Goal: Transaction & Acquisition: Book appointment/travel/reservation

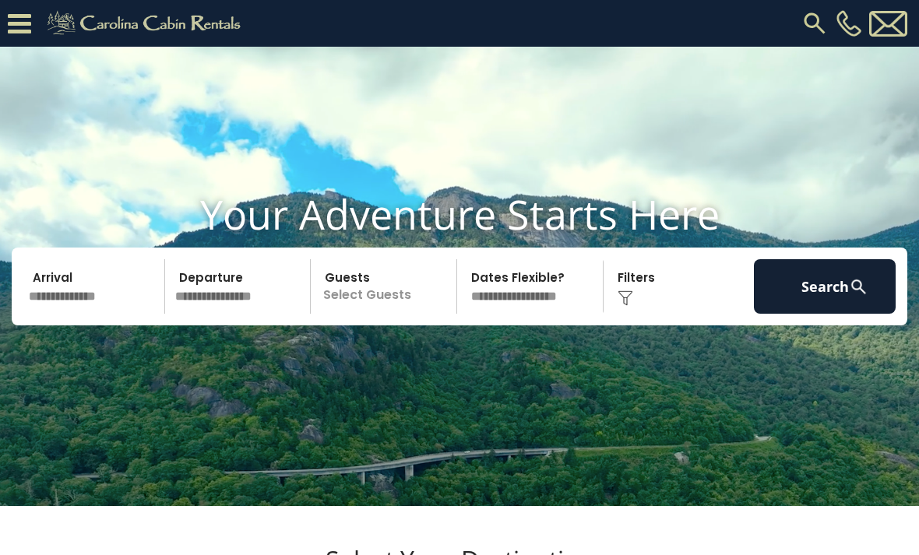
click at [115, 301] on input "text" at bounding box center [94, 286] width 142 height 55
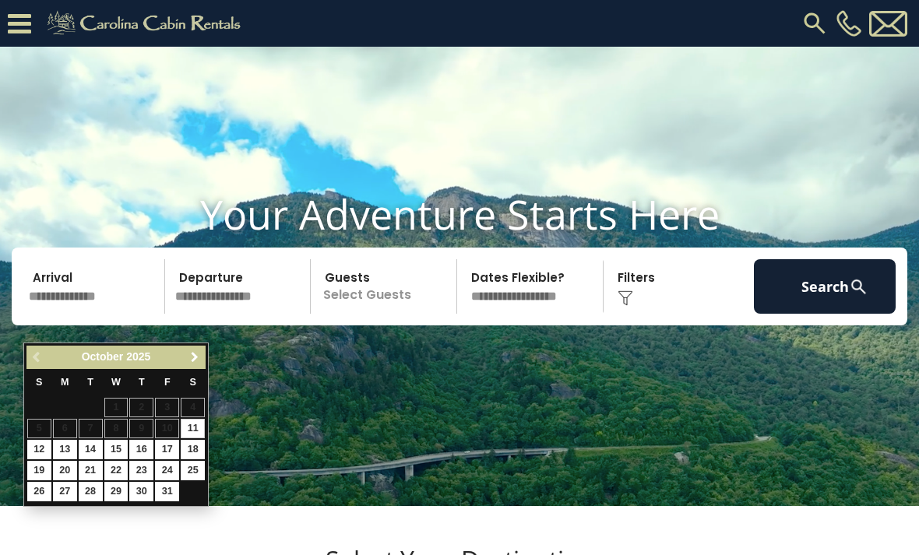
click at [186, 357] on link "Next" at bounding box center [194, 357] width 19 height 19
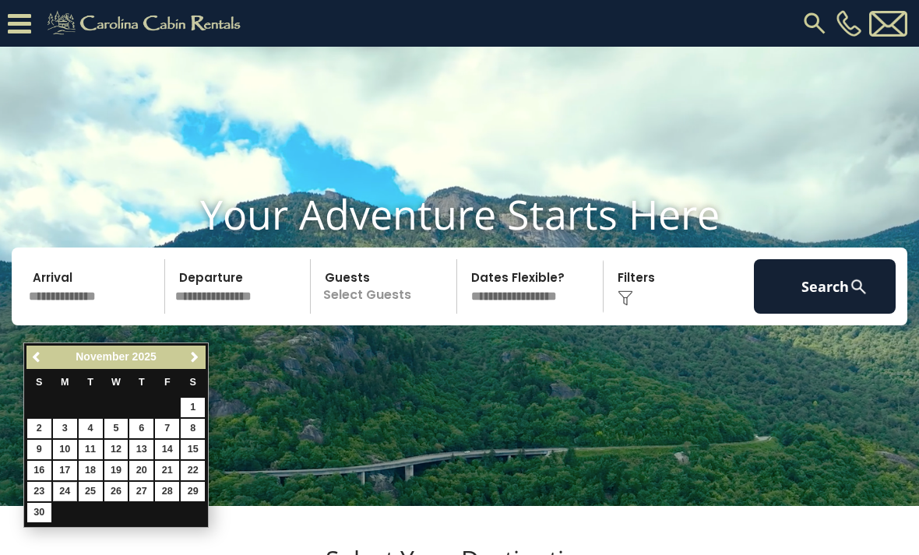
click at [64, 482] on link "24" at bounding box center [65, 491] width 24 height 19
type input "********"
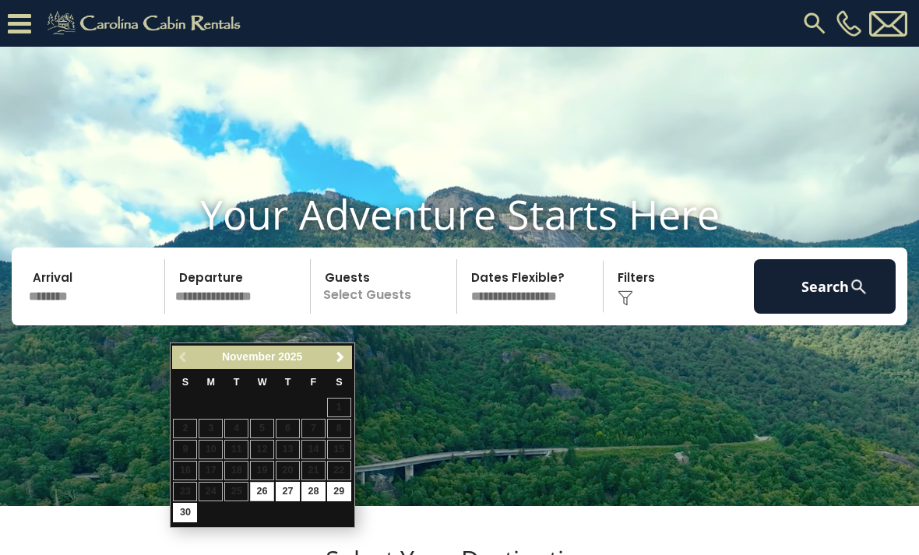
click at [319, 485] on link "28" at bounding box center [313, 491] width 24 height 19
type input "********"
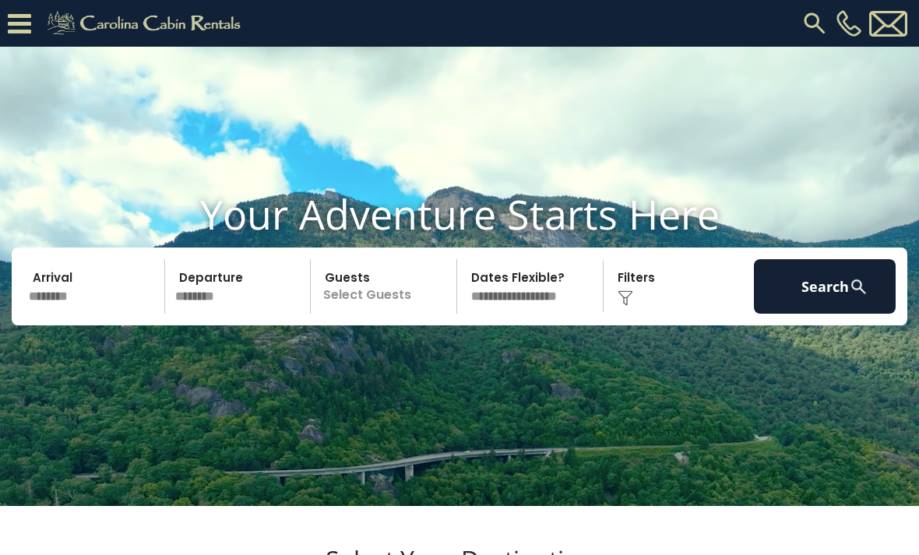
click at [855, 299] on button "Search" at bounding box center [825, 286] width 142 height 55
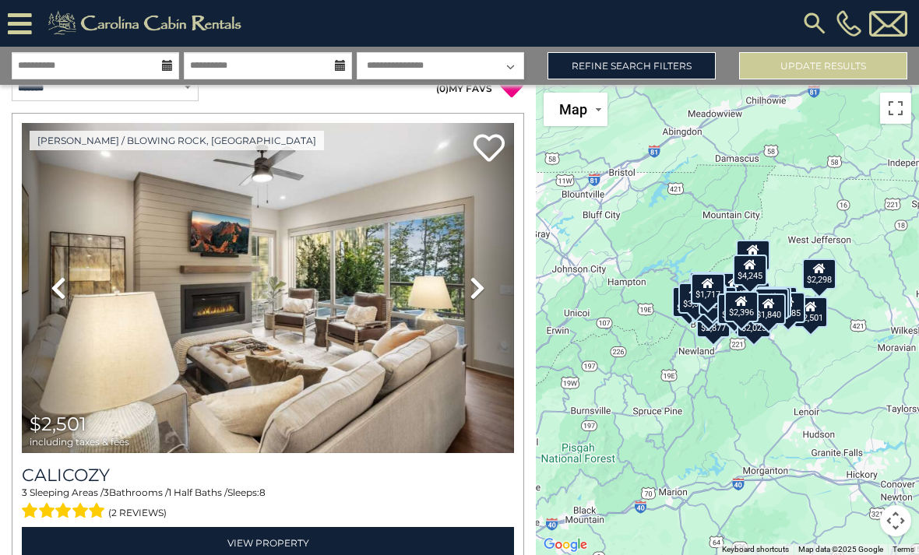
scroll to position [19, 0]
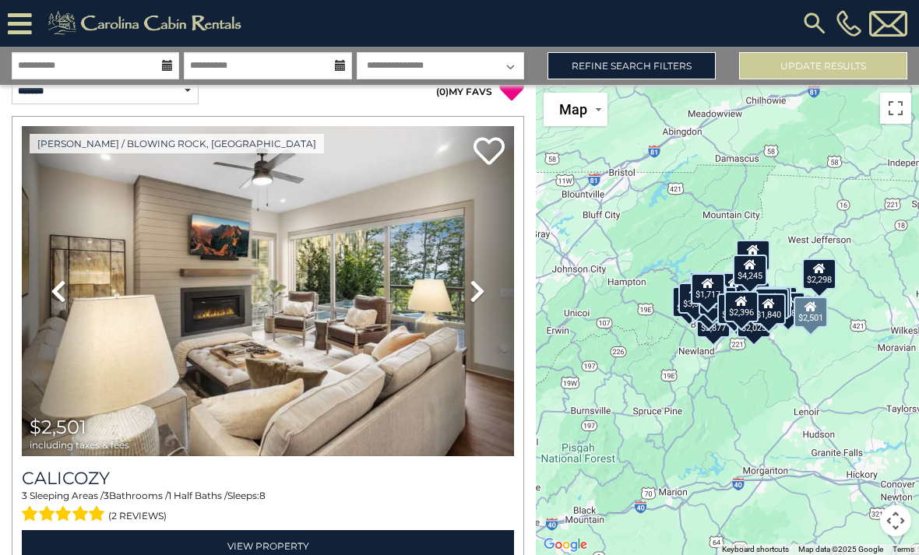
click at [485, 311] on link "Next" at bounding box center [477, 291] width 74 height 330
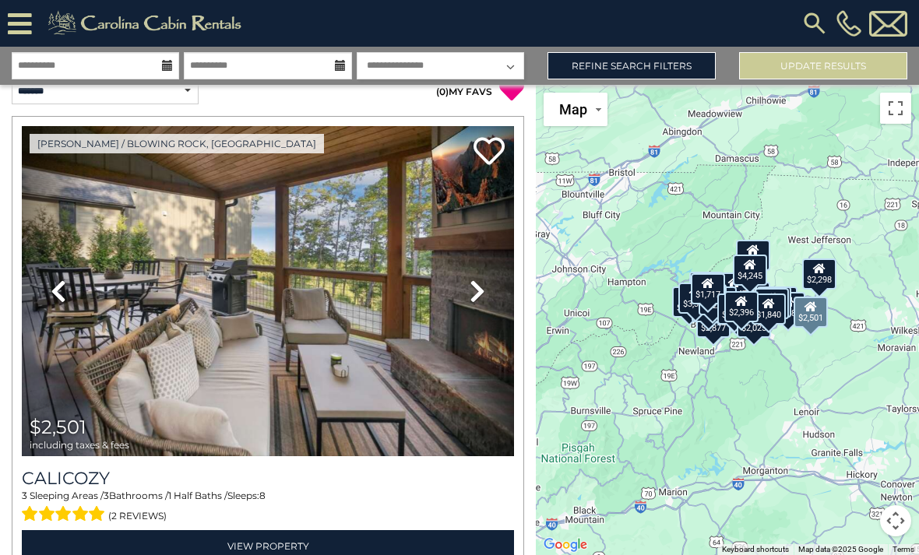
click at [484, 276] on link "Next" at bounding box center [477, 291] width 74 height 330
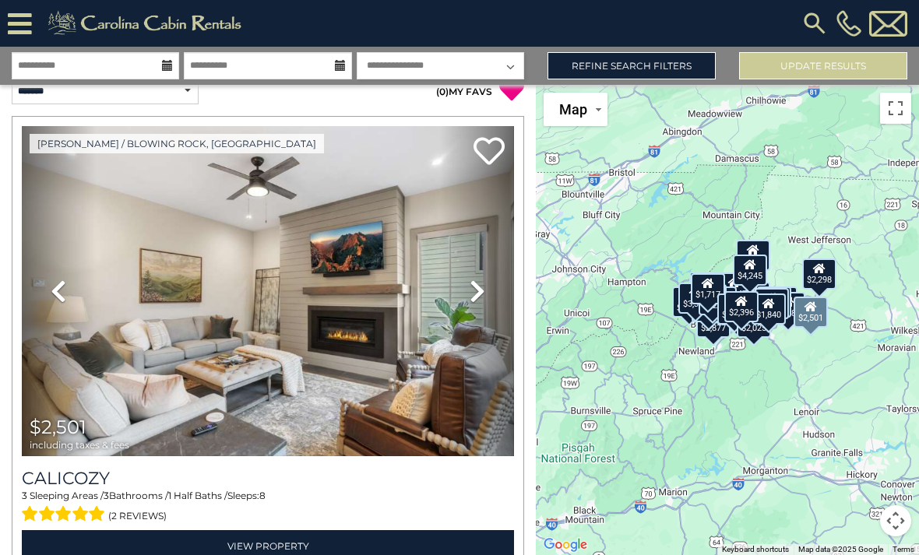
click at [487, 290] on link "Next" at bounding box center [477, 291] width 74 height 330
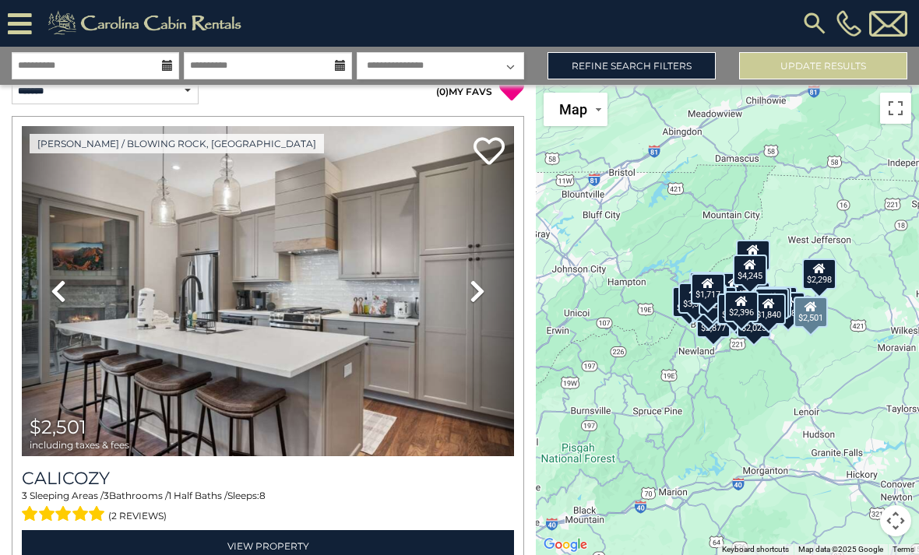
click at [488, 276] on link "Next" at bounding box center [477, 291] width 74 height 330
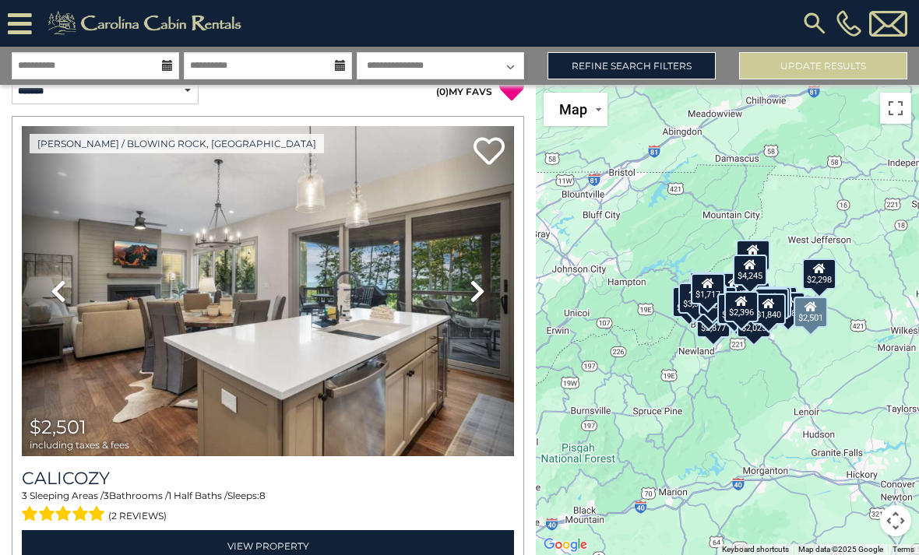
click at [485, 271] on link "Next" at bounding box center [477, 291] width 74 height 330
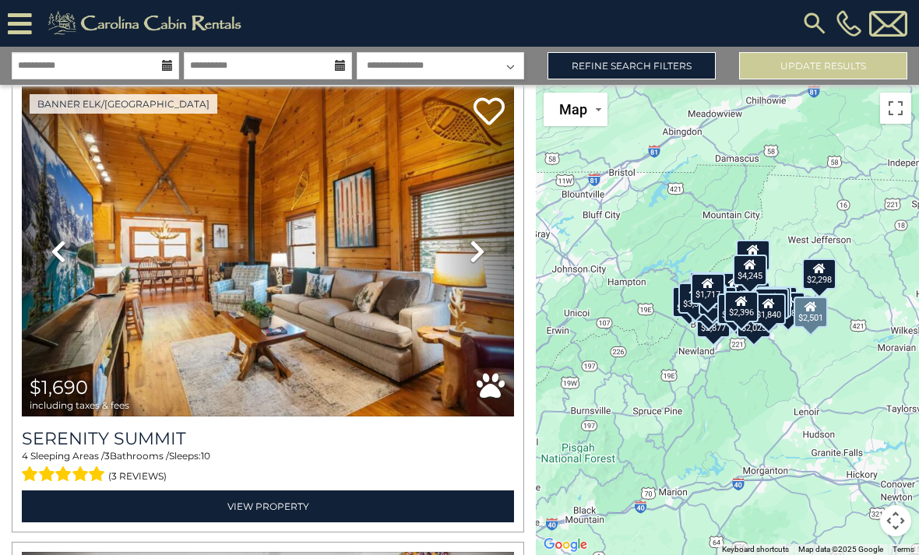
scroll to position [523, 0]
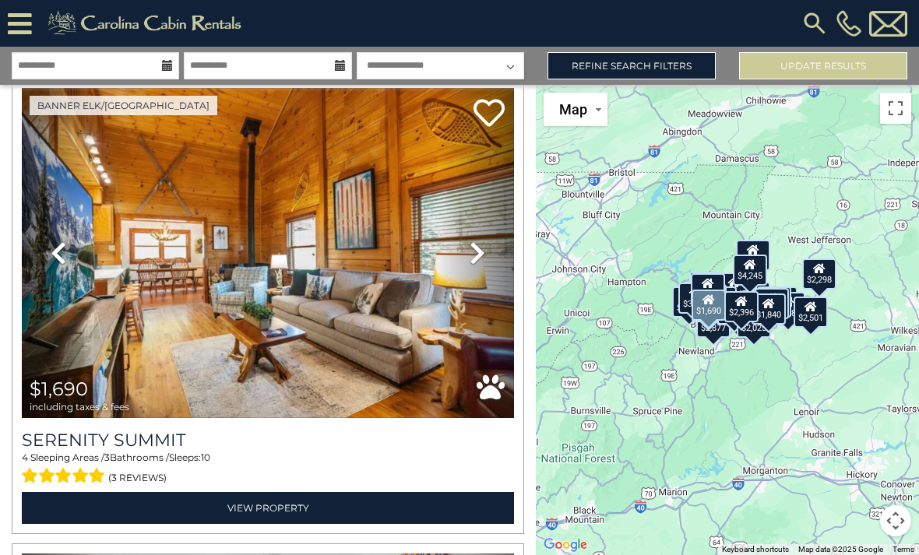
click at [481, 246] on icon at bounding box center [478, 253] width 16 height 25
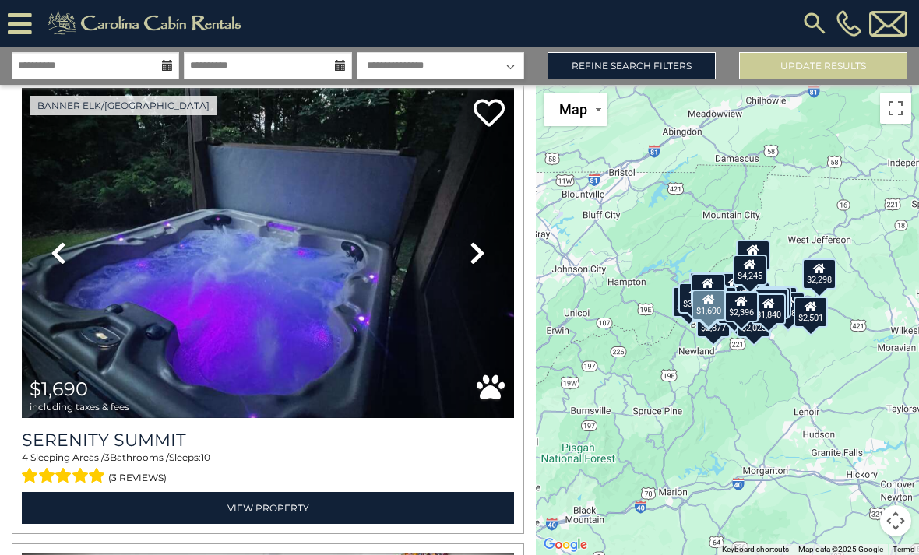
click at [492, 234] on link "Next" at bounding box center [477, 253] width 74 height 330
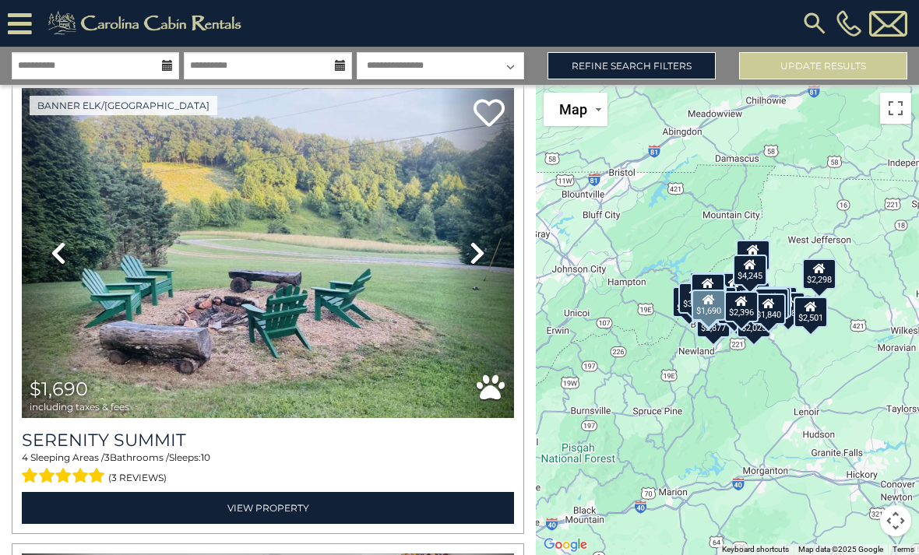
click at [493, 262] on link "Next" at bounding box center [477, 253] width 74 height 330
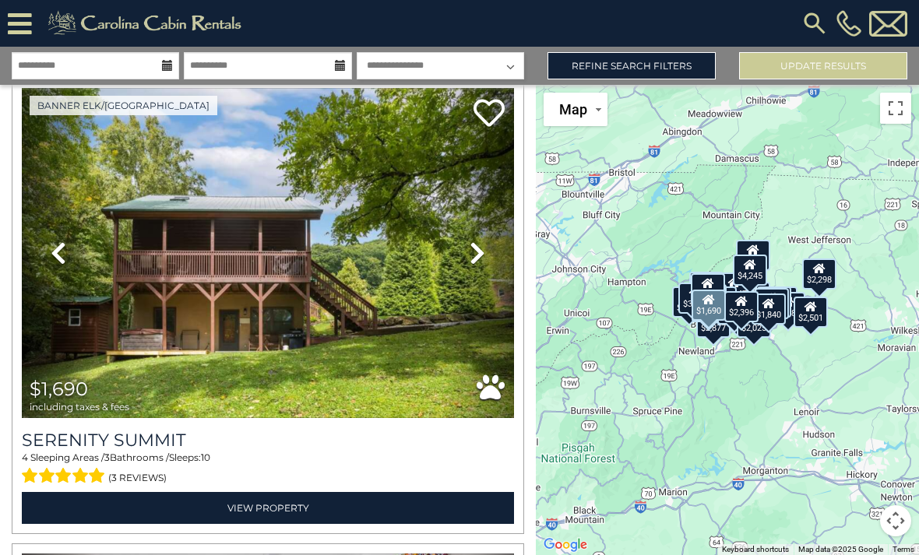
click at [491, 252] on link "Next" at bounding box center [477, 253] width 74 height 330
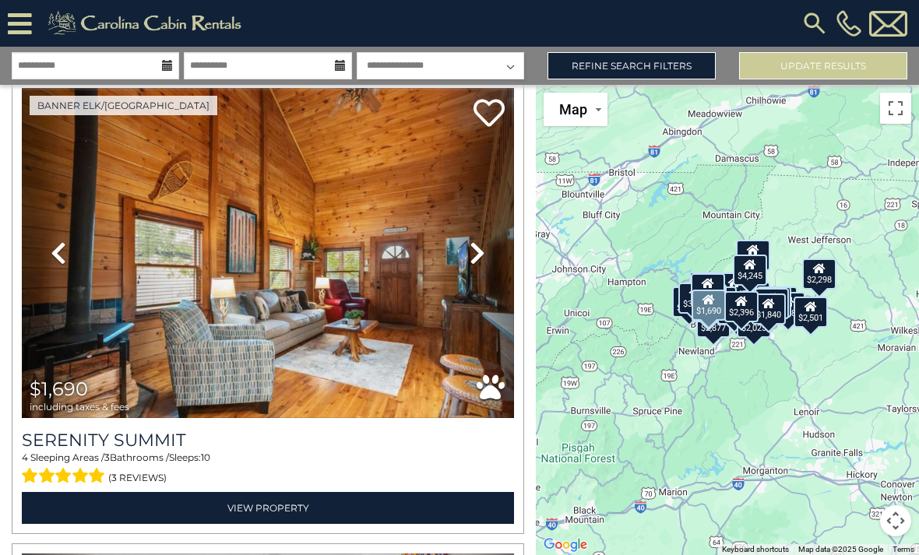
click at [491, 255] on link "Next" at bounding box center [477, 253] width 74 height 330
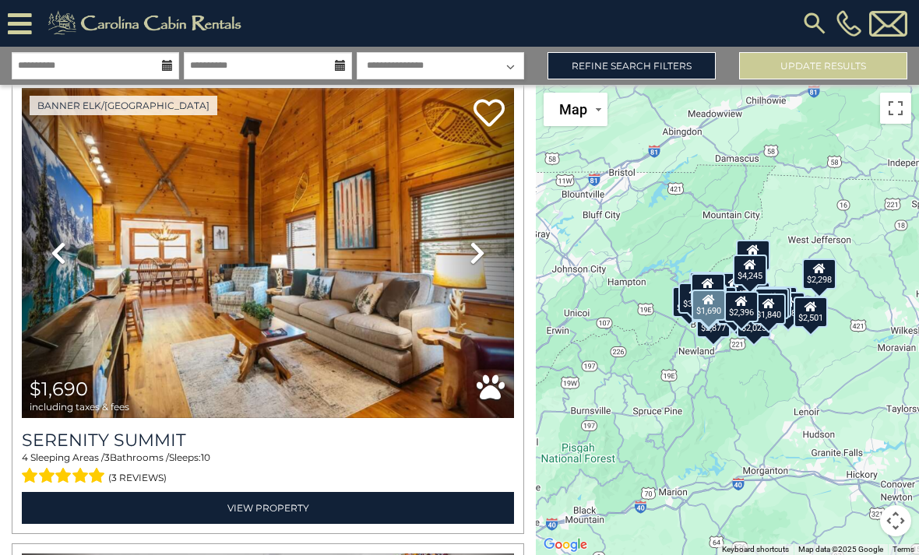
click at [481, 269] on link "Next" at bounding box center [477, 253] width 74 height 330
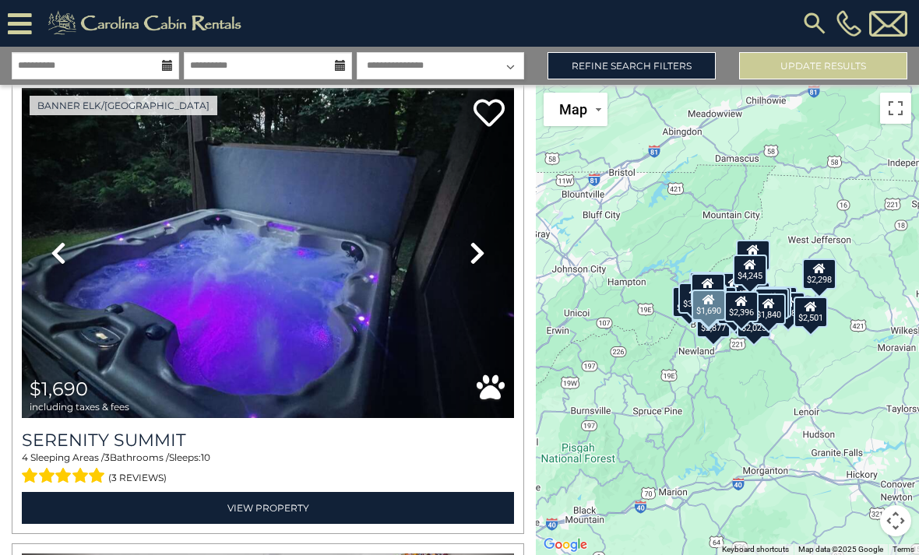
click at [488, 274] on link "Next" at bounding box center [477, 253] width 74 height 330
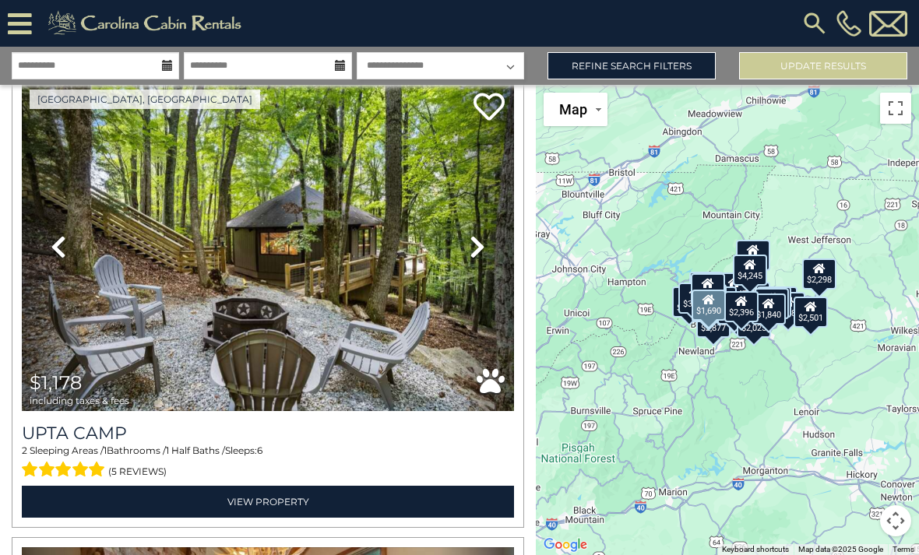
scroll to position [1459, 0]
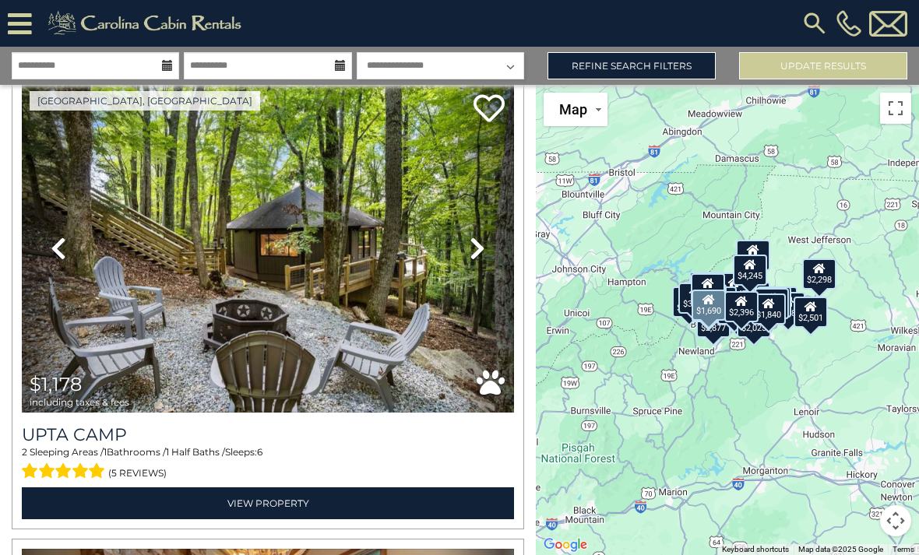
click at [484, 254] on icon at bounding box center [478, 248] width 16 height 25
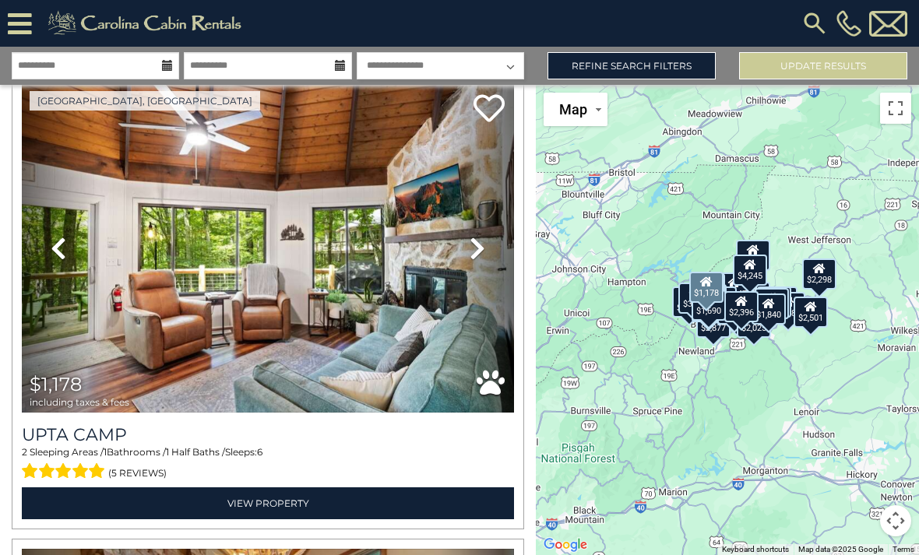
click at [474, 252] on icon at bounding box center [478, 248] width 16 height 25
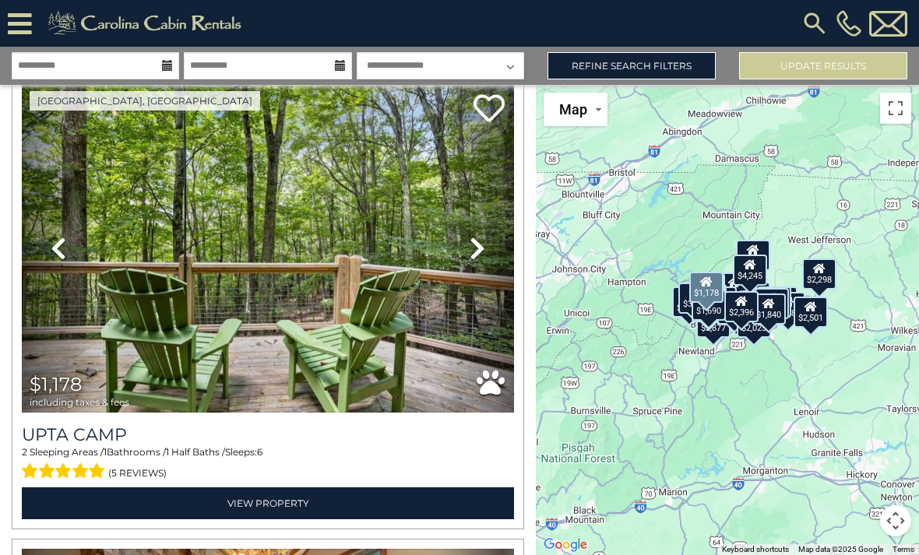
click at [473, 243] on icon at bounding box center [478, 248] width 16 height 25
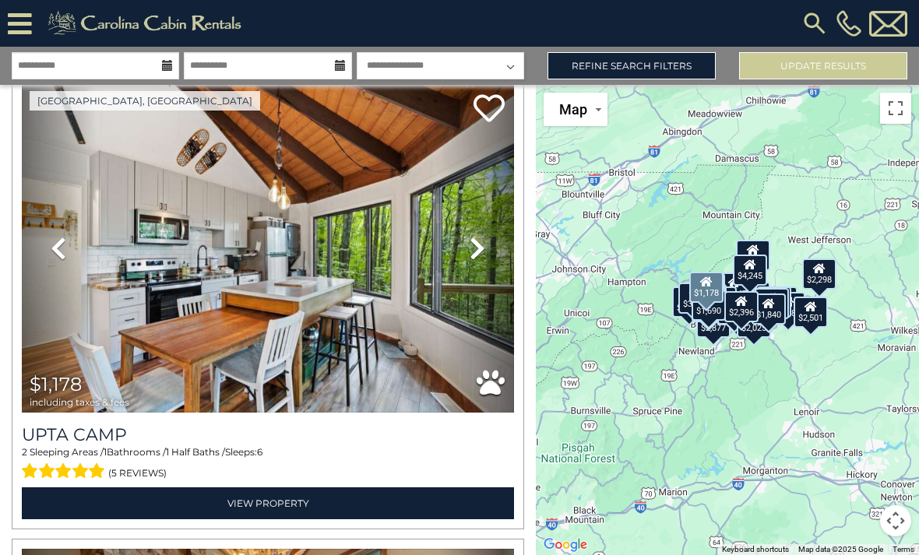
click at [478, 252] on icon at bounding box center [478, 248] width 16 height 25
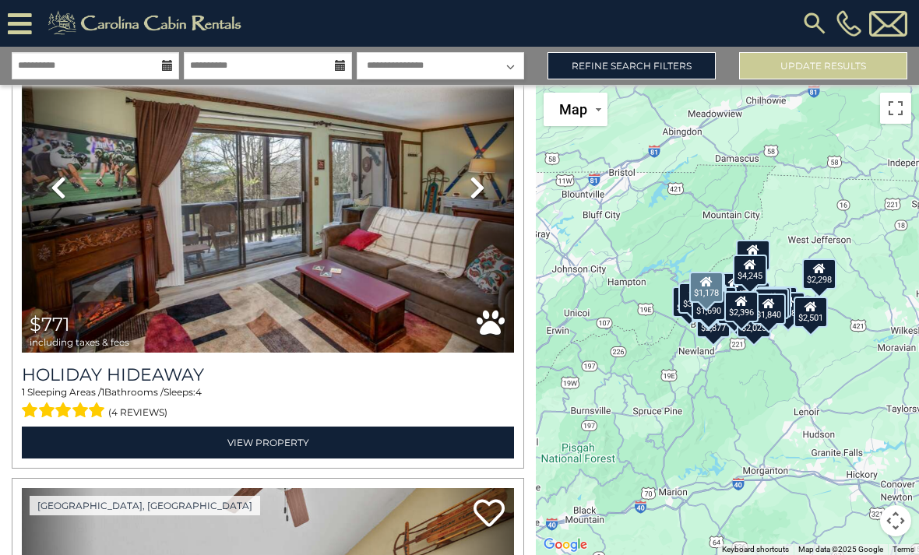
scroll to position [4313, 0]
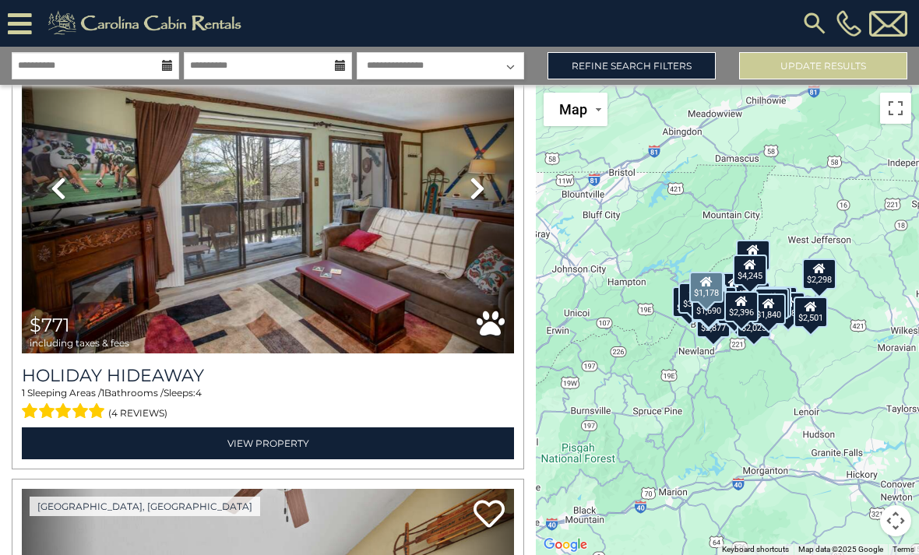
click at [493, 185] on link "Next" at bounding box center [477, 188] width 74 height 330
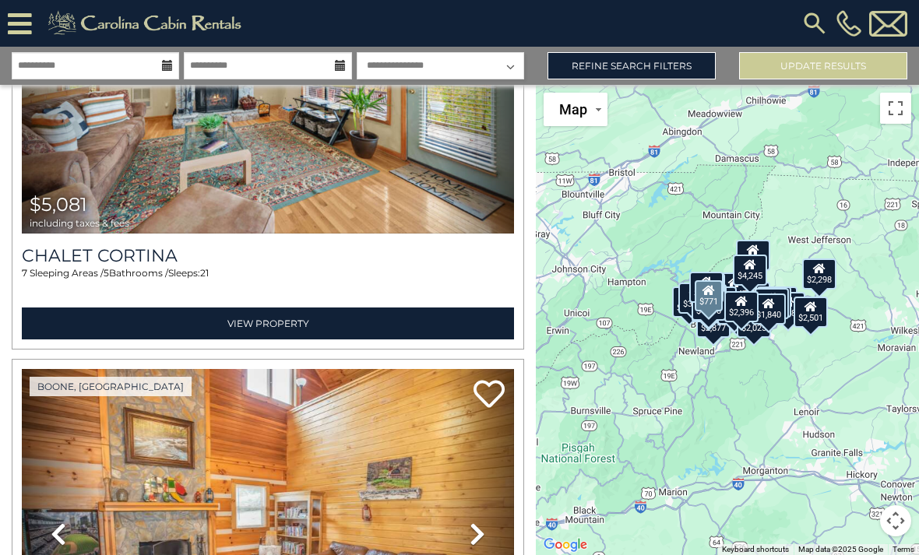
scroll to position [5167, 0]
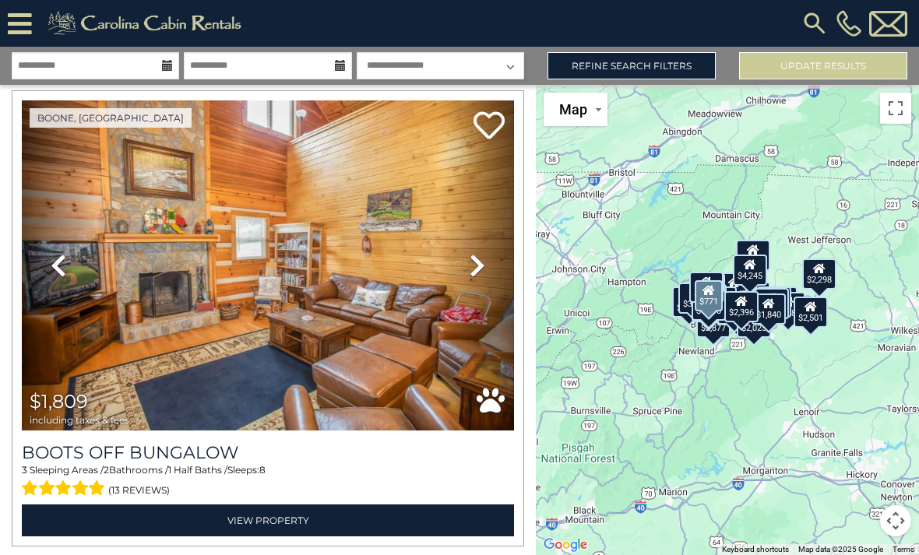
click at [490, 268] on link "Next" at bounding box center [477, 265] width 74 height 330
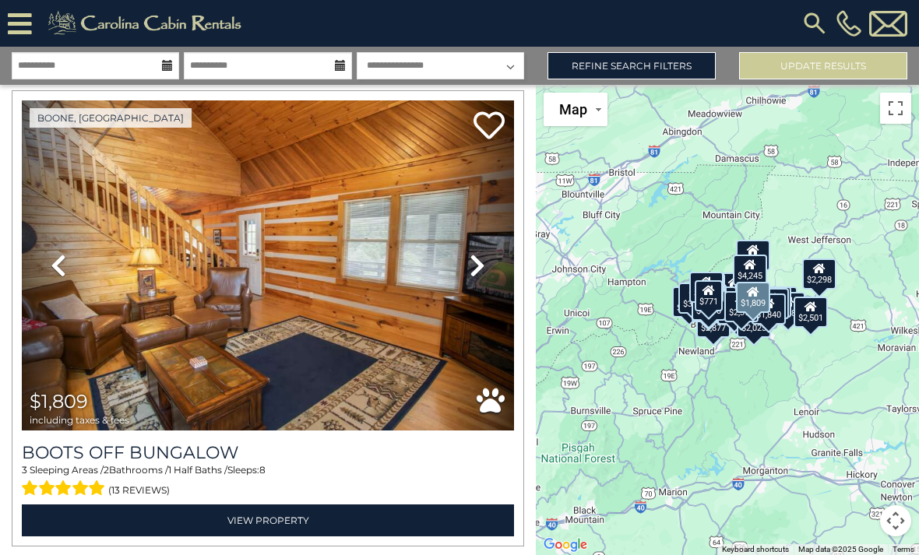
click at [494, 266] on link "Next" at bounding box center [477, 265] width 74 height 330
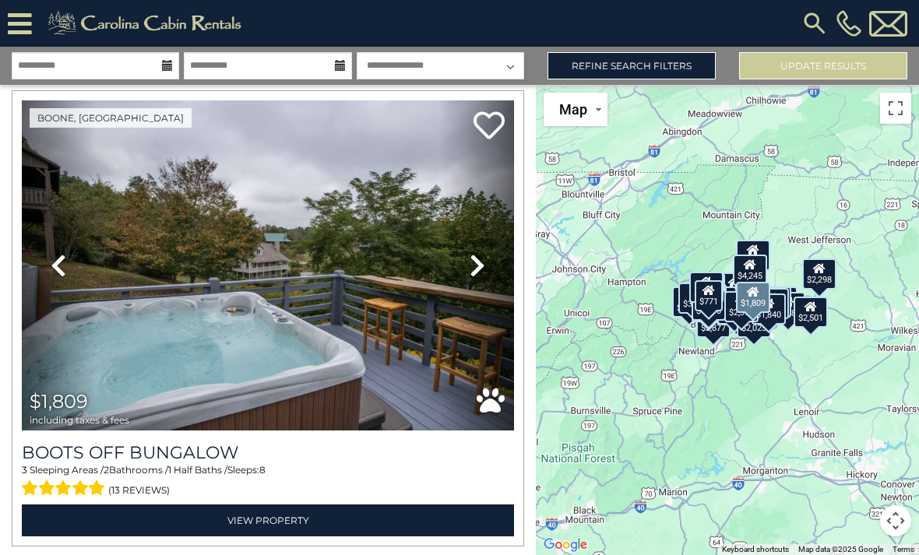
click at [502, 266] on link "Next" at bounding box center [477, 265] width 74 height 330
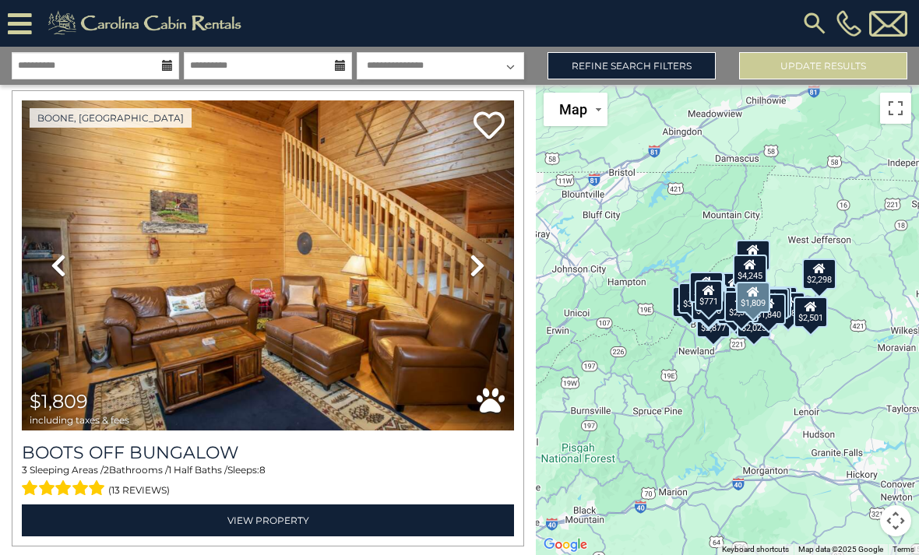
click at [474, 295] on link "Next" at bounding box center [477, 265] width 74 height 330
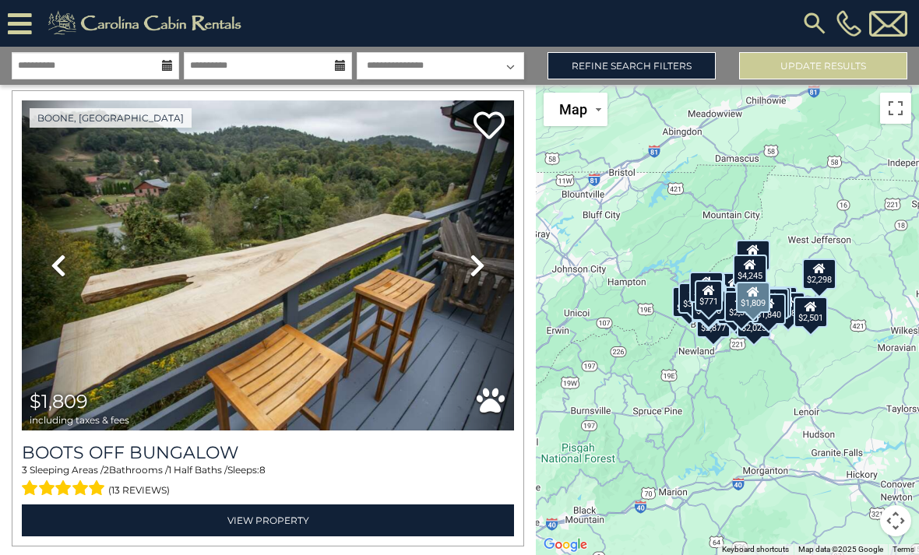
click at [486, 275] on link "Next" at bounding box center [477, 265] width 74 height 330
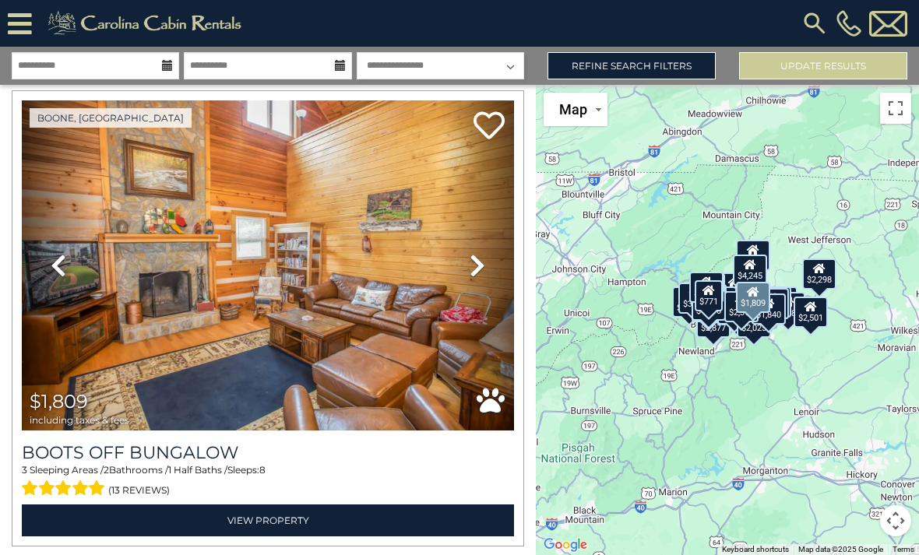
click at [491, 268] on link "Next" at bounding box center [477, 265] width 74 height 330
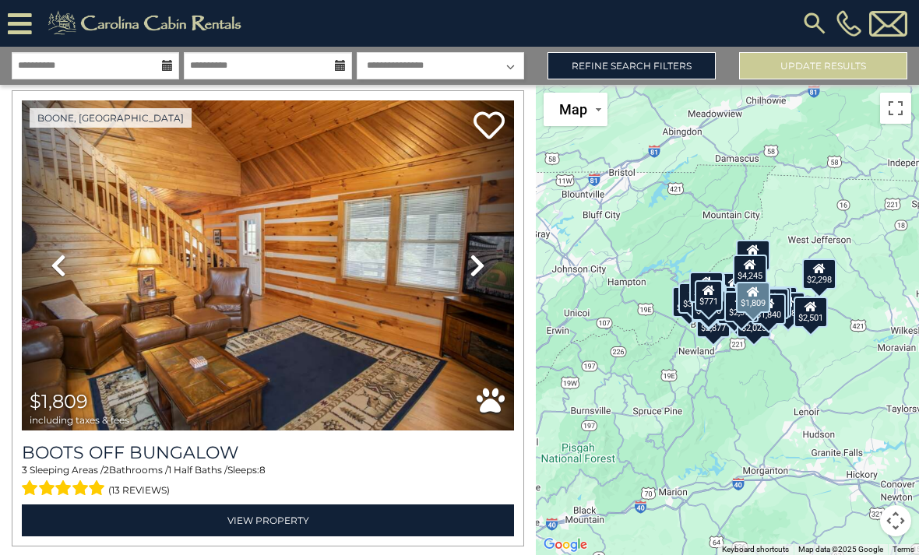
click at [490, 271] on link "Next" at bounding box center [477, 265] width 74 height 330
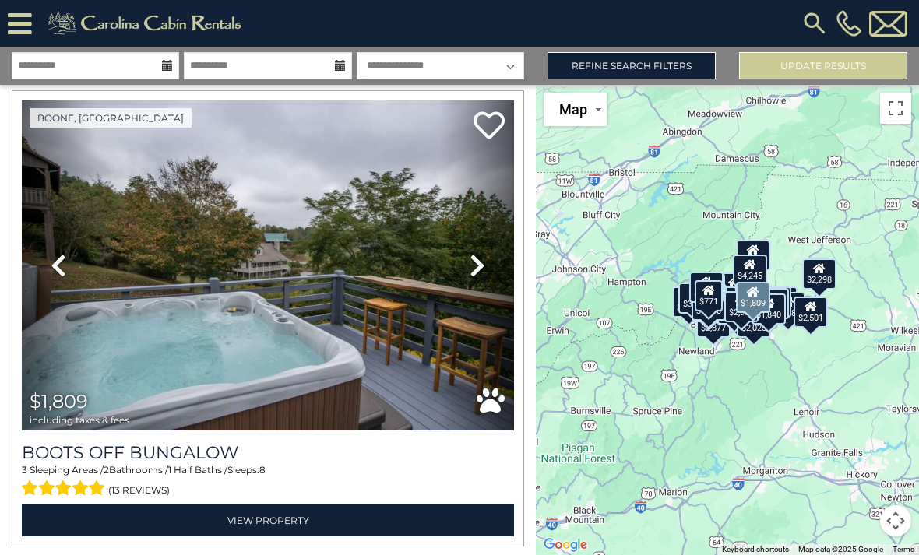
click at [484, 283] on link "Next" at bounding box center [477, 265] width 74 height 330
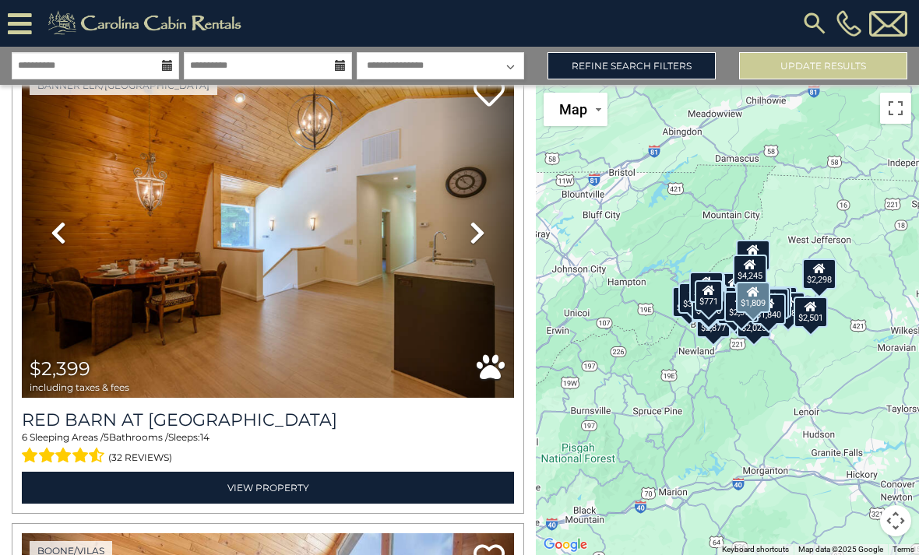
scroll to position [7061, 0]
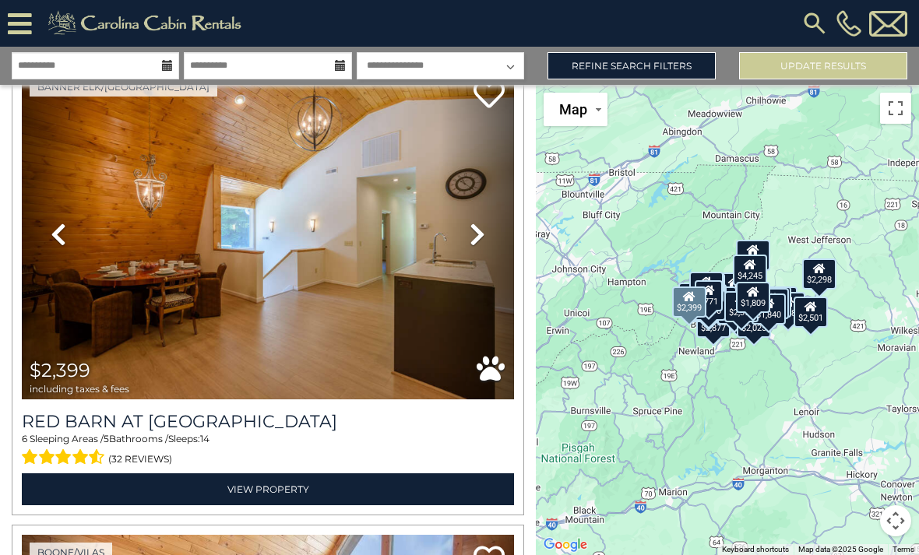
click at [491, 239] on link "Next" at bounding box center [477, 234] width 74 height 330
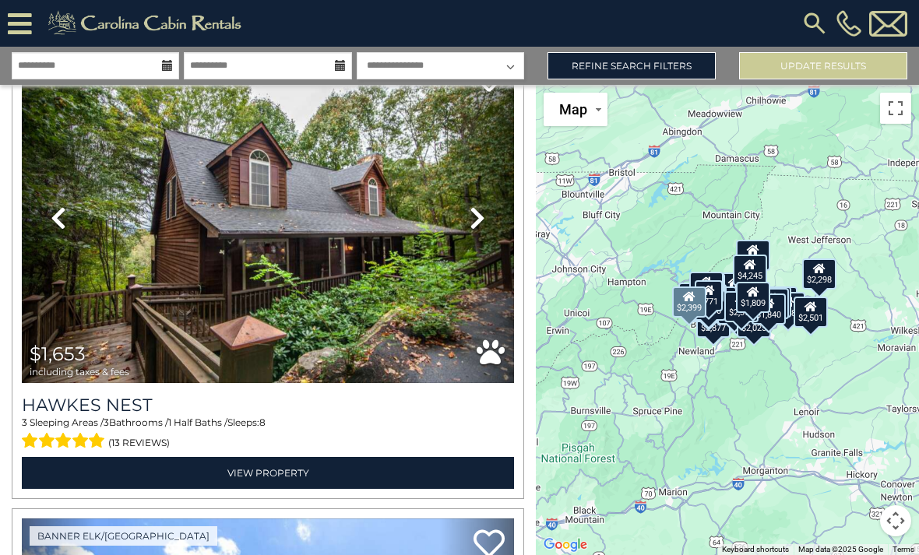
scroll to position [8010, 0]
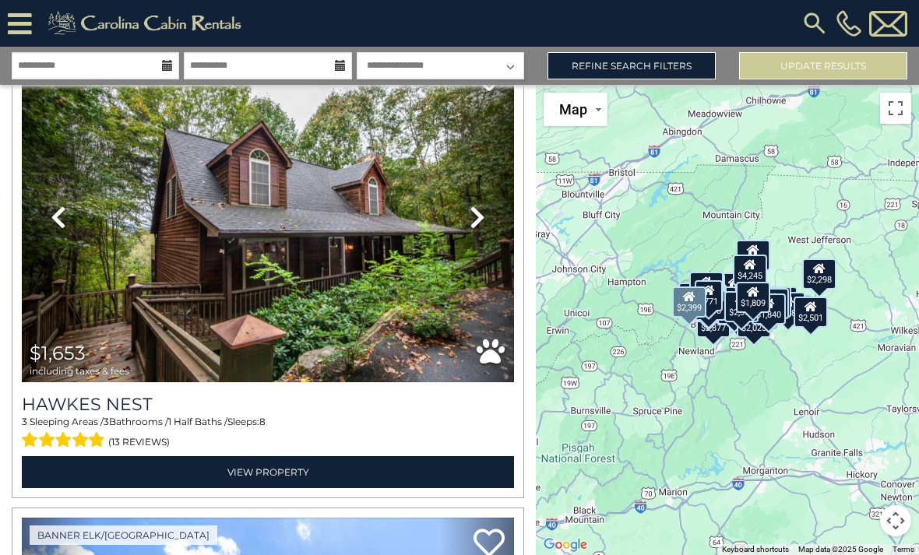
click at [478, 213] on icon at bounding box center [478, 217] width 16 height 25
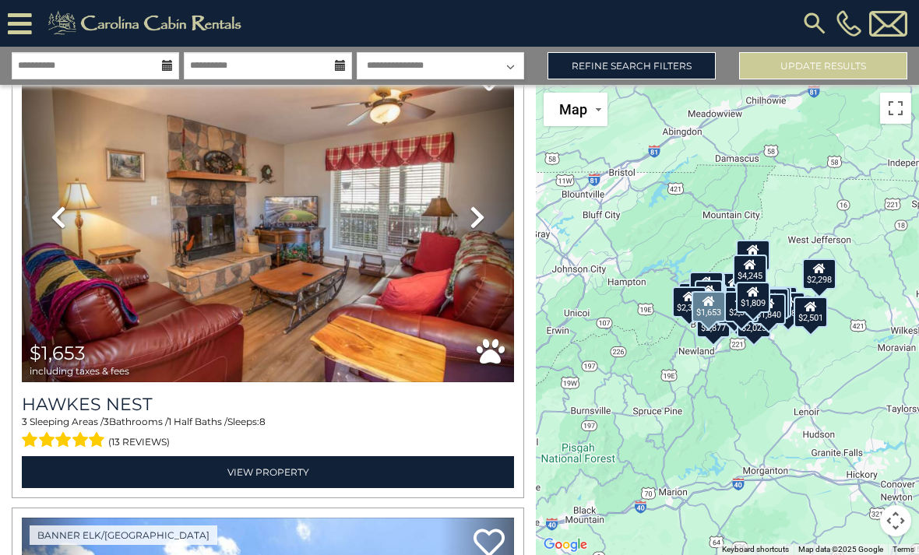
click at [488, 209] on link "Next" at bounding box center [477, 217] width 74 height 330
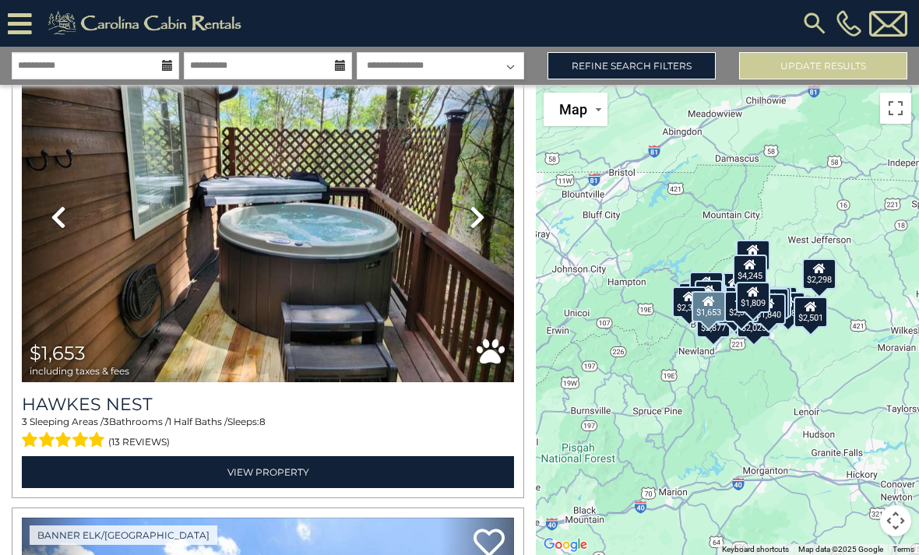
click at [499, 227] on link "Next" at bounding box center [477, 217] width 74 height 330
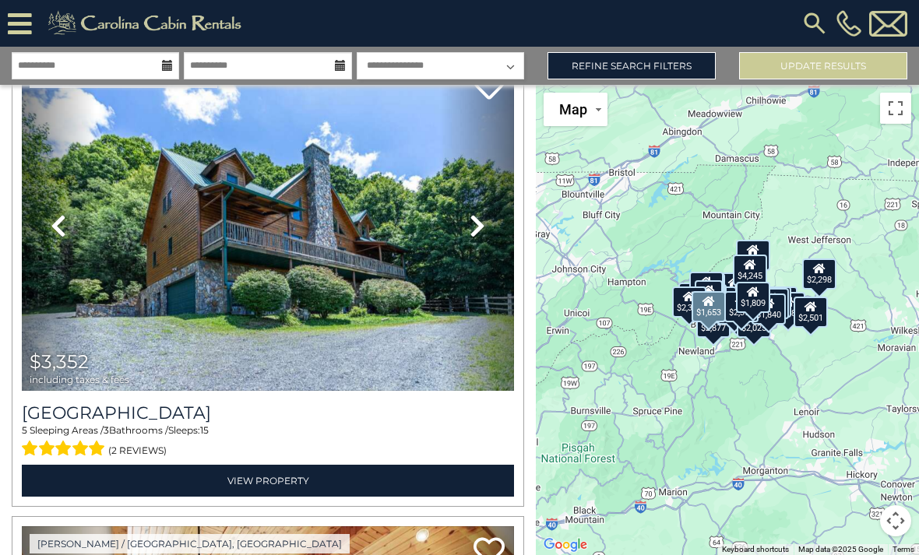
scroll to position [8525, 0]
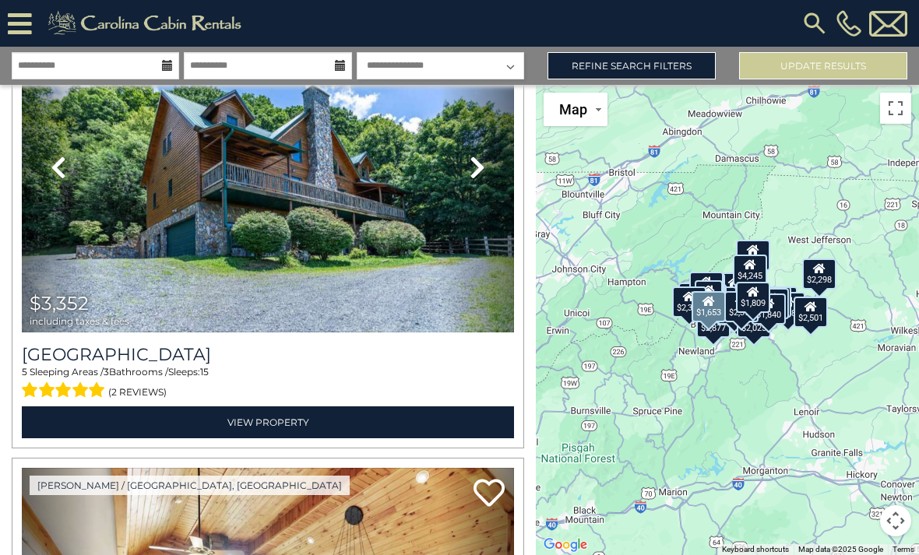
click at [682, 65] on link "Refine Search Filters" at bounding box center [631, 65] width 168 height 27
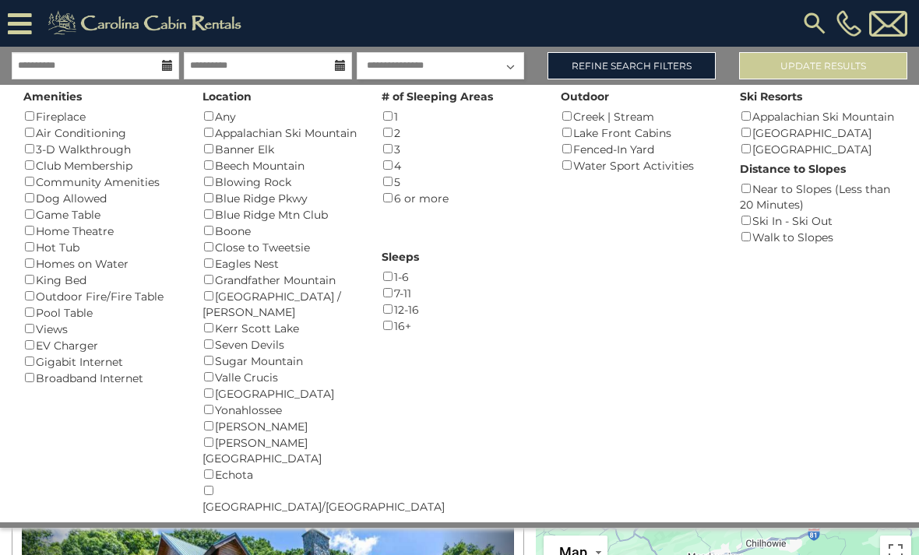
click at [719, 489] on div "Amenities Fireplace () Air Conditioning () 3-D Walkthrough () Club Membership (…" at bounding box center [460, 304] width 896 height 438
click at [685, 48] on div "**********" at bounding box center [459, 287] width 919 height 481
click at [680, 62] on link "Refine Search Filters" at bounding box center [631, 65] width 168 height 27
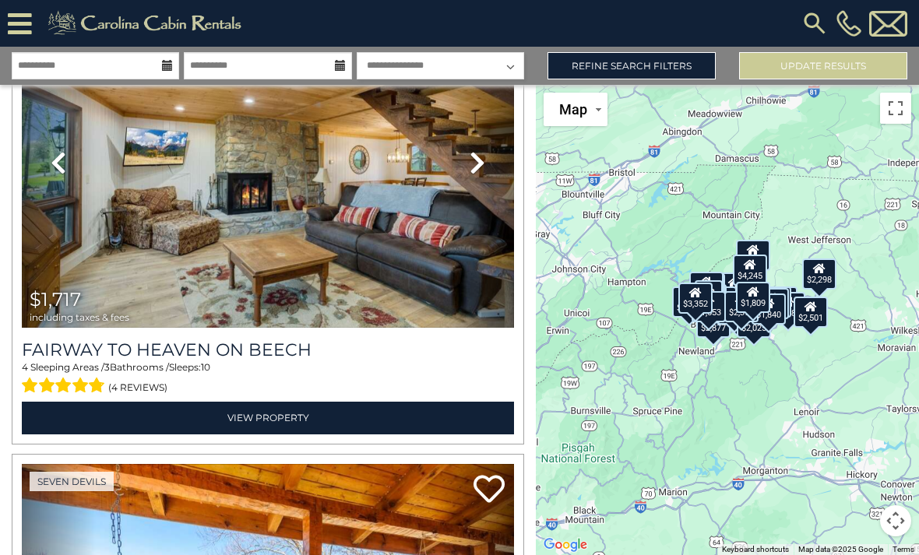
scroll to position [10386, 0]
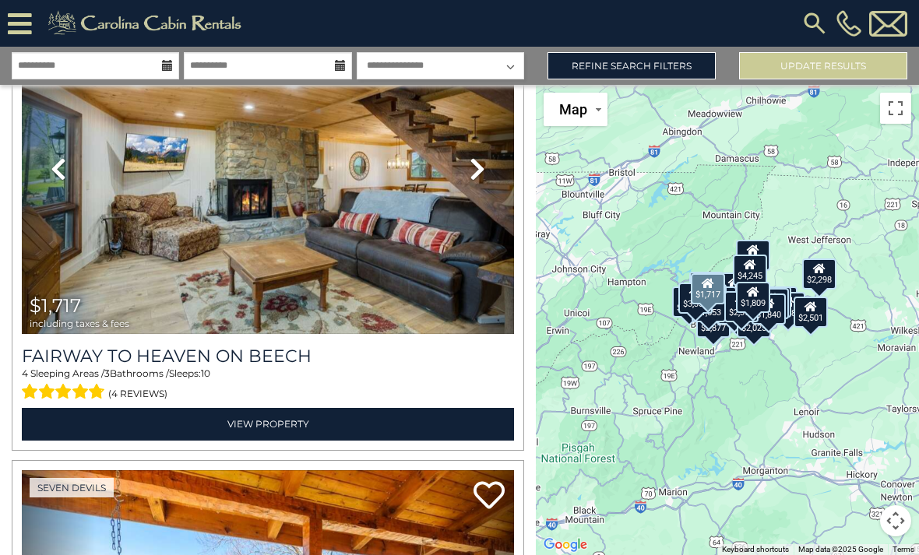
click at [472, 165] on icon at bounding box center [478, 169] width 16 height 25
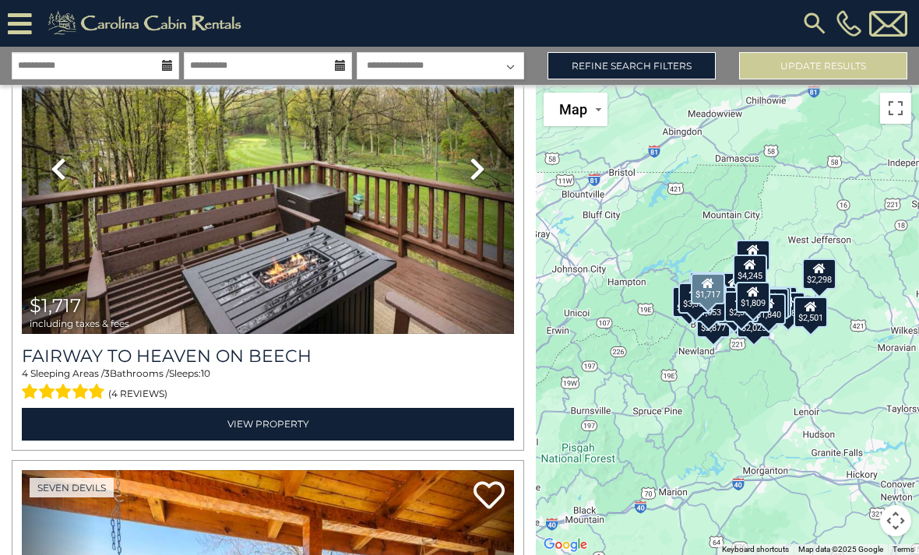
click at [475, 171] on icon at bounding box center [478, 169] width 16 height 25
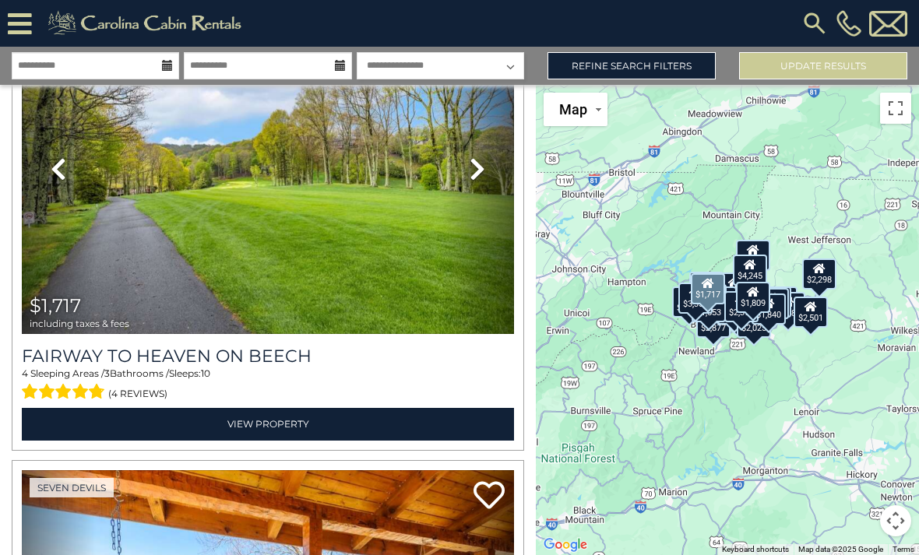
scroll to position [10359, 0]
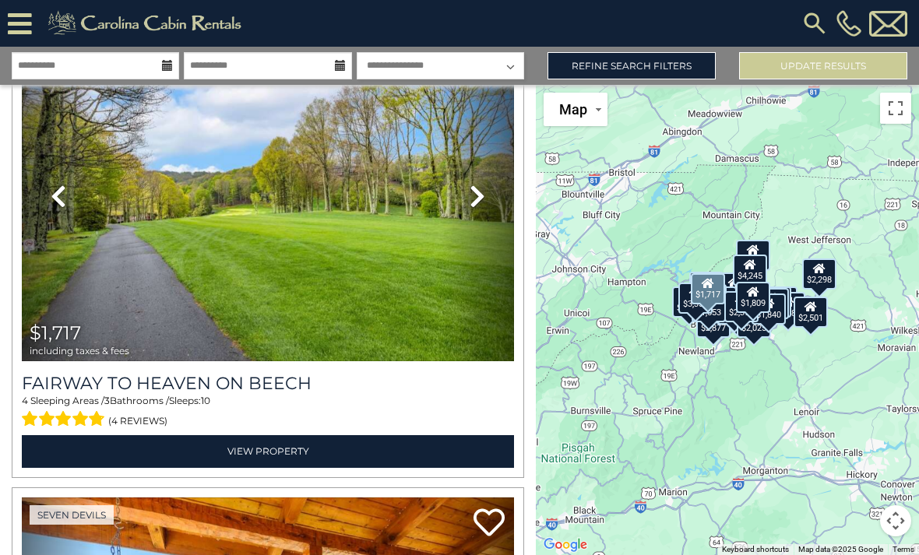
click at [487, 210] on link "Next" at bounding box center [477, 197] width 74 height 330
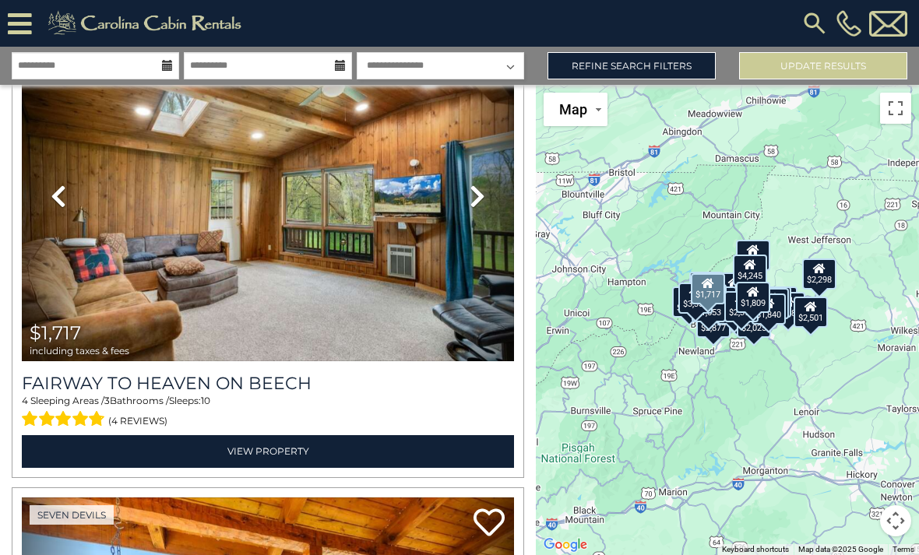
scroll to position [10324, 0]
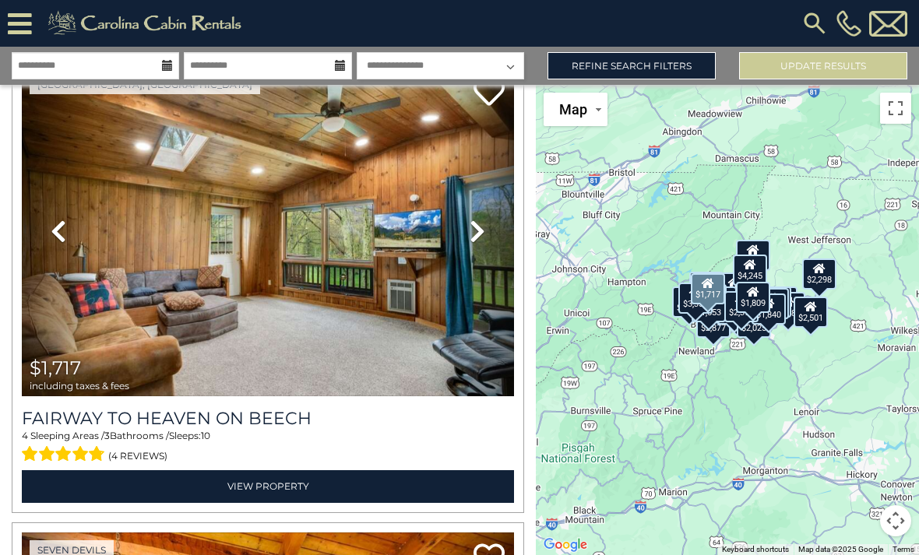
click at [484, 239] on icon at bounding box center [478, 231] width 16 height 25
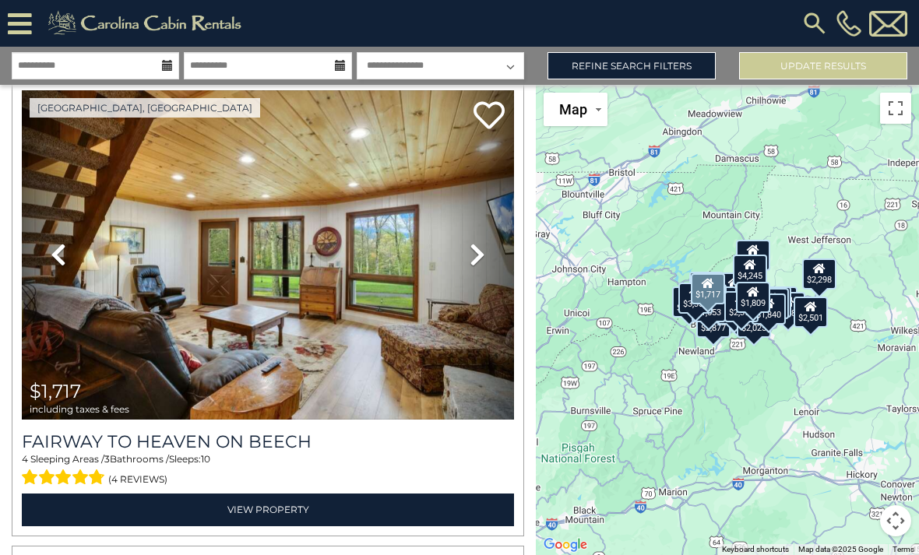
scroll to position [10299, 0]
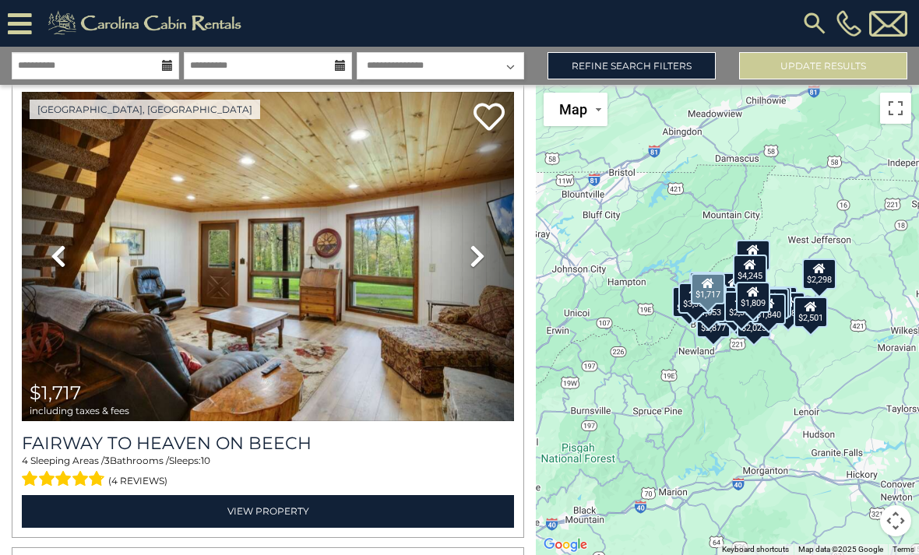
click at [490, 269] on link "Next" at bounding box center [477, 257] width 74 height 330
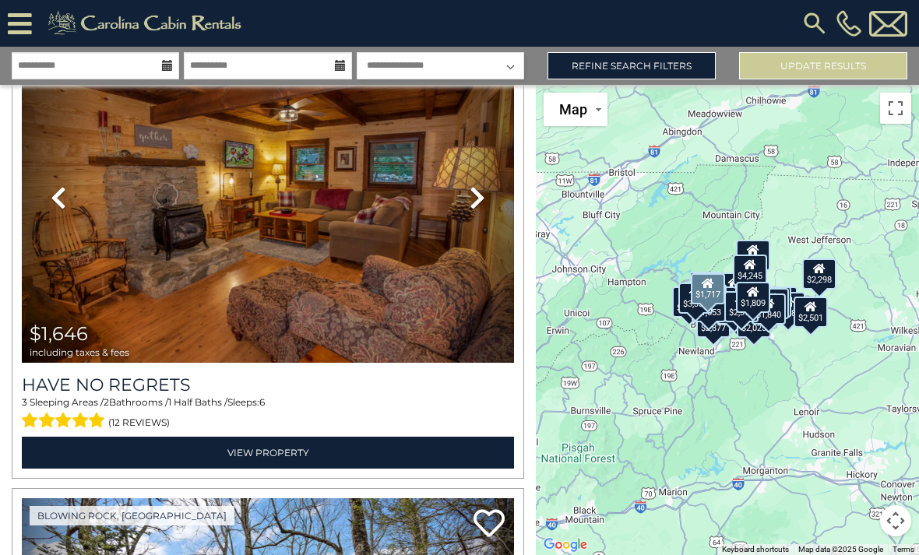
scroll to position [12217, 0]
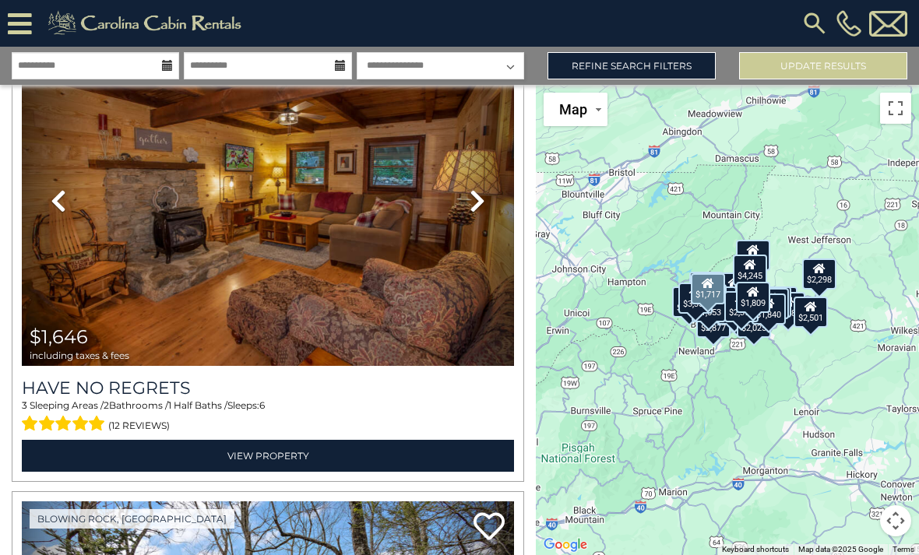
click at [488, 209] on link "Next" at bounding box center [477, 201] width 74 height 330
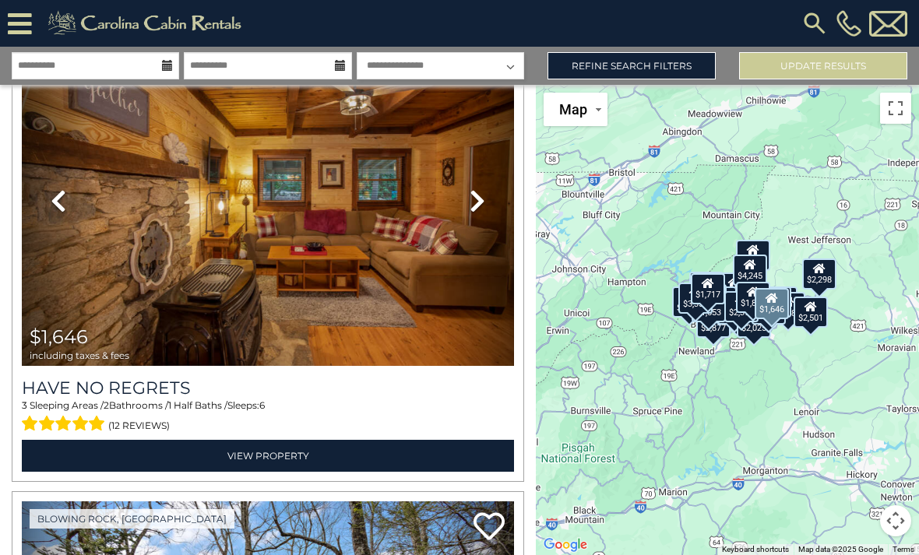
click at [691, 68] on link "Refine Search Filters" at bounding box center [631, 65] width 168 height 27
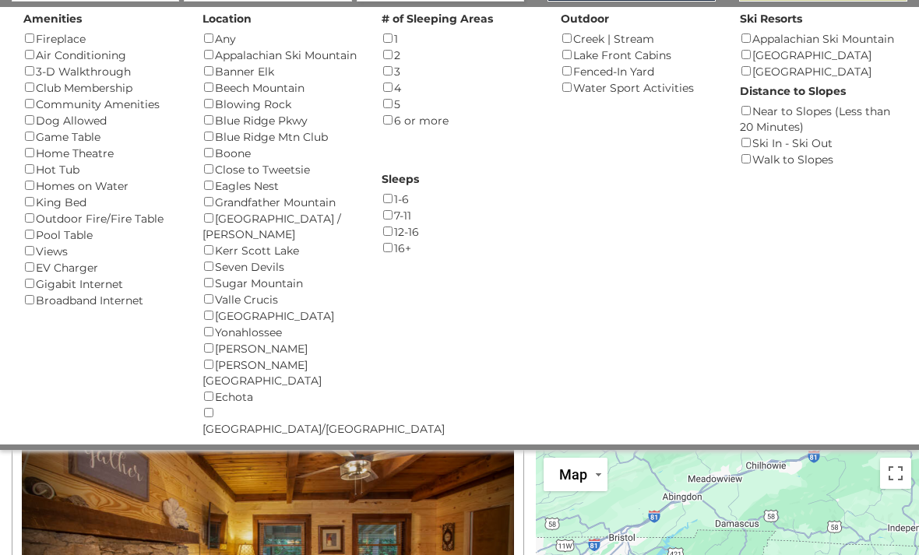
scroll to position [0, 0]
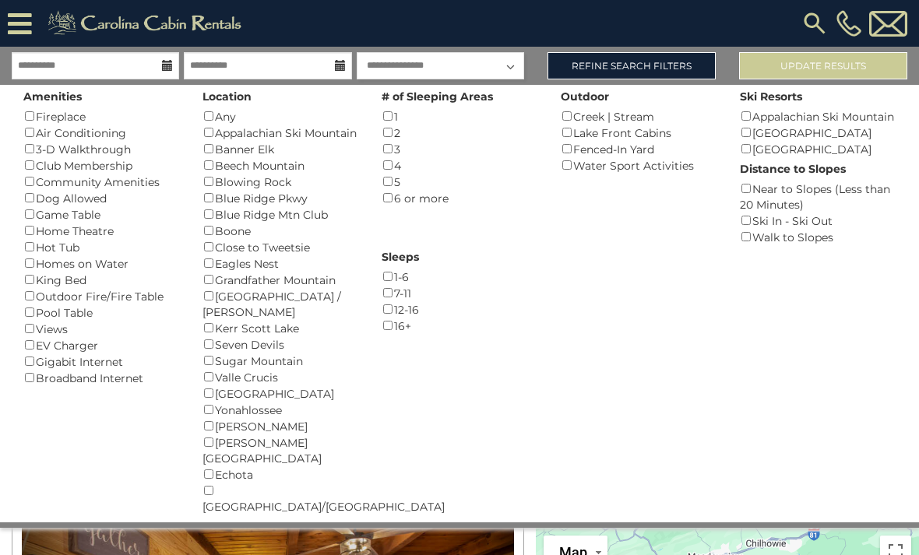
click at [671, 76] on link "Refine Search Filters" at bounding box center [631, 65] width 168 height 27
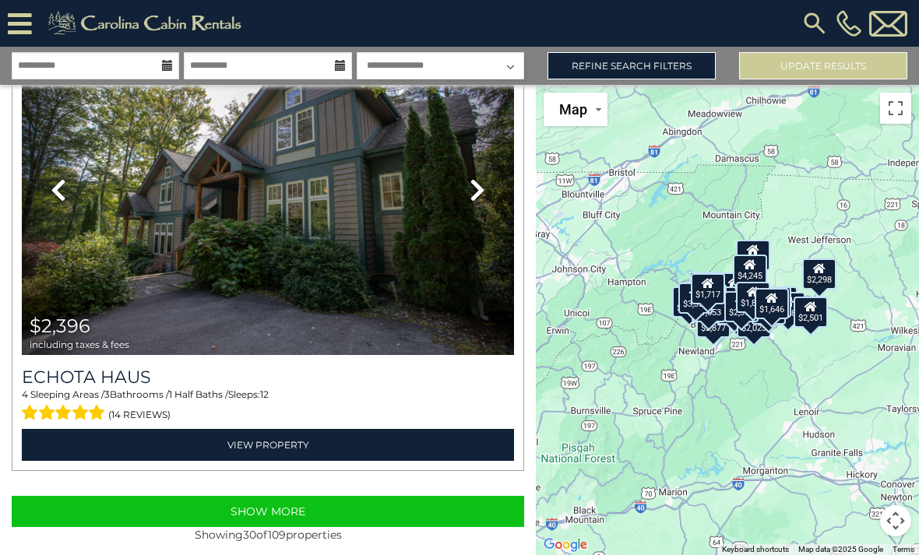
scroll to position [13587, 0]
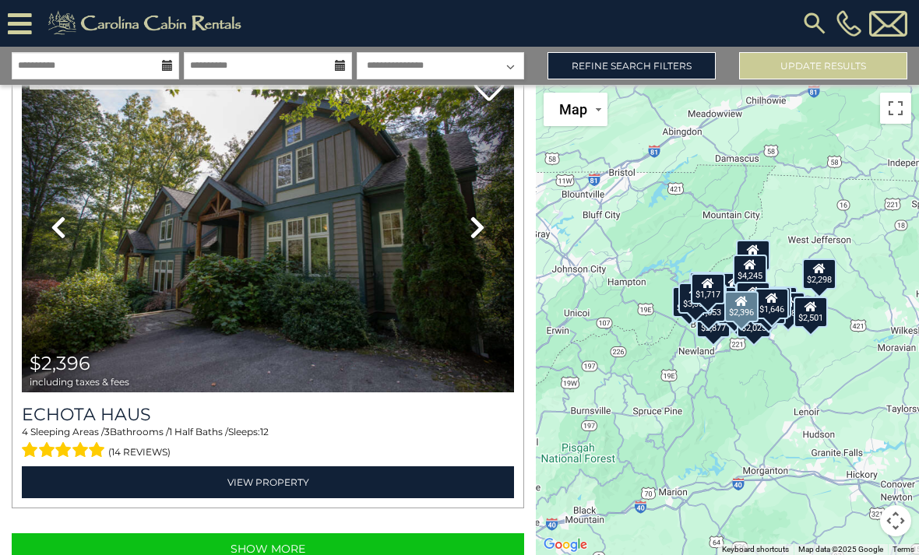
click at [489, 231] on link "Next" at bounding box center [477, 227] width 74 height 330
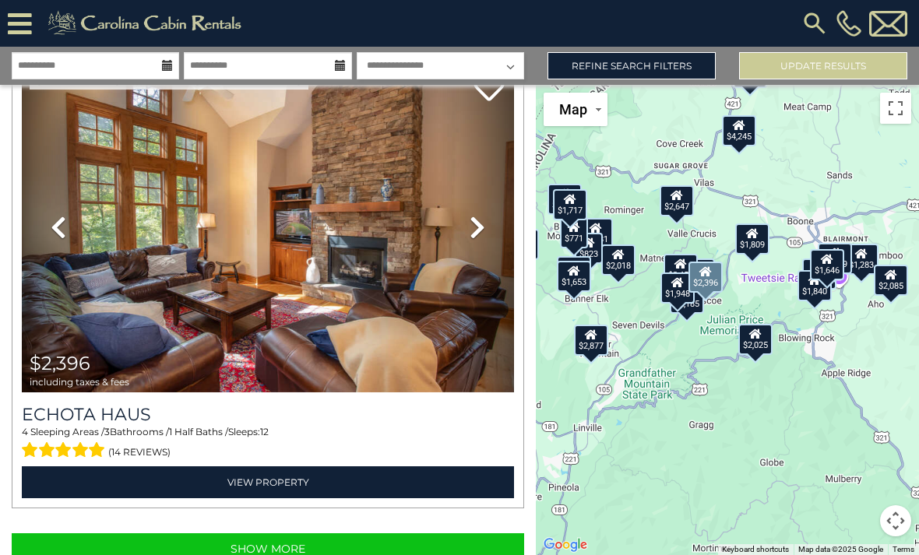
click at [751, 255] on div "$1,809" at bounding box center [752, 239] width 34 height 31
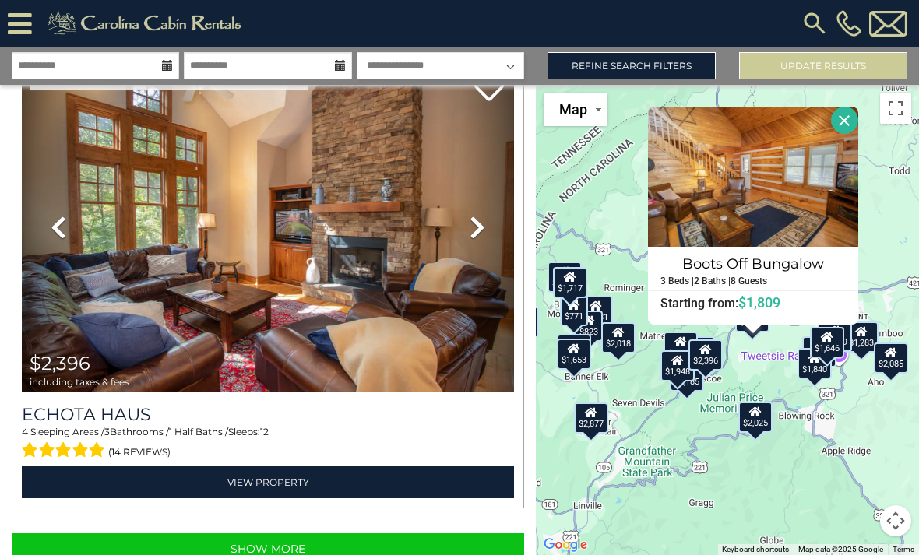
click at [847, 134] on button "Close" at bounding box center [844, 120] width 27 height 27
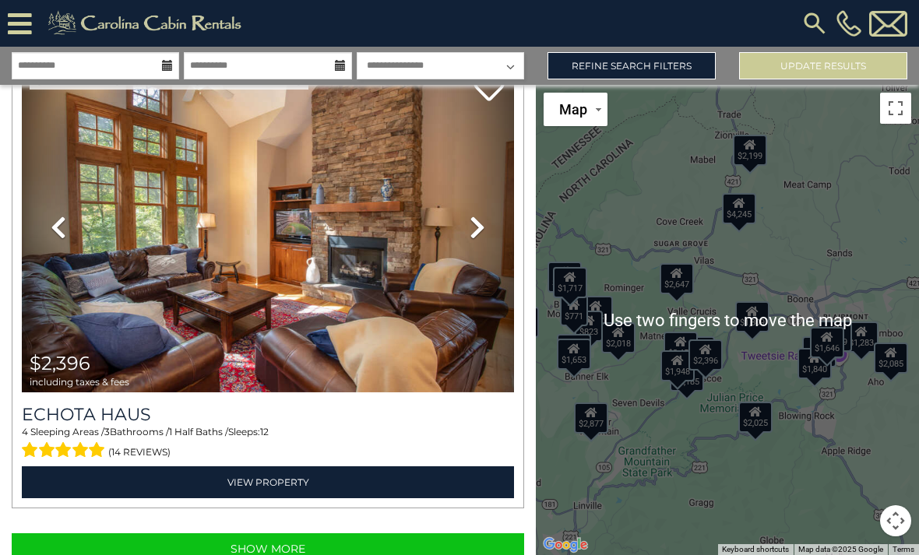
scroll to position [43, 0]
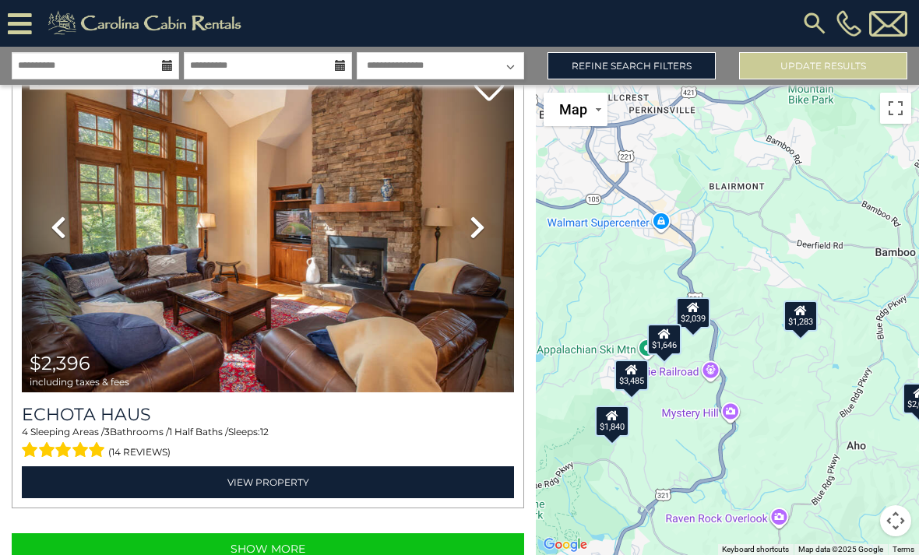
click at [654, 324] on div "$1,646" at bounding box center [664, 339] width 34 height 31
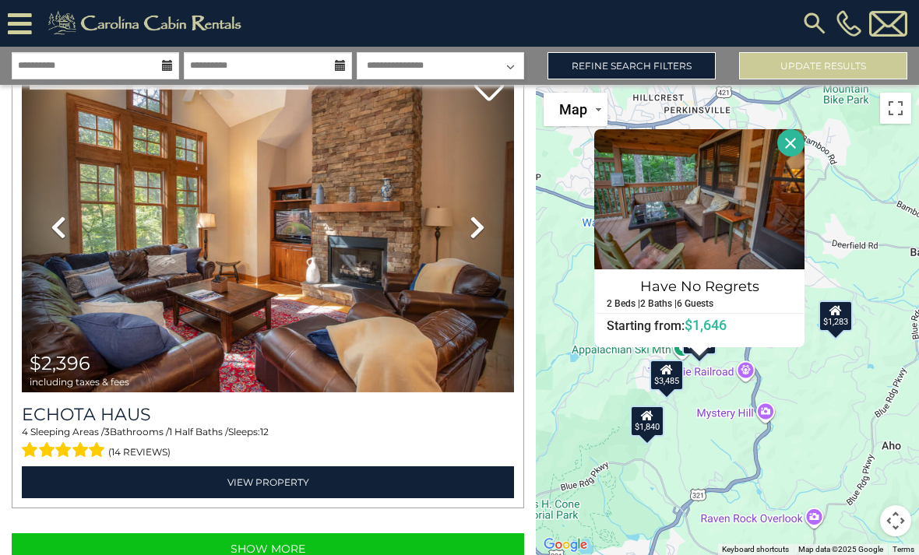
click at [762, 274] on h4 "Have No Regrets" at bounding box center [699, 286] width 209 height 25
click at [804, 129] on button "Close" at bounding box center [790, 142] width 27 height 27
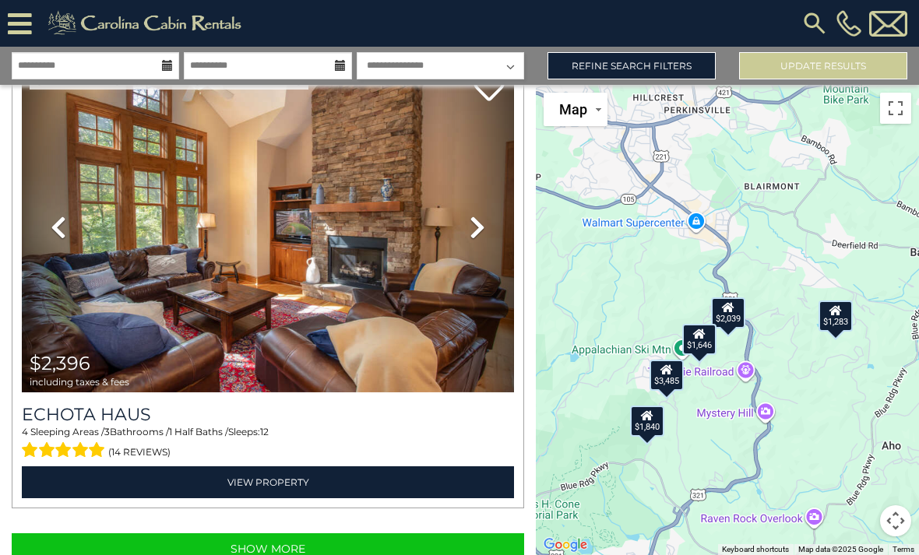
click at [842, 305] on icon at bounding box center [835, 310] width 12 height 11
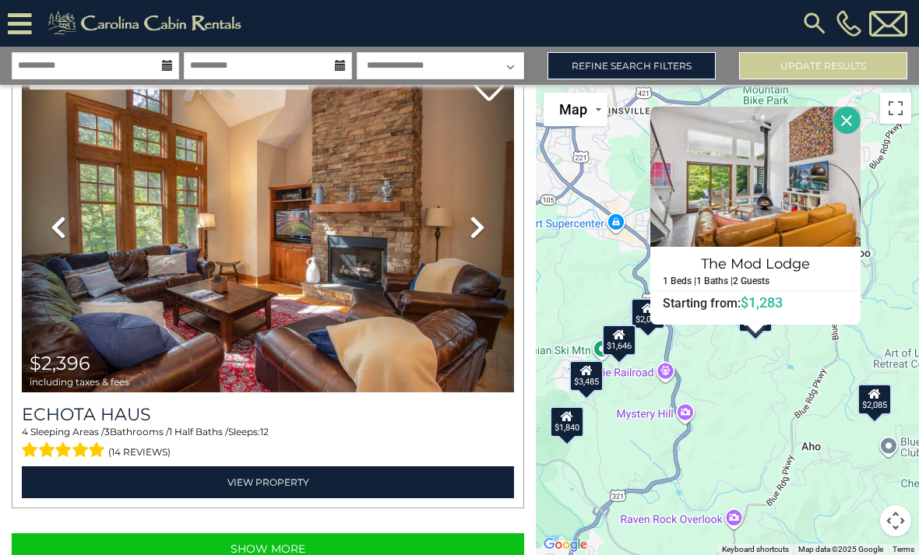
click at [855, 107] on button "Close" at bounding box center [846, 120] width 27 height 27
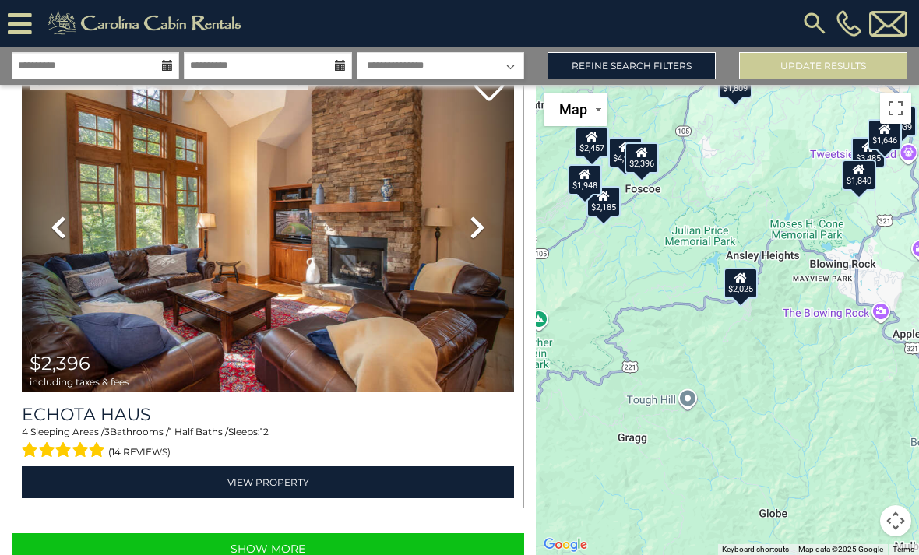
scroll to position [12, 0]
click at [732, 98] on div "$1,809" at bounding box center [735, 82] width 34 height 31
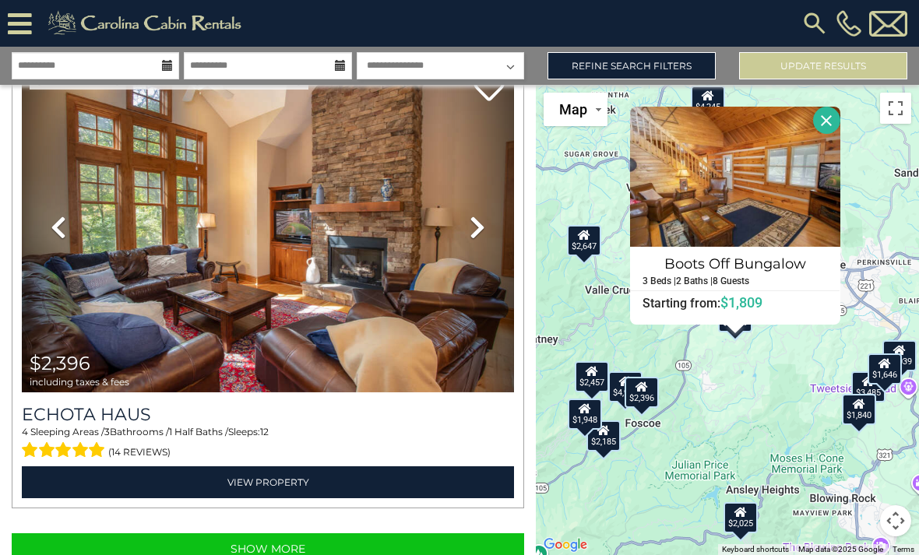
click at [768, 276] on h4 "Boots Off Bungalow" at bounding box center [735, 264] width 209 height 25
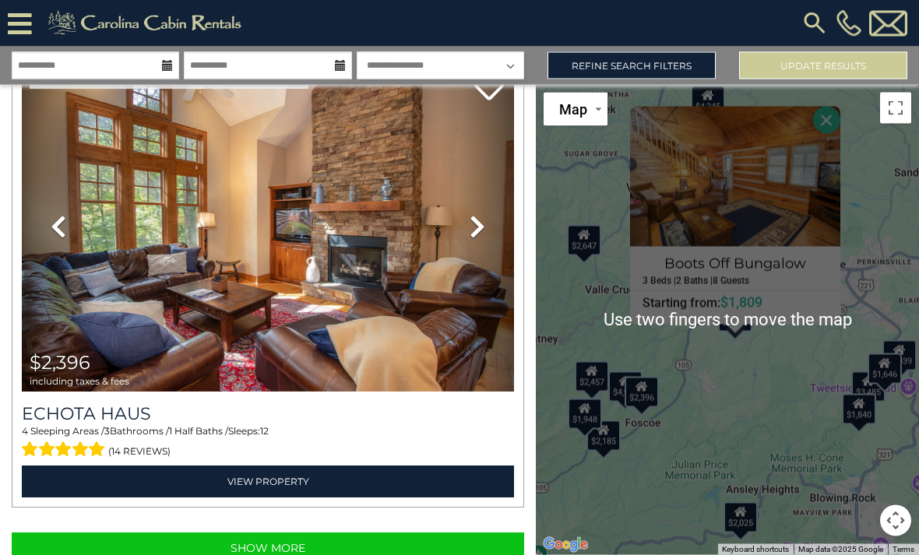
scroll to position [31, 0]
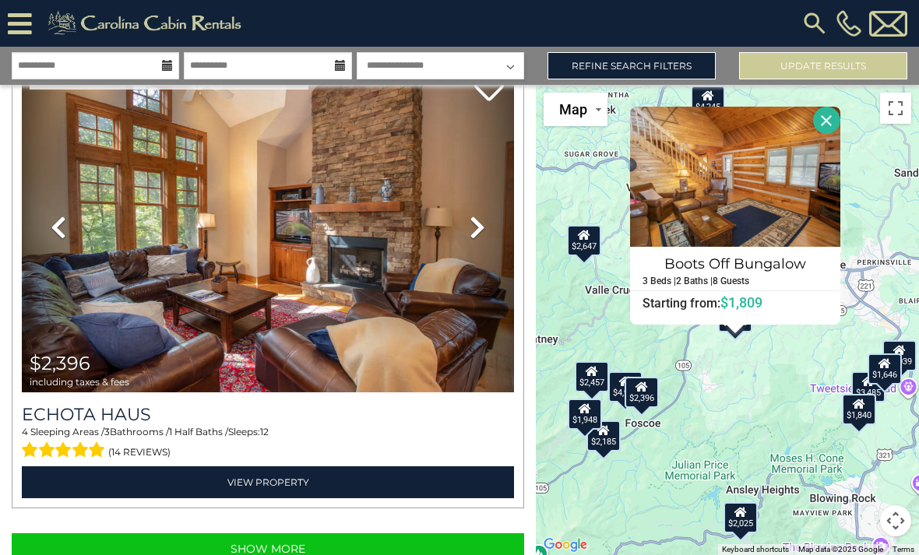
click at [583, 407] on icon at bounding box center [585, 408] width 12 height 11
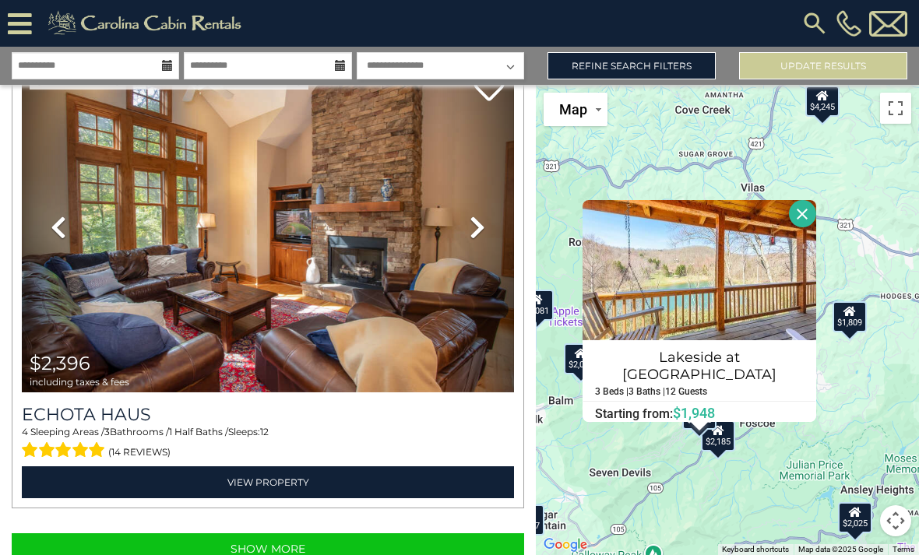
click at [876, 189] on div "$2,501 $1,690 $1,283 $1,178 $4,924 $2,457 $2,185 $2,877 $2,078 $771 $5,081 $1,8…" at bounding box center [727, 320] width 383 height 470
click at [796, 203] on button "Close" at bounding box center [802, 213] width 27 height 27
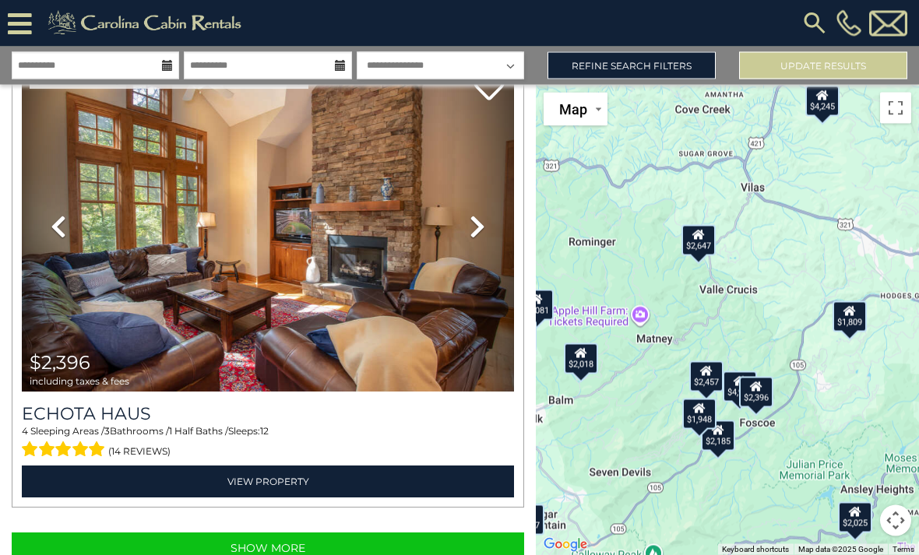
scroll to position [44, 0]
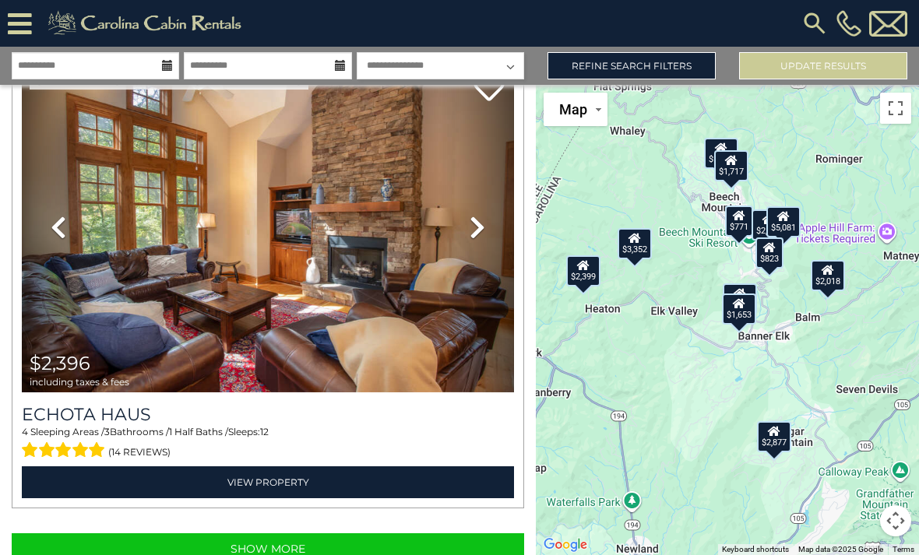
click at [745, 298] on icon at bounding box center [740, 303] width 12 height 11
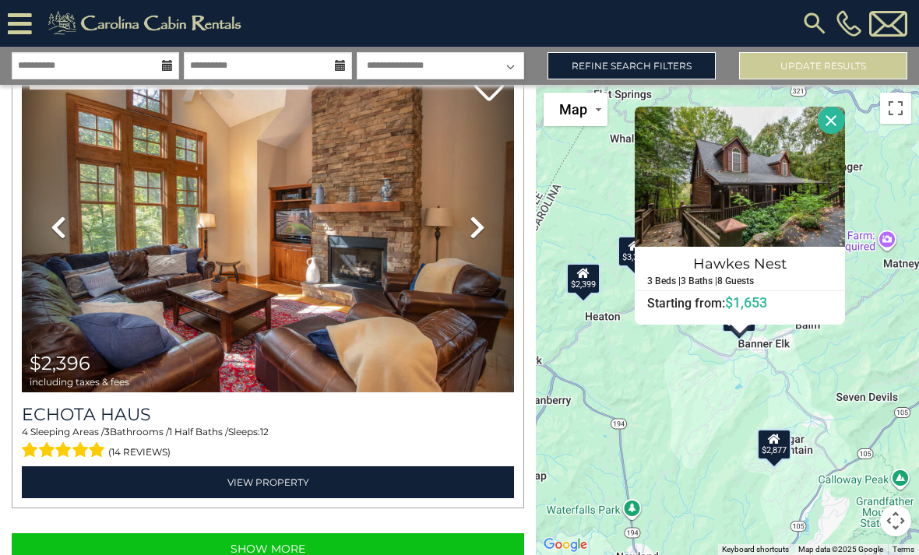
click at [742, 252] on h4 "Hawkes Nest" at bounding box center [739, 264] width 209 height 25
click at [676, 52] on link "Refine Search Filters" at bounding box center [631, 65] width 168 height 27
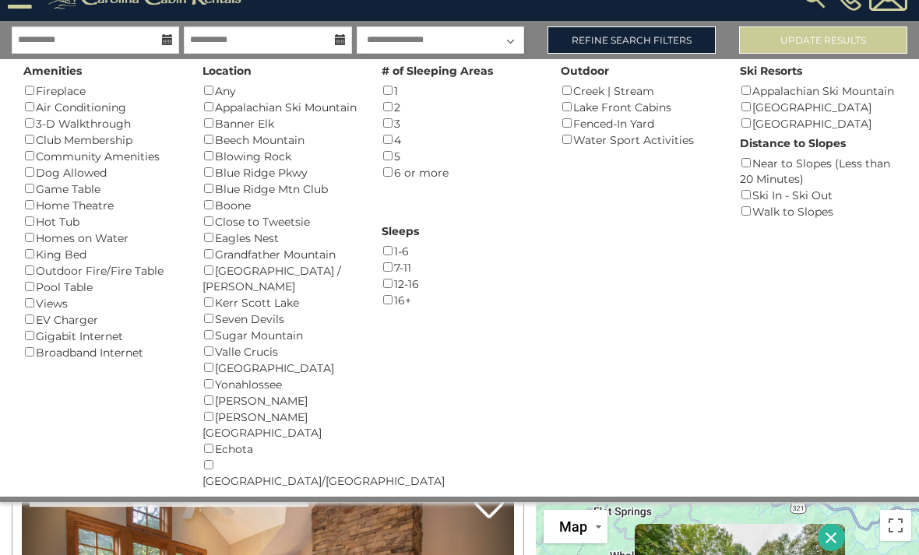
scroll to position [11, 0]
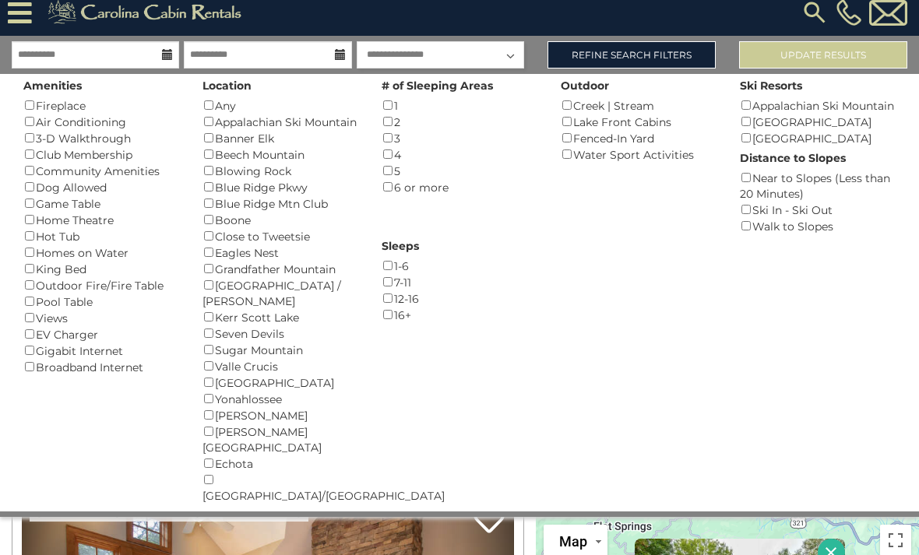
click at [80, 195] on div "Game Table ()" at bounding box center [101, 203] width 156 height 16
click at [83, 182] on div "Dog Allowed ()" at bounding box center [101, 187] width 156 height 16
click at [811, 43] on button "Please Update Results" at bounding box center [823, 54] width 168 height 27
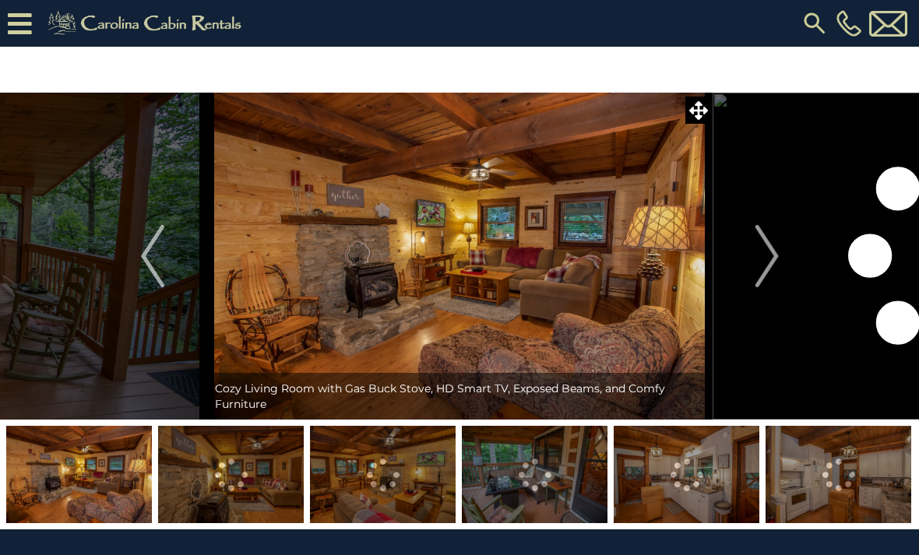
click at [759, 233] on img "Next" at bounding box center [766, 256] width 23 height 62
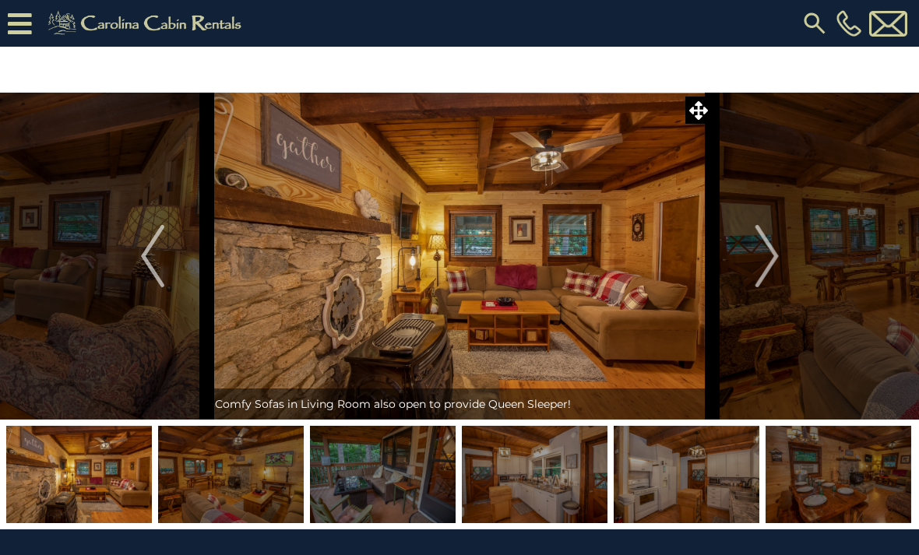
click at [783, 262] on button "Next" at bounding box center [767, 256] width 109 height 327
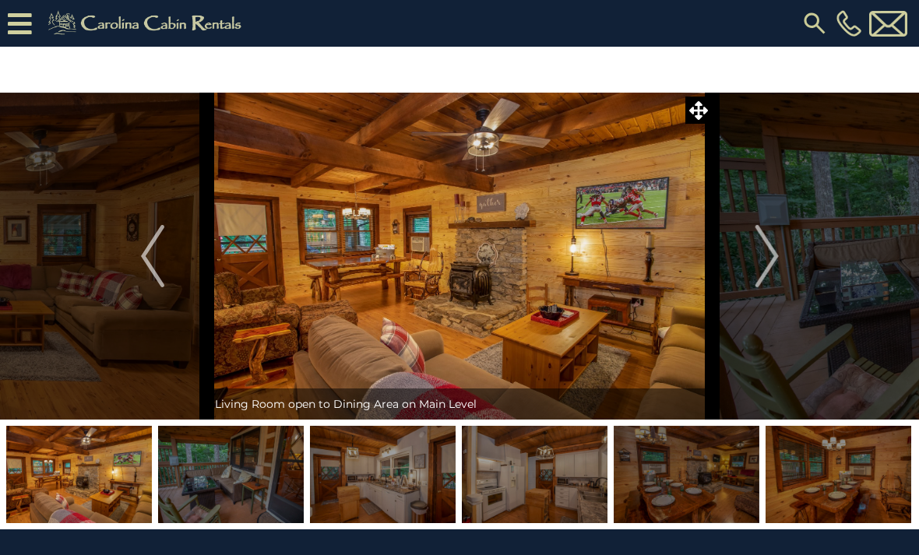
click at [772, 261] on img "Next" at bounding box center [766, 256] width 23 height 62
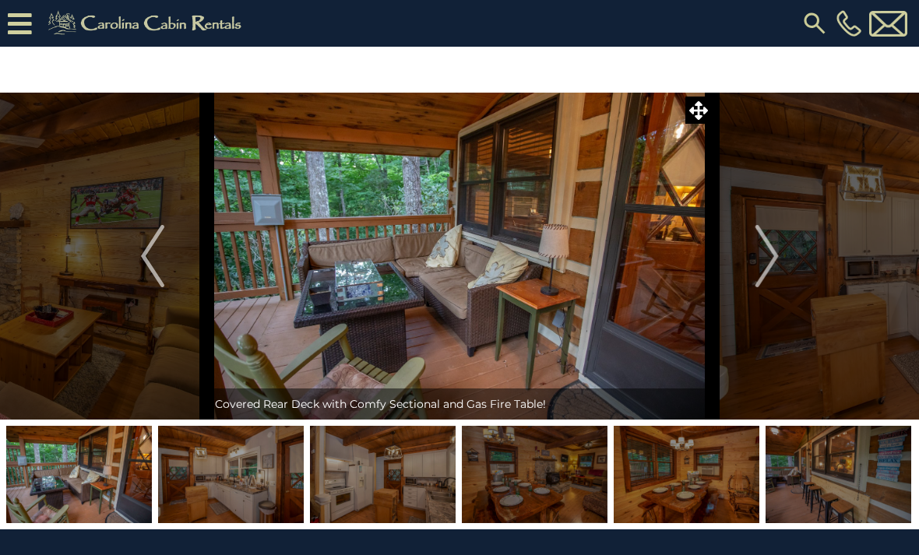
click at [783, 239] on button "Next" at bounding box center [767, 256] width 109 height 327
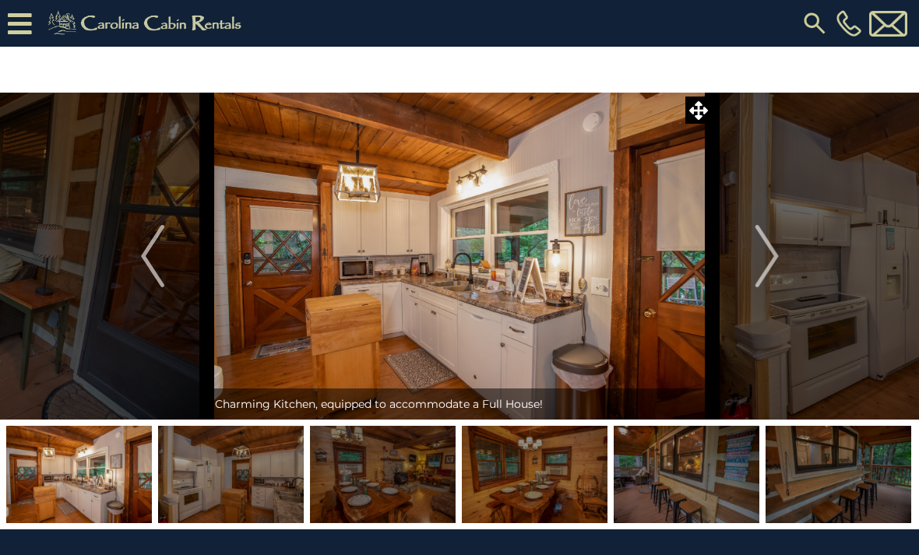
click at [769, 258] on img "Next" at bounding box center [766, 256] width 23 height 62
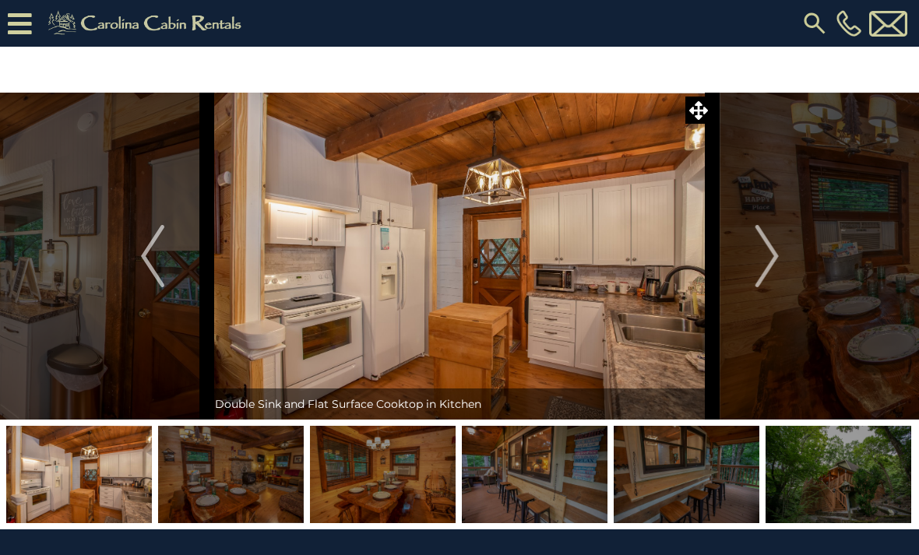
click at [780, 255] on button "Next" at bounding box center [767, 256] width 109 height 327
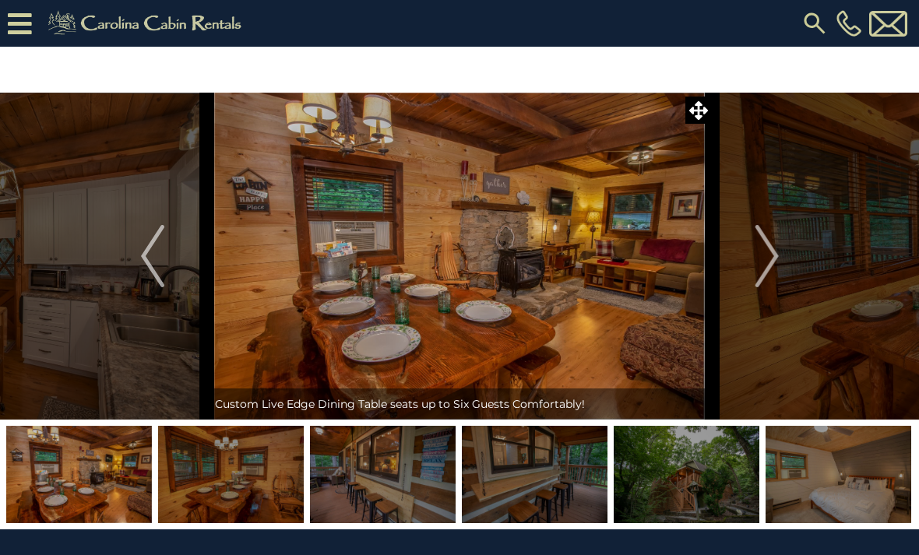
click at [771, 258] on img "Next" at bounding box center [766, 256] width 23 height 62
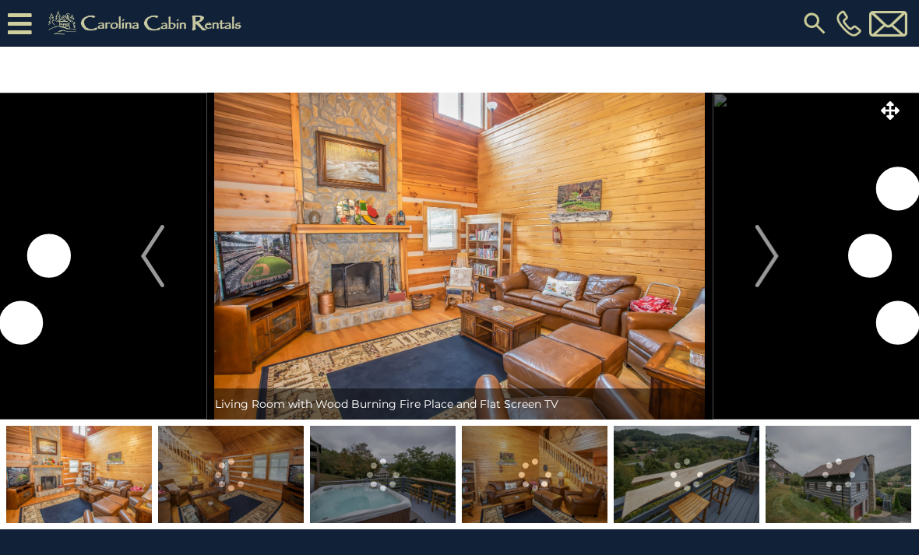
click at [762, 258] on img "Next" at bounding box center [766, 256] width 23 height 62
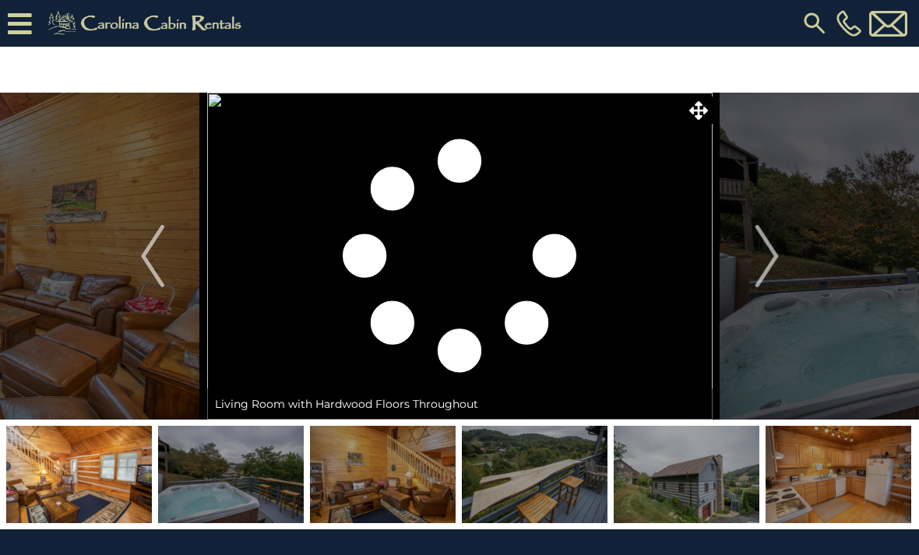
click at [769, 257] on img "Next" at bounding box center [766, 256] width 23 height 62
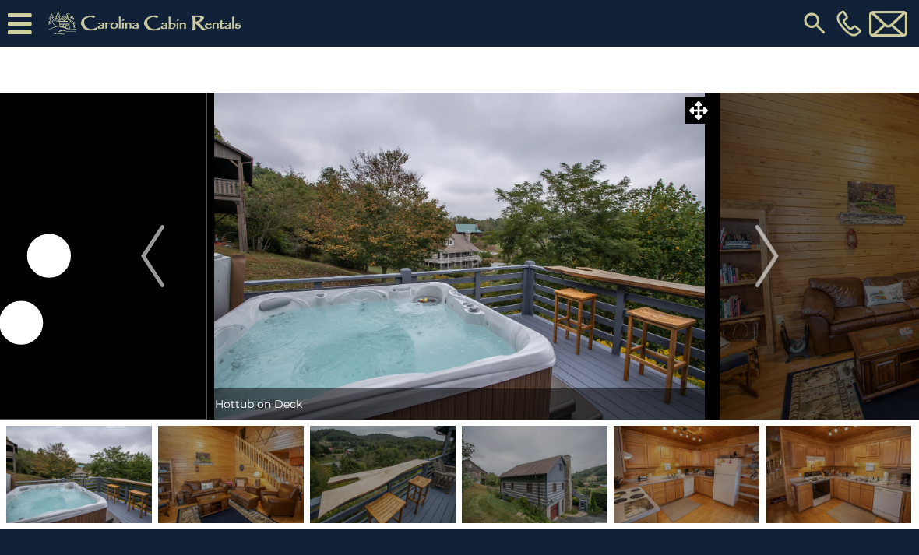
click at [759, 258] on img "Next" at bounding box center [766, 256] width 23 height 62
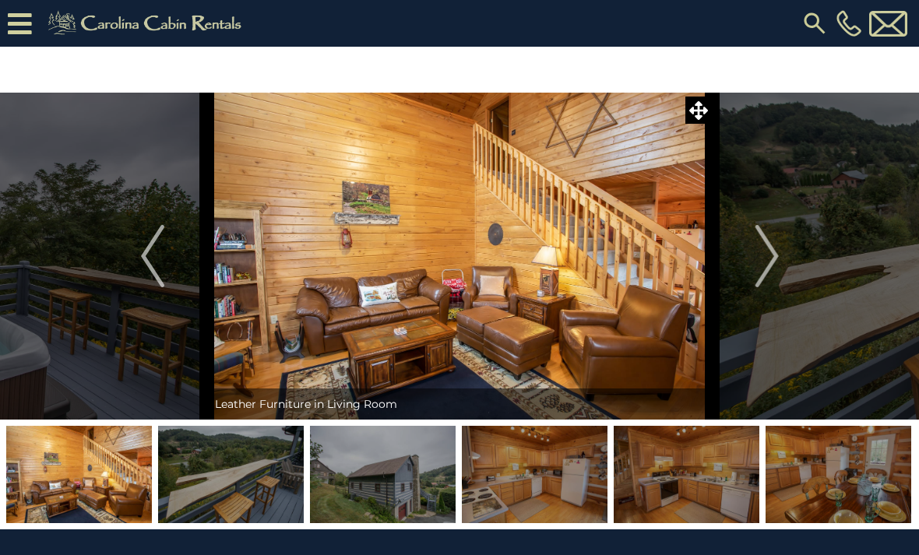
click at [151, 249] on img "Previous" at bounding box center [152, 256] width 23 height 62
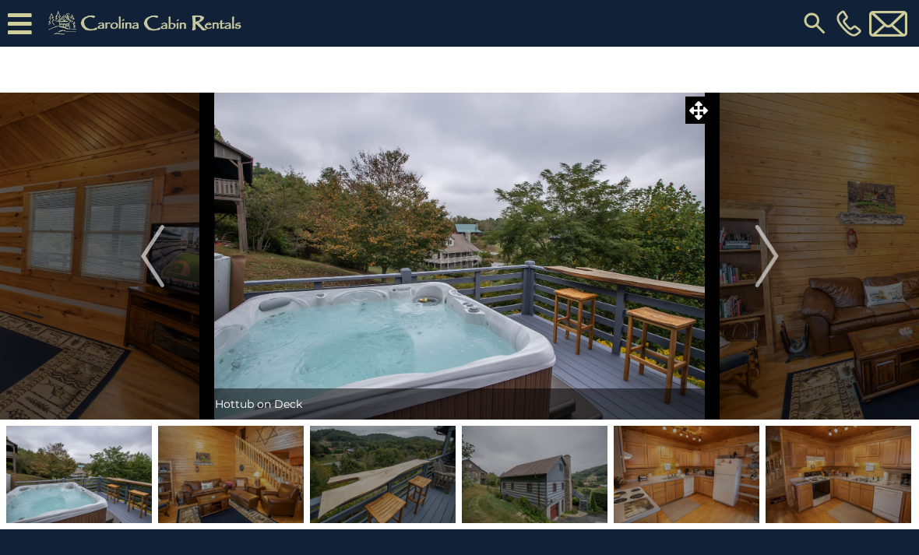
click at [746, 238] on button "Next" at bounding box center [767, 256] width 109 height 327
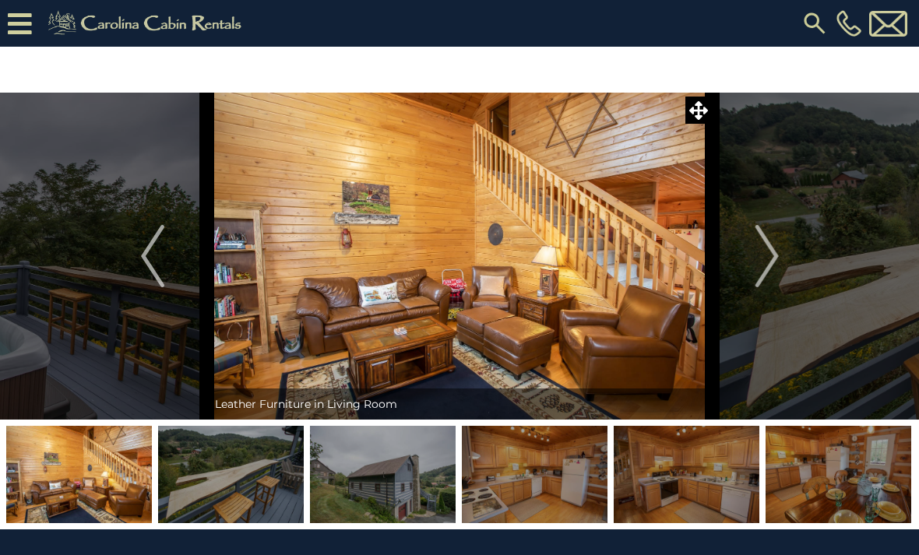
click at [765, 230] on img "Next" at bounding box center [766, 256] width 23 height 62
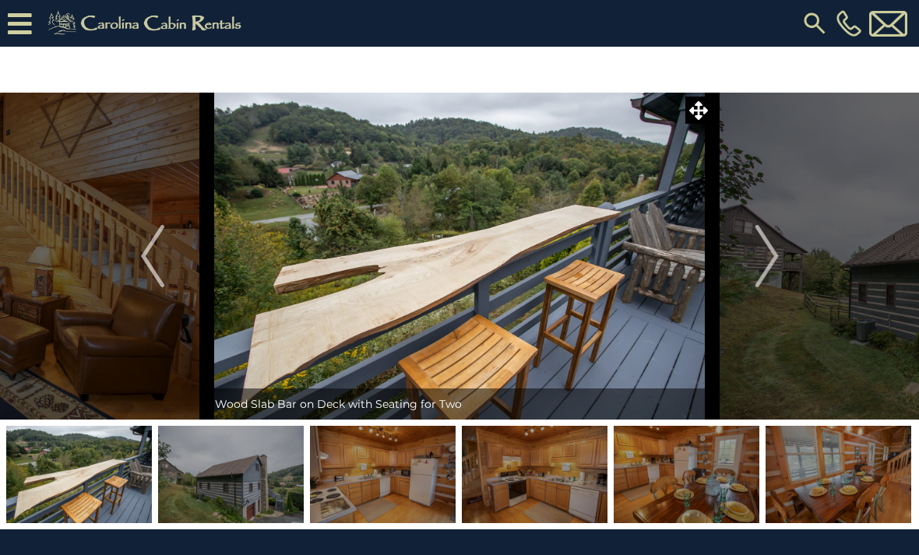
click at [763, 239] on img "Next" at bounding box center [766, 256] width 23 height 62
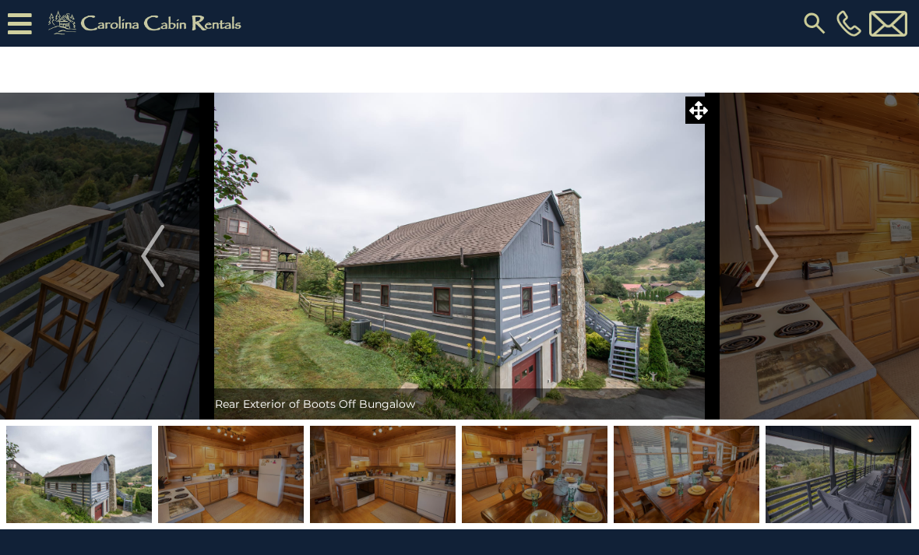
click at [761, 235] on img "Next" at bounding box center [766, 256] width 23 height 62
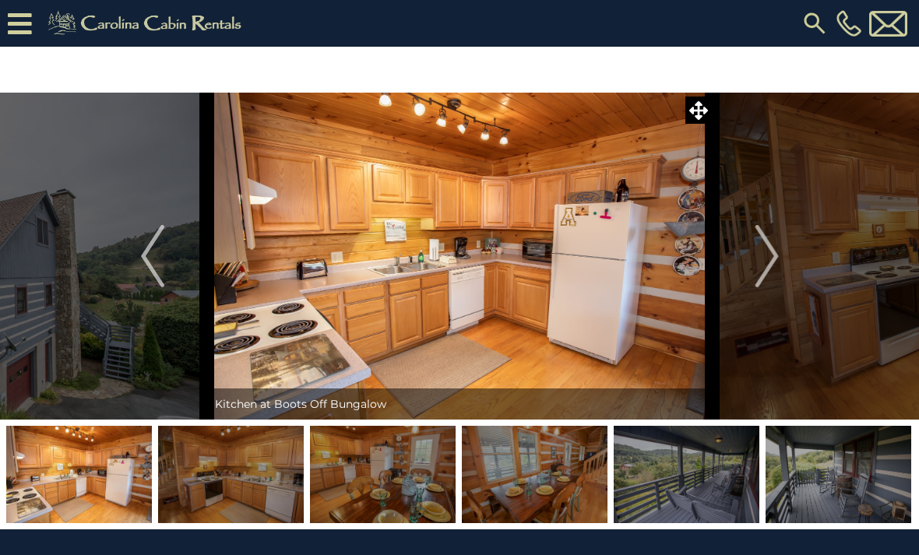
click at [759, 235] on img "Next" at bounding box center [766, 256] width 23 height 62
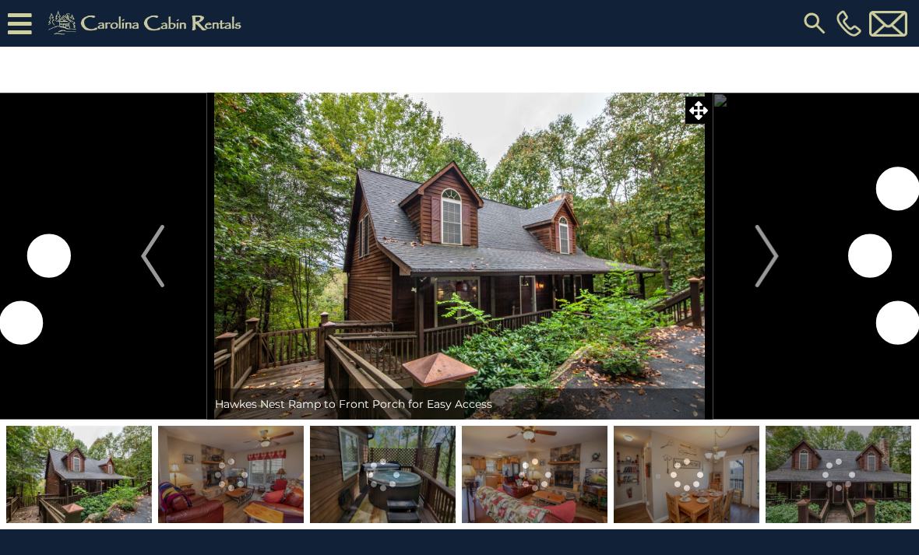
click at [835, 481] on img at bounding box center [839, 474] width 146 height 97
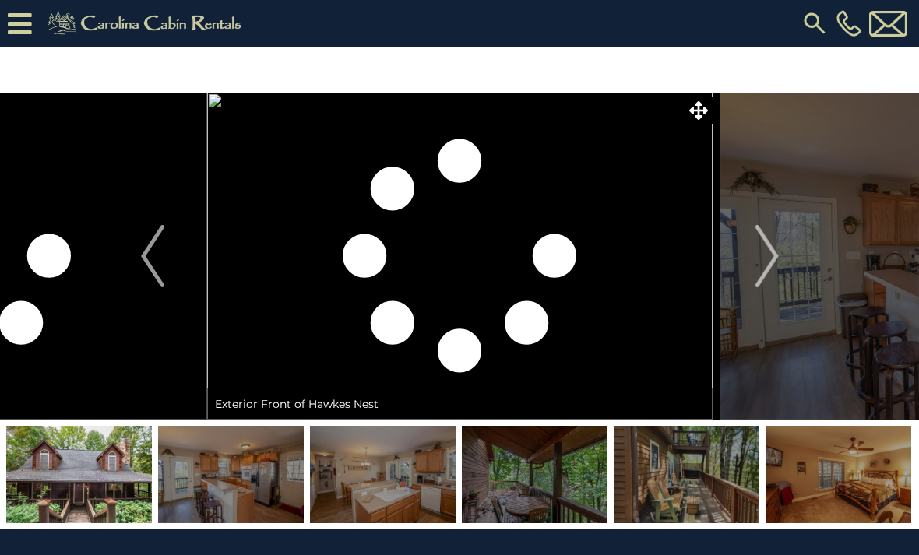
click at [729, 477] on img at bounding box center [687, 474] width 146 height 97
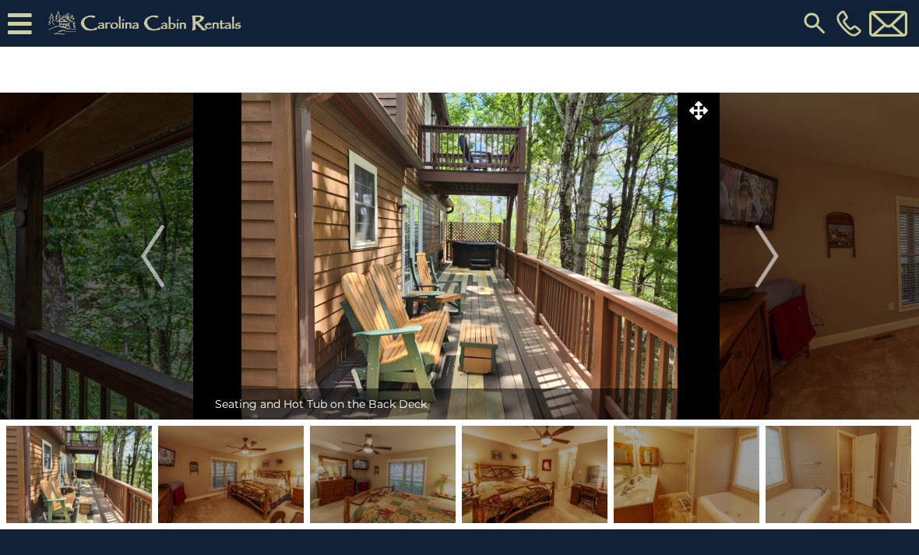
click at [761, 274] on img "Next" at bounding box center [766, 256] width 23 height 62
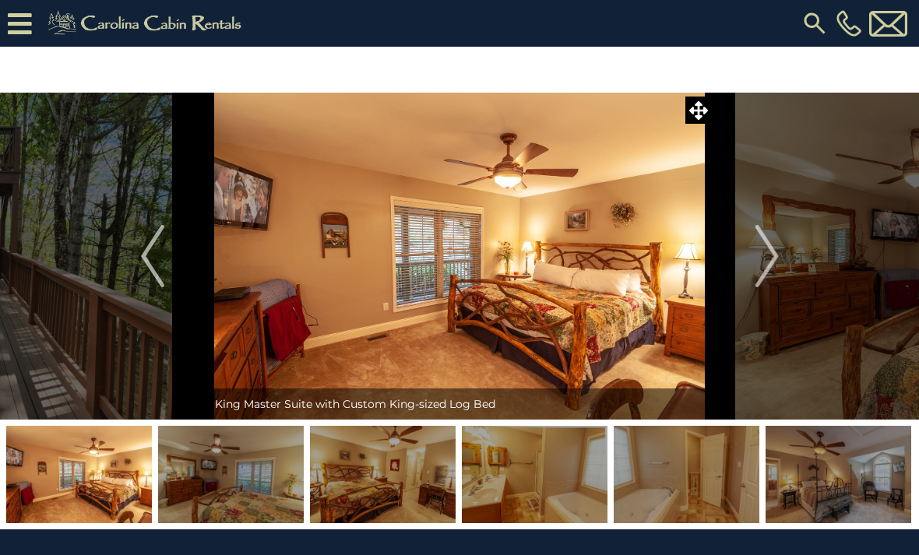
click at [783, 241] on button "Next" at bounding box center [767, 256] width 109 height 327
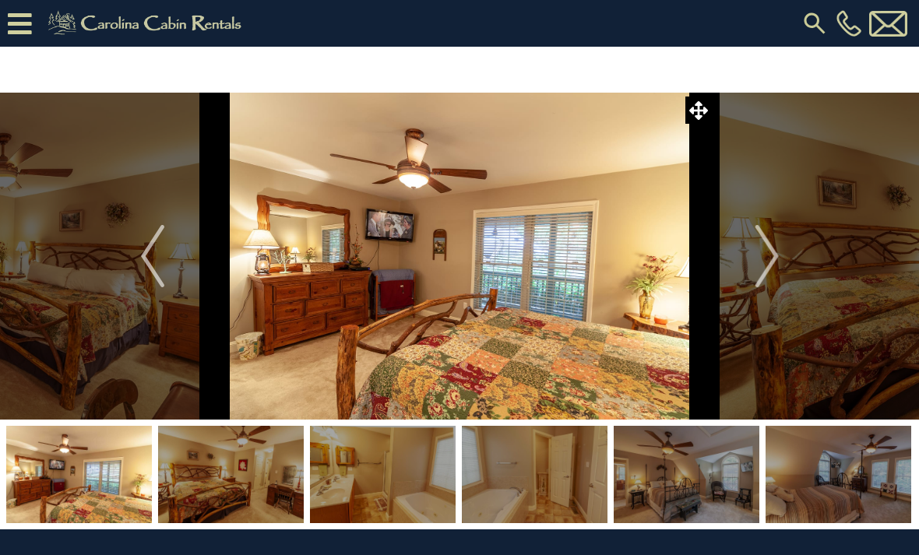
click at [776, 241] on img "Next" at bounding box center [766, 256] width 23 height 62
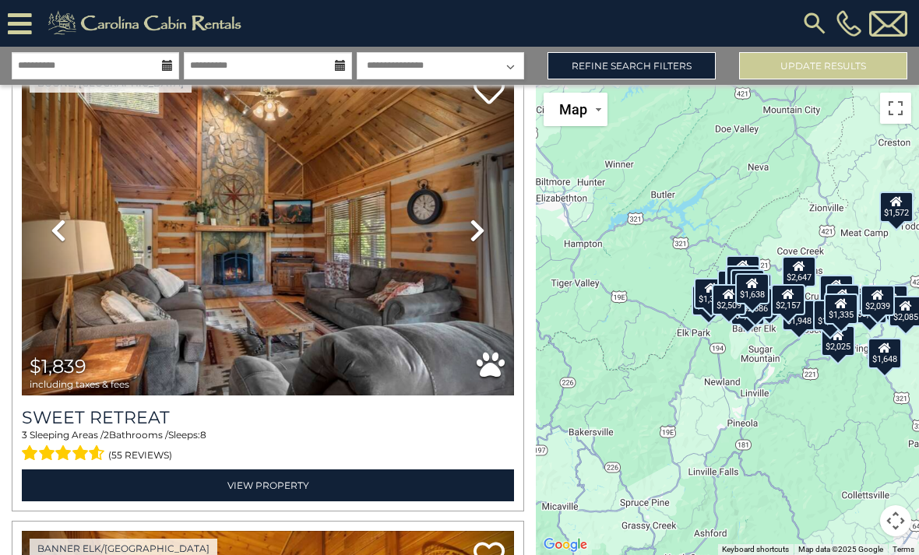
scroll to position [80, 0]
click at [491, 213] on link "Next" at bounding box center [477, 230] width 74 height 330
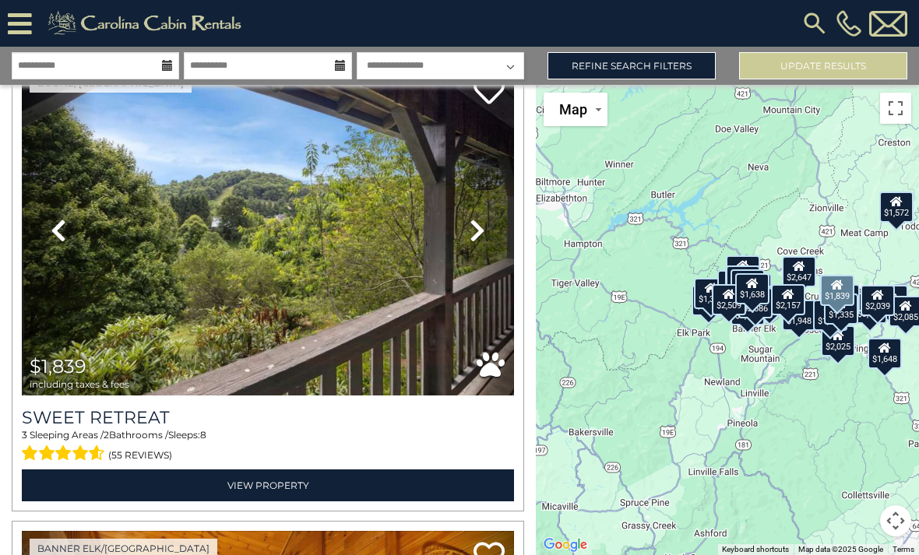
click at [486, 222] on link "Next" at bounding box center [477, 230] width 74 height 330
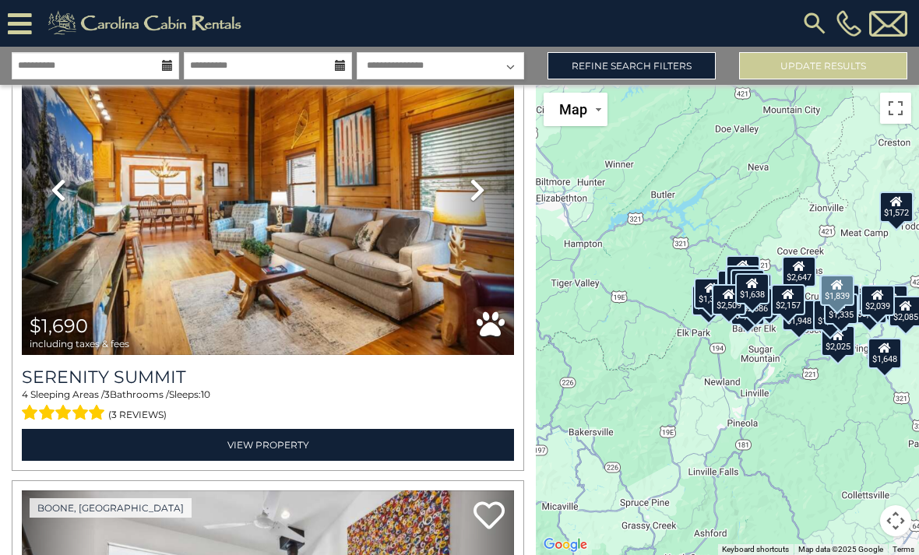
scroll to position [554, 0]
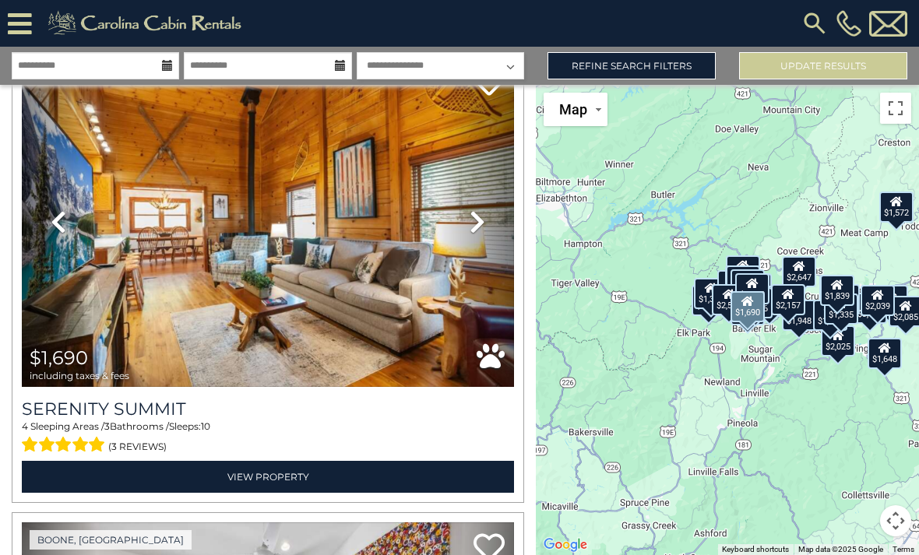
click at [496, 213] on link "Next" at bounding box center [477, 222] width 74 height 330
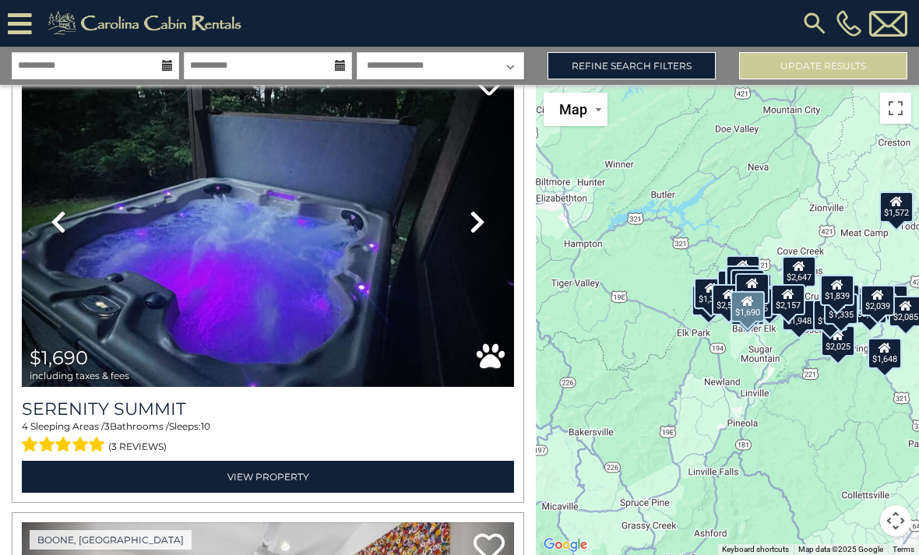
click at [493, 224] on link "Next" at bounding box center [477, 222] width 74 height 330
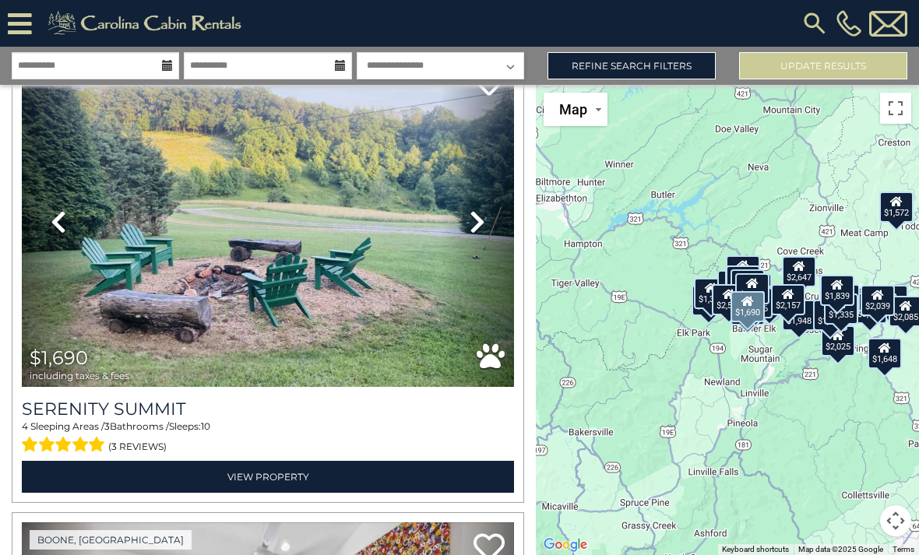
click at [477, 222] on icon at bounding box center [478, 221] width 16 height 25
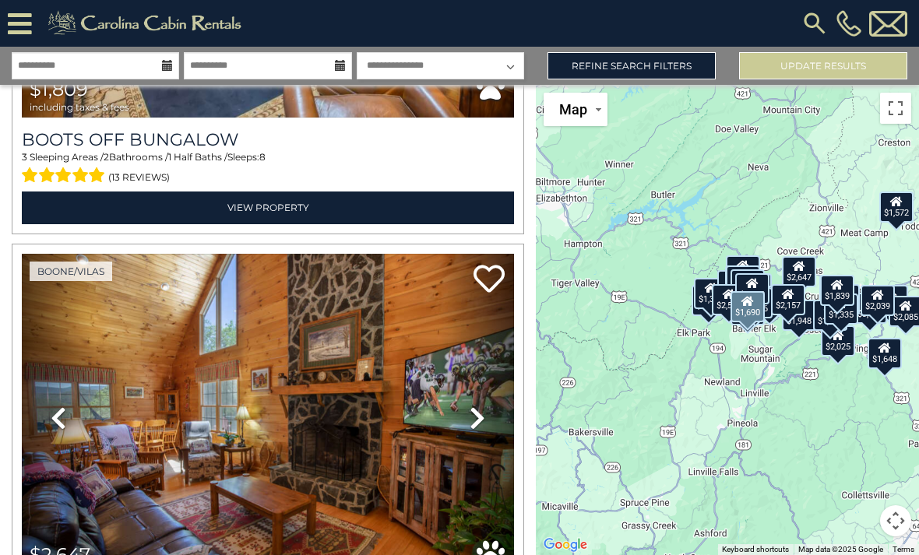
scroll to position [3413, 0]
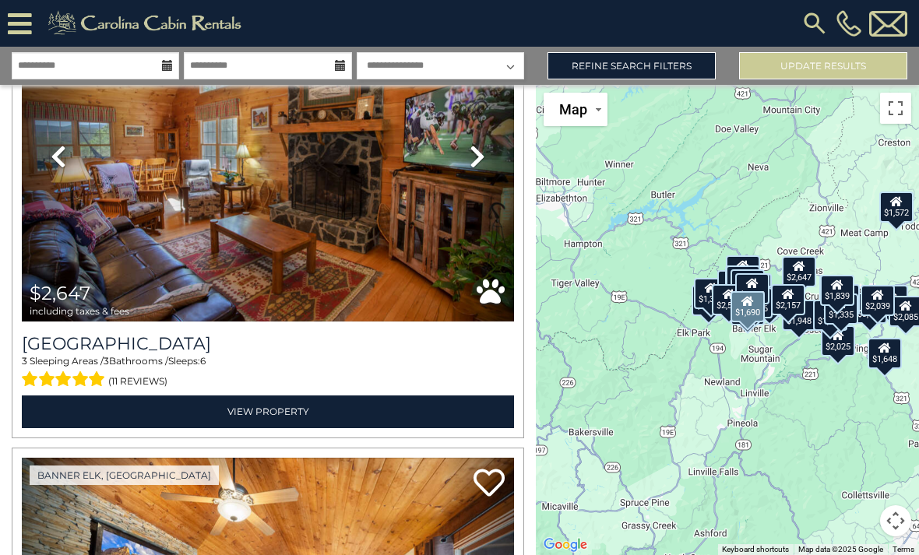
click at [674, 71] on link "Refine Search Filters" at bounding box center [631, 65] width 168 height 27
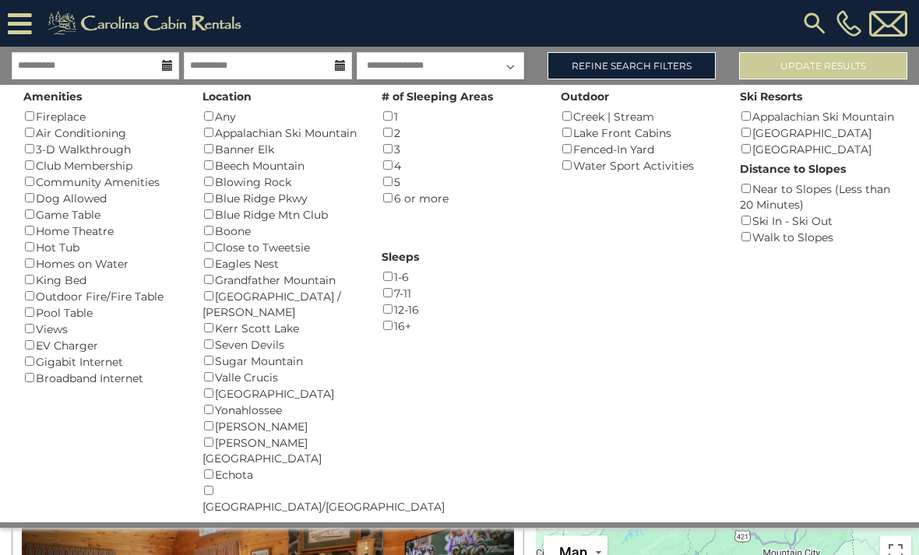
click at [874, 58] on button "Update Results" at bounding box center [823, 65] width 168 height 27
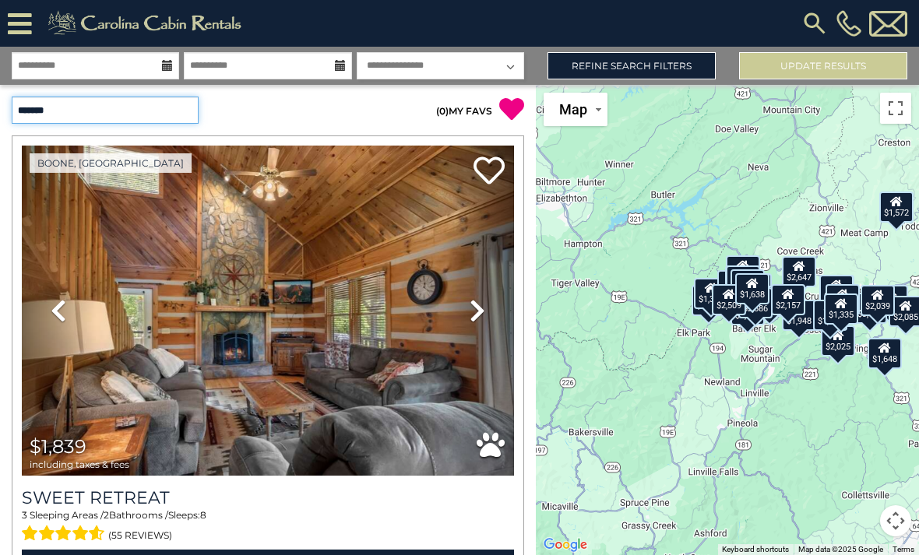
click at [125, 109] on select "**********" at bounding box center [105, 110] width 187 height 27
select select "*********"
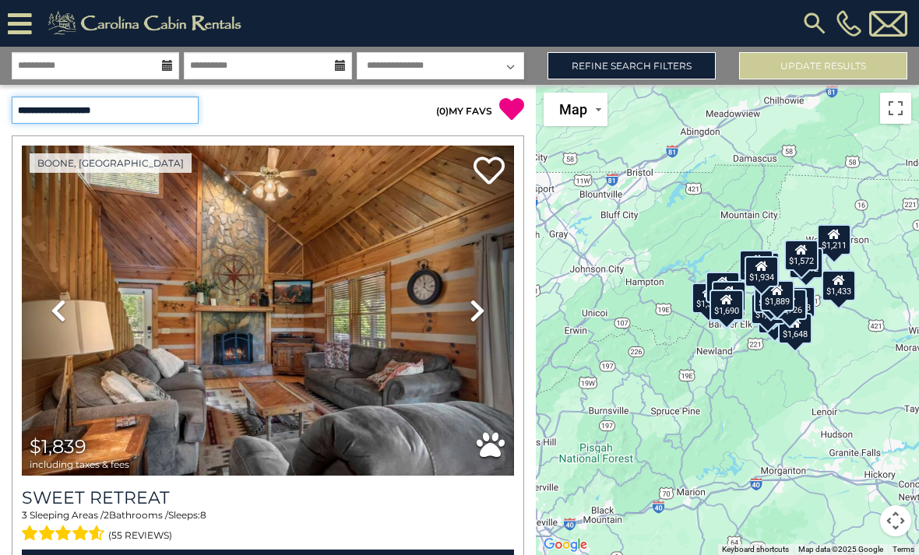
click at [175, 121] on select "**********" at bounding box center [105, 110] width 187 height 27
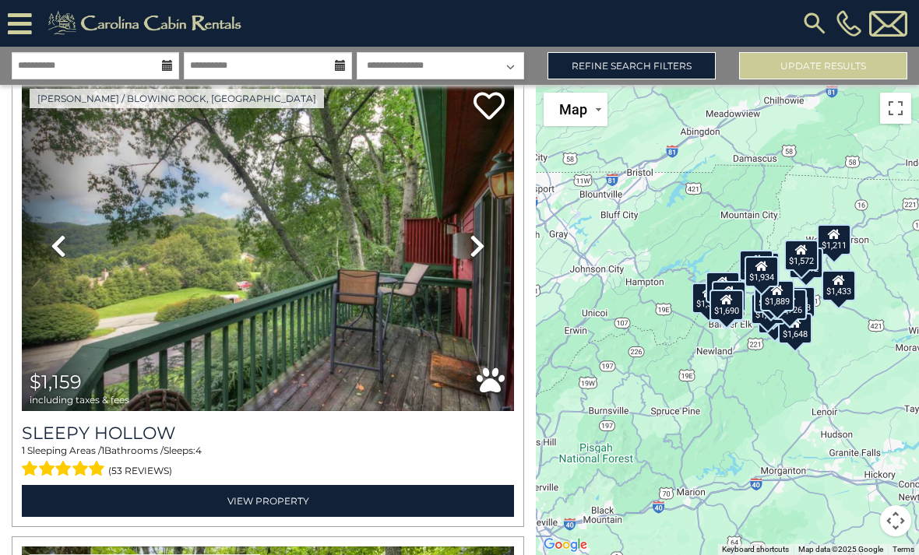
scroll to position [1029, 0]
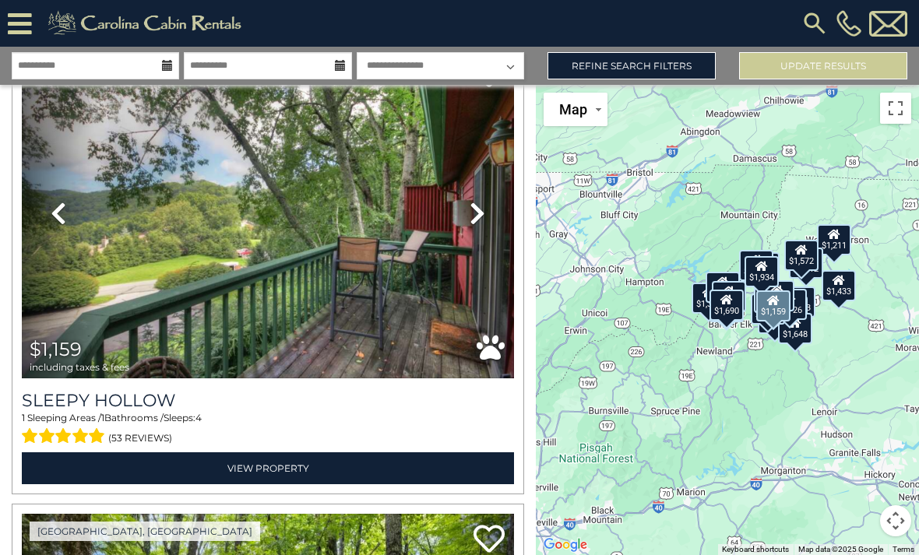
click at [477, 204] on icon at bounding box center [478, 213] width 16 height 25
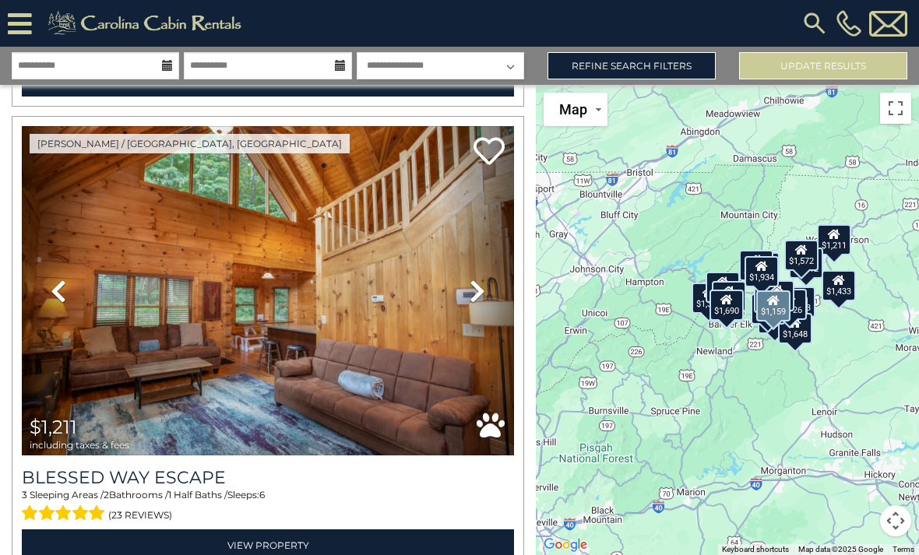
scroll to position [2347, 0]
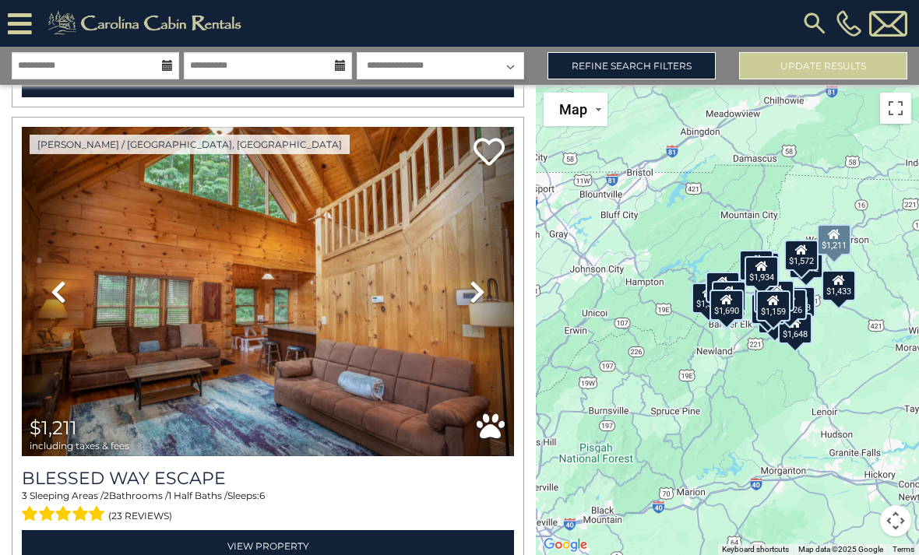
click at [474, 297] on icon at bounding box center [478, 292] width 16 height 25
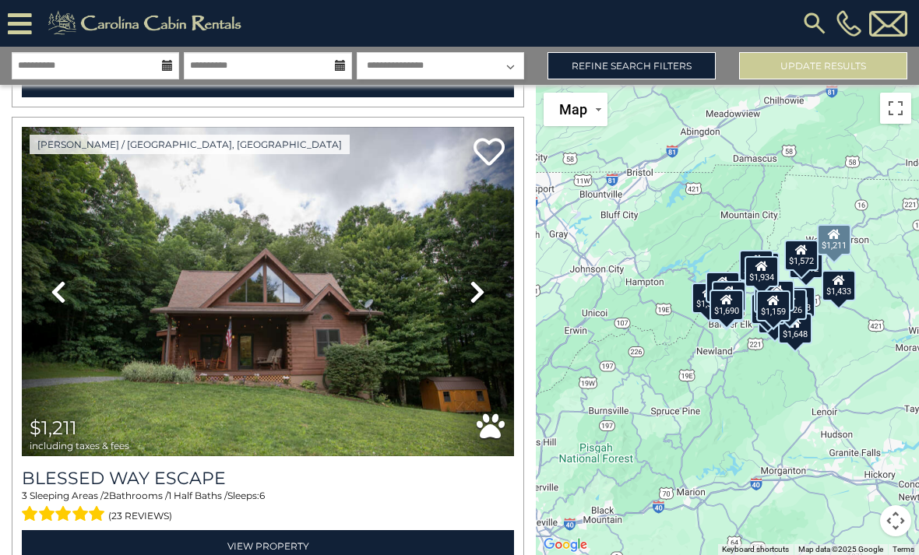
click at [474, 302] on icon at bounding box center [478, 292] width 16 height 25
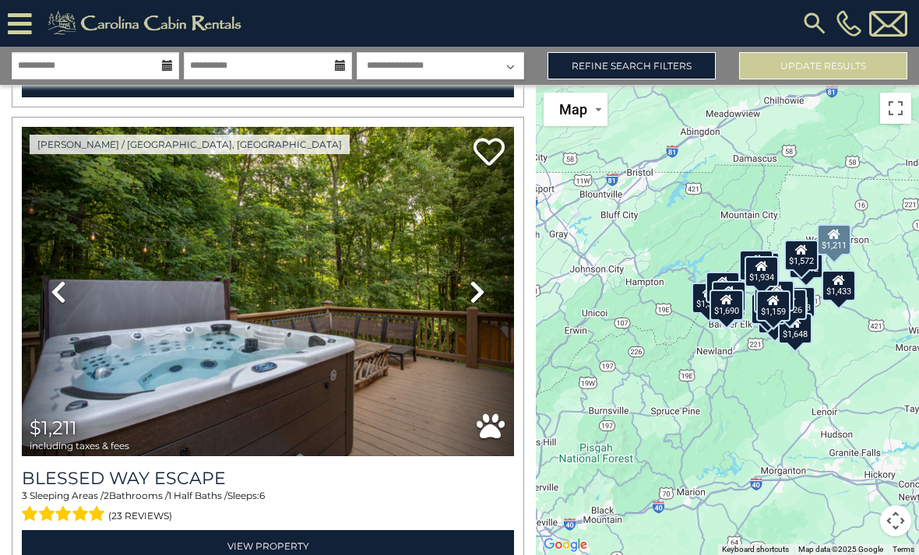
click at [474, 300] on icon at bounding box center [478, 292] width 16 height 25
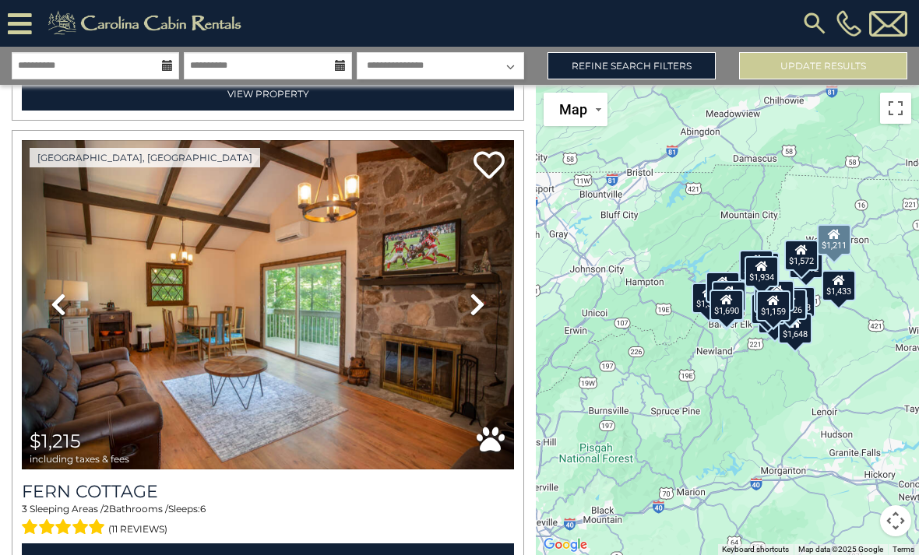
scroll to position [2799, 0]
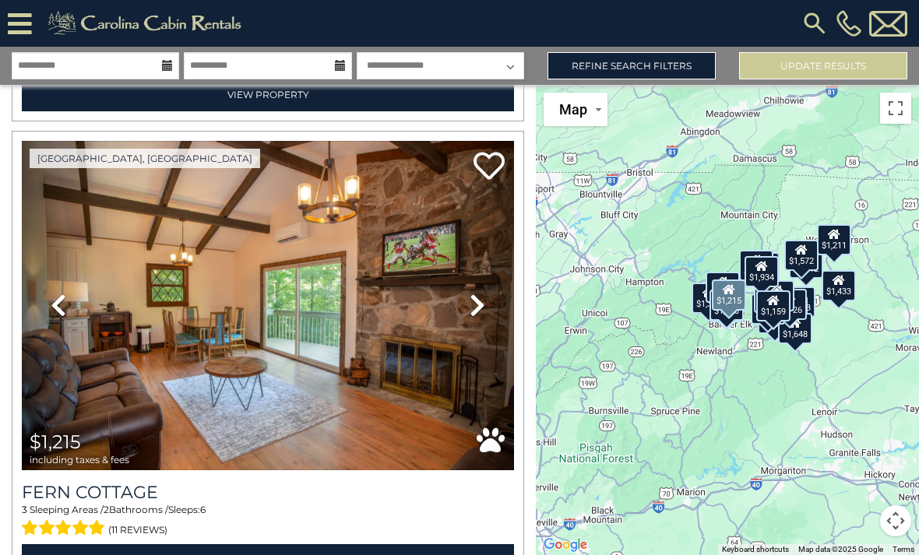
click at [477, 308] on icon at bounding box center [478, 305] width 16 height 25
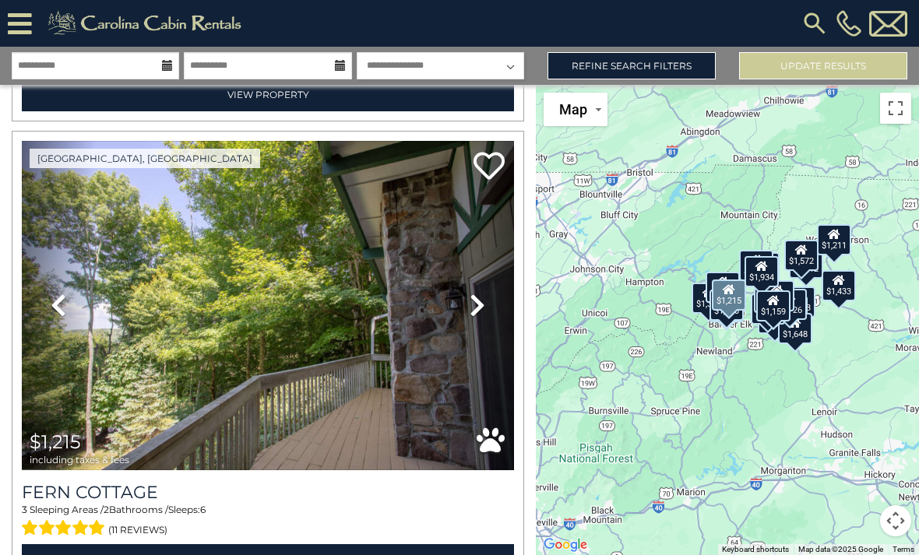
click at [477, 311] on icon at bounding box center [478, 305] width 16 height 25
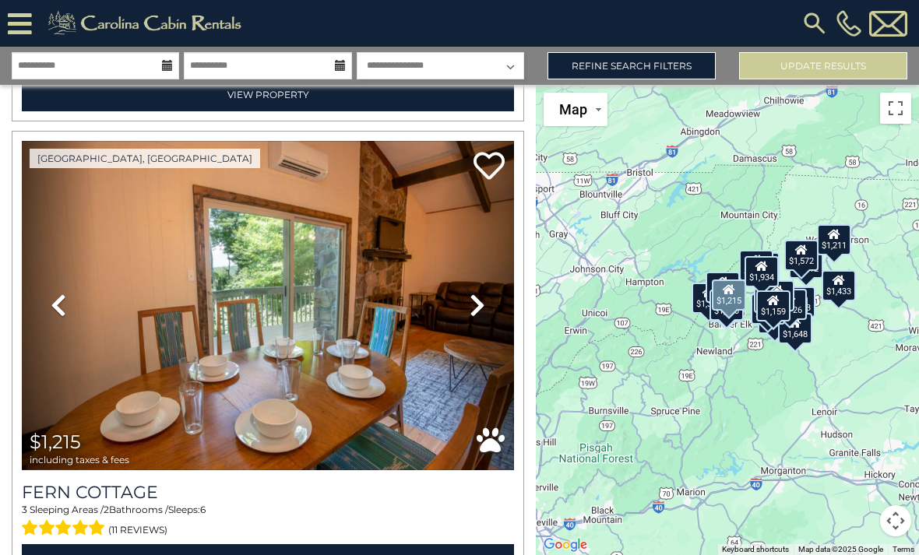
click at [478, 308] on icon at bounding box center [478, 305] width 16 height 25
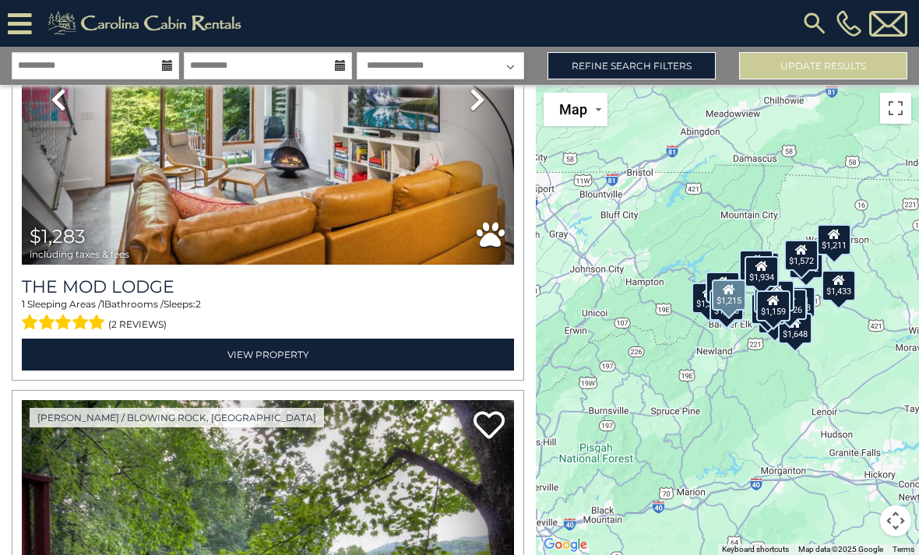
scroll to position [3938, 0]
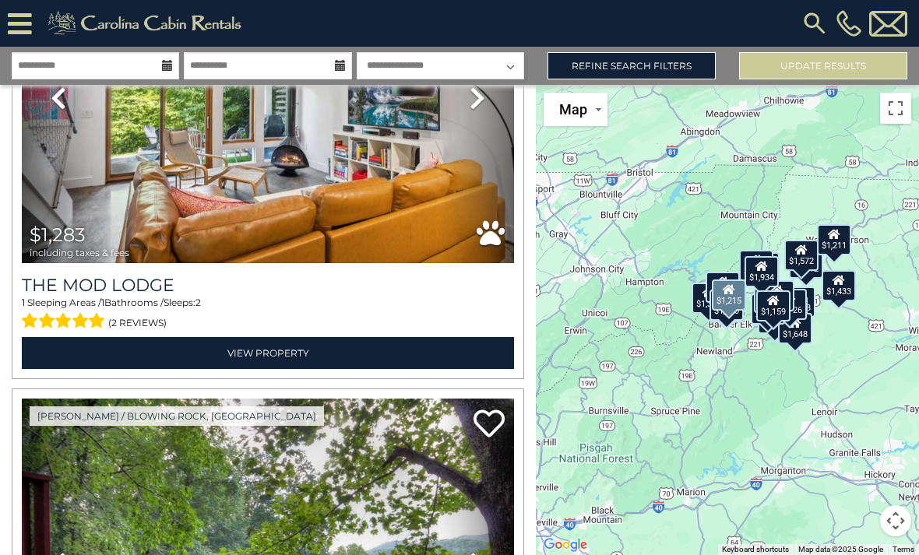
click at [669, 64] on link "Refine Search Filters" at bounding box center [631, 65] width 168 height 27
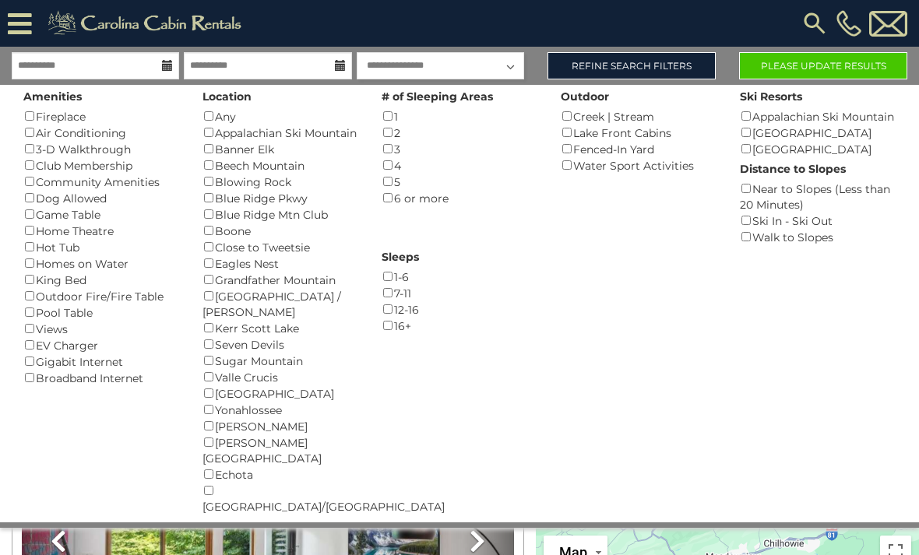
click at [853, 69] on button "Please Update Results" at bounding box center [823, 65] width 168 height 27
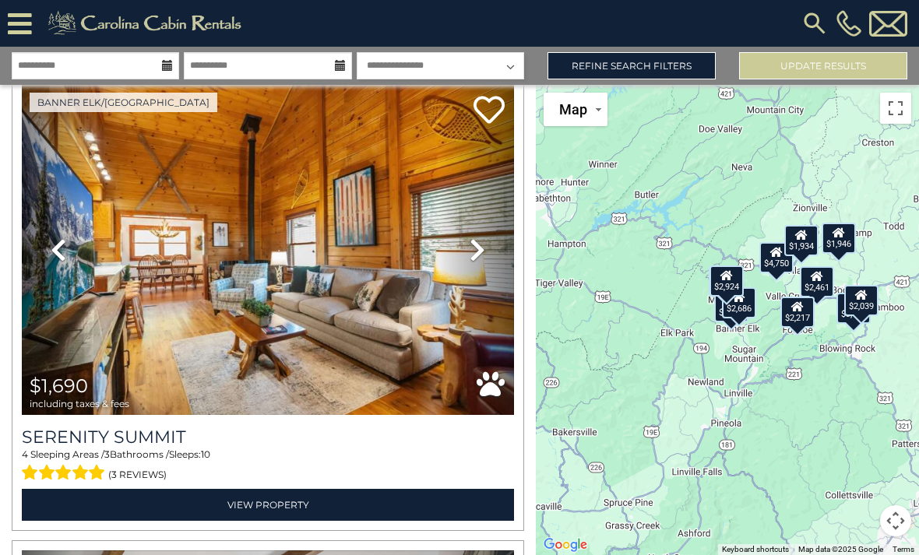
scroll to position [93, 0]
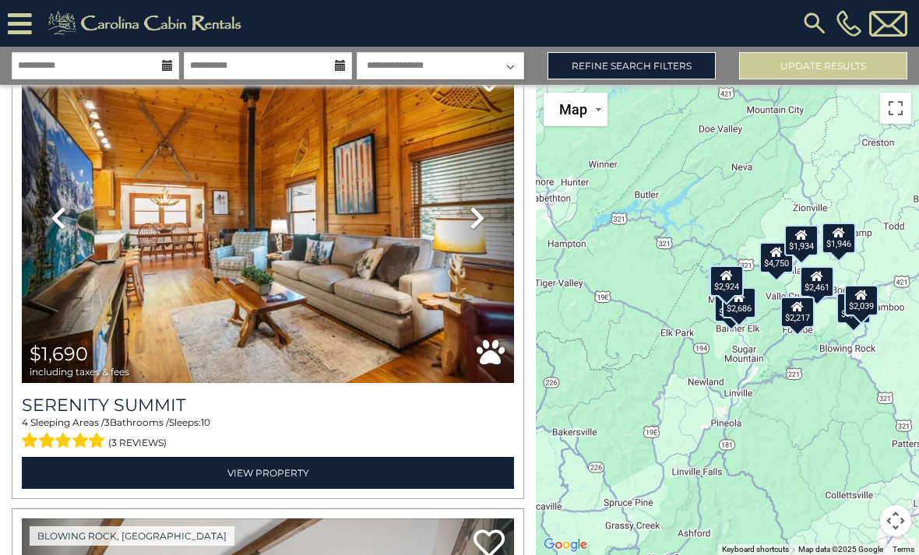
click at [486, 219] on link "Next" at bounding box center [477, 218] width 74 height 330
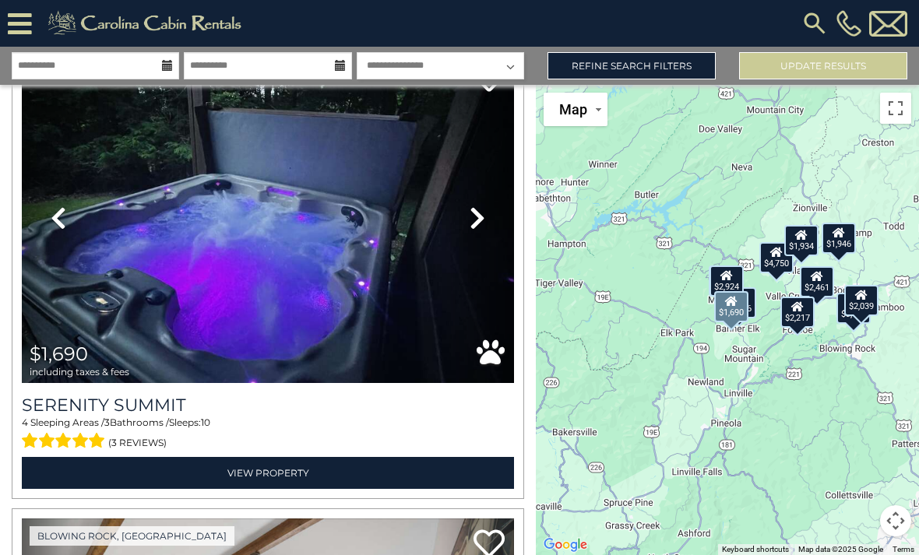
click at [482, 224] on icon at bounding box center [478, 218] width 16 height 25
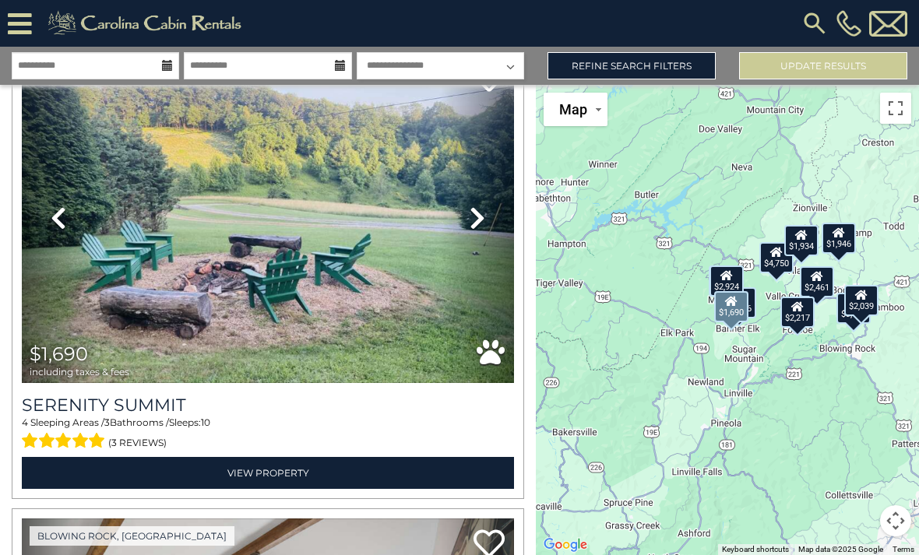
click at [486, 216] on link "Next" at bounding box center [477, 218] width 74 height 330
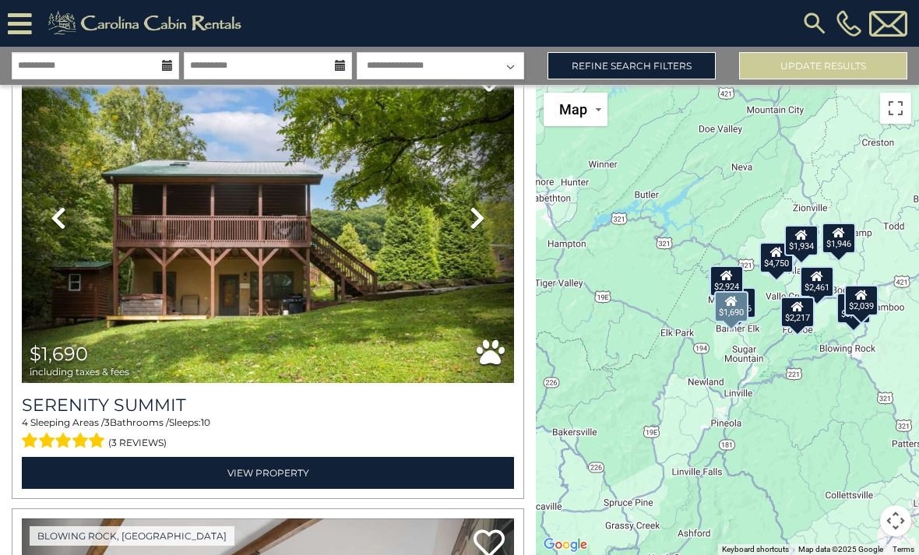
click at [488, 211] on link "Next" at bounding box center [477, 218] width 74 height 330
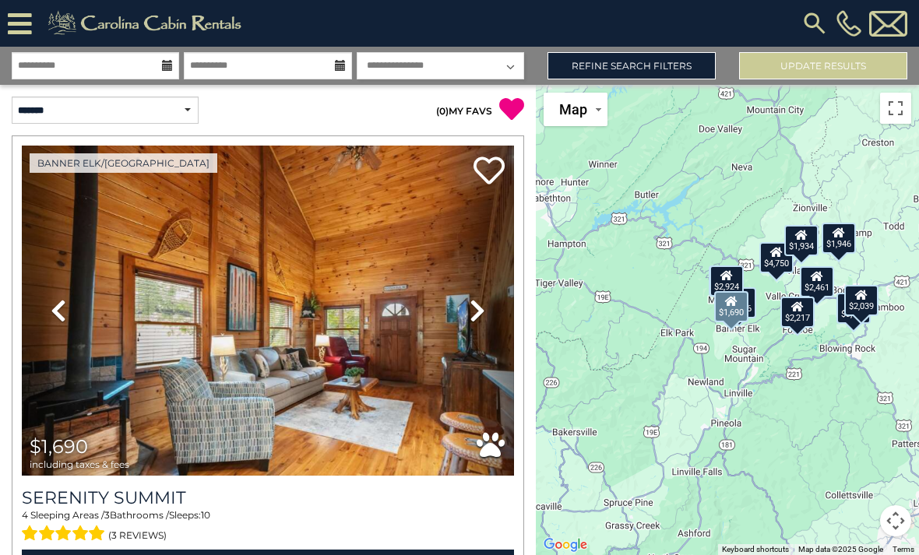
scroll to position [0, 0]
click at [186, 107] on select "**********" at bounding box center [105, 110] width 187 height 27
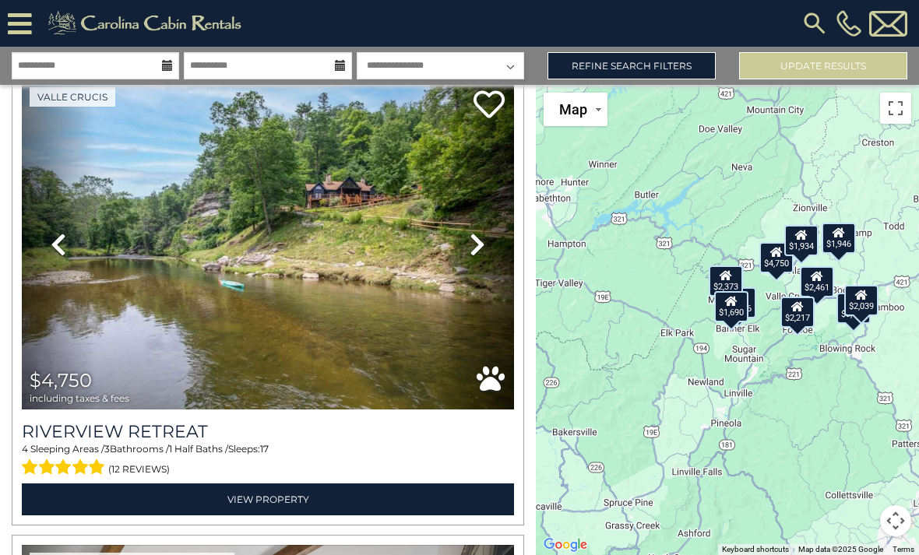
scroll to position [69, 0]
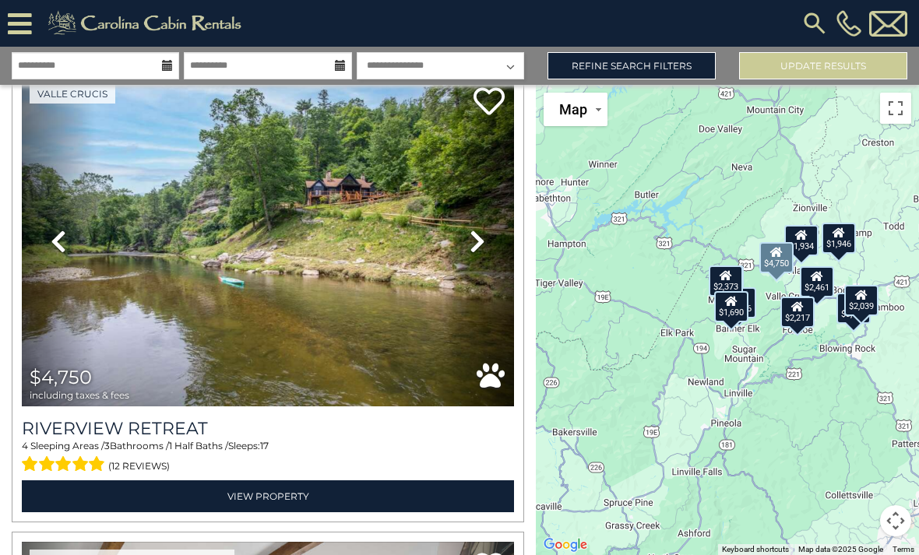
click at [480, 252] on icon at bounding box center [478, 241] width 16 height 25
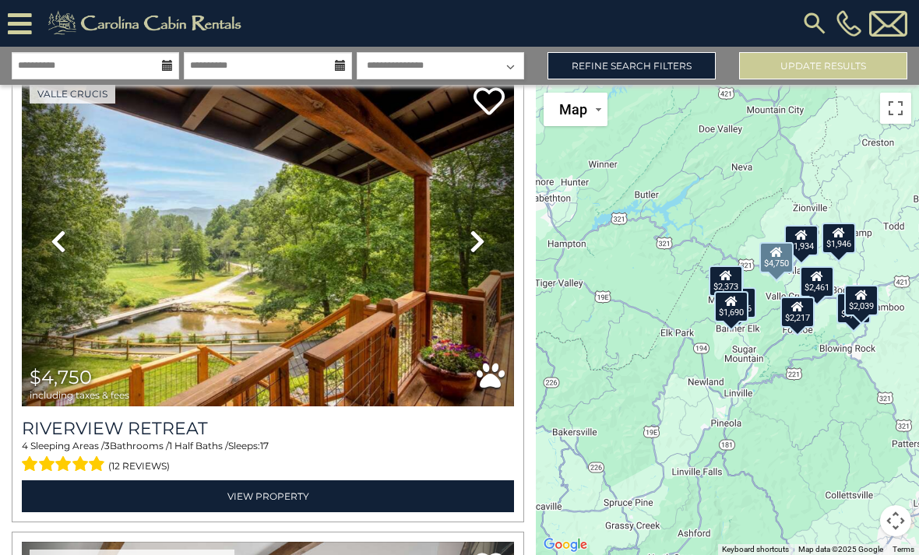
click at [494, 236] on link "Next" at bounding box center [477, 241] width 74 height 330
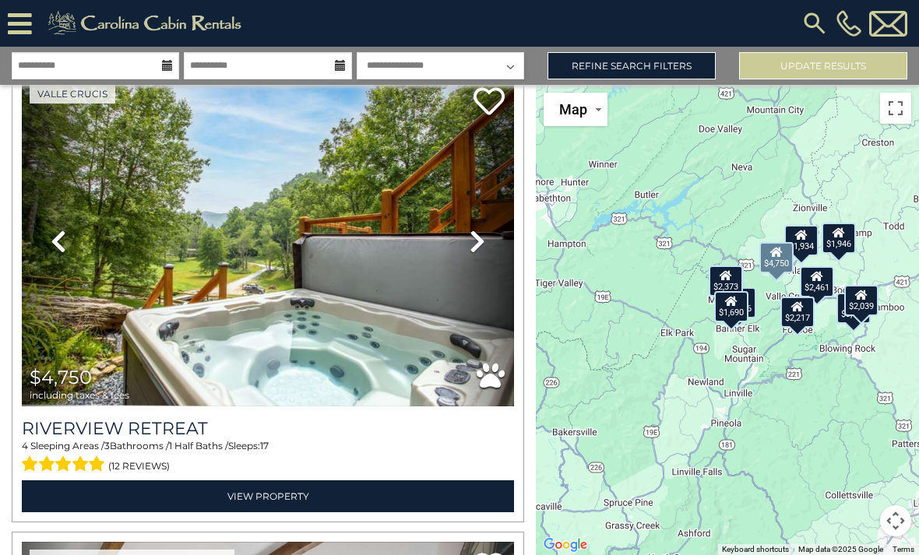
click at [484, 240] on icon at bounding box center [478, 241] width 16 height 25
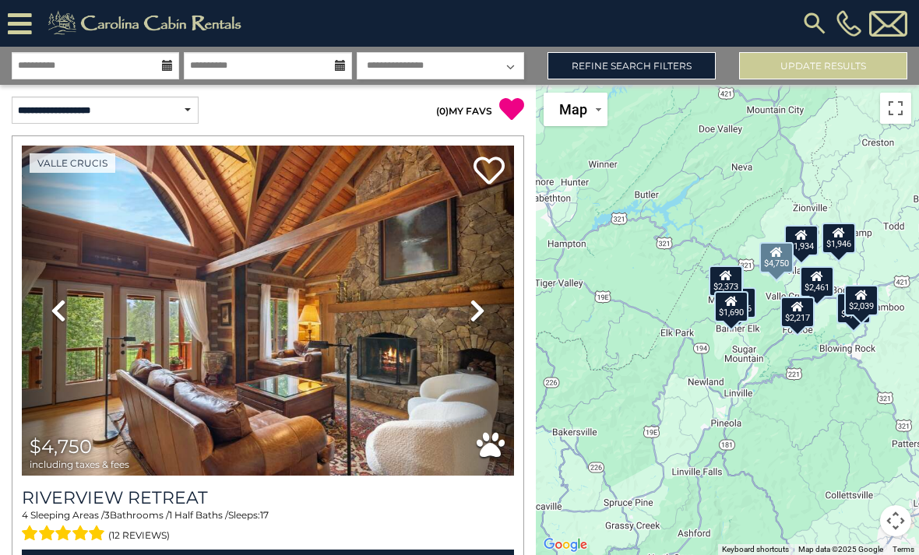
scroll to position [0, 0]
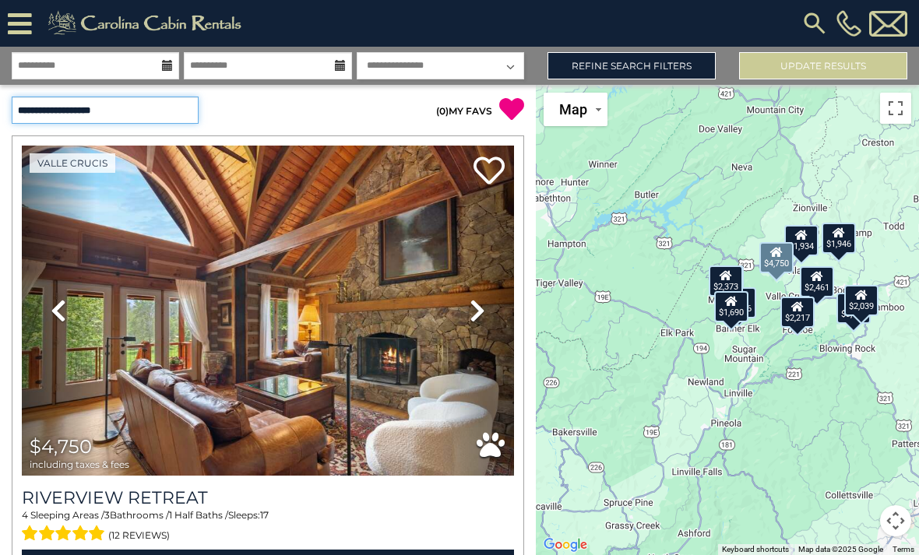
click at [167, 104] on select "**********" at bounding box center [105, 110] width 187 height 27
select select "*********"
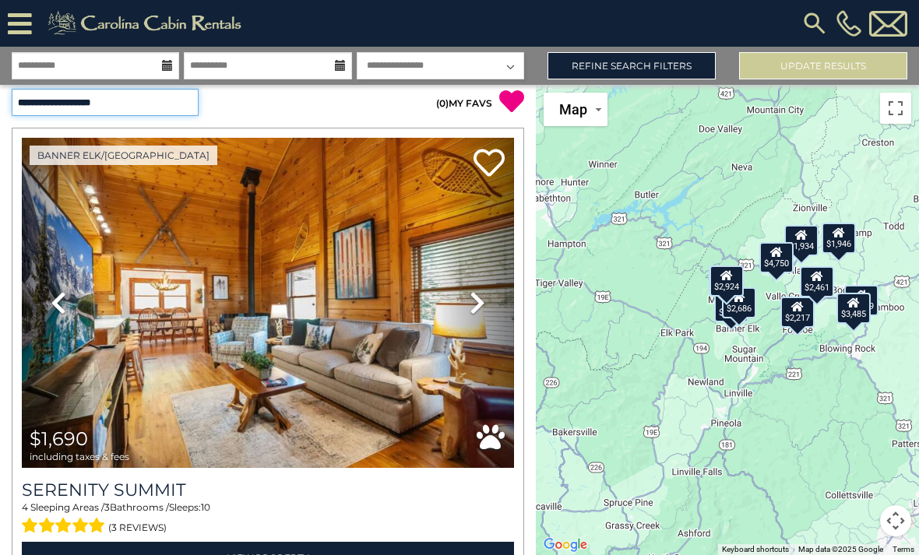
scroll to position [11, 0]
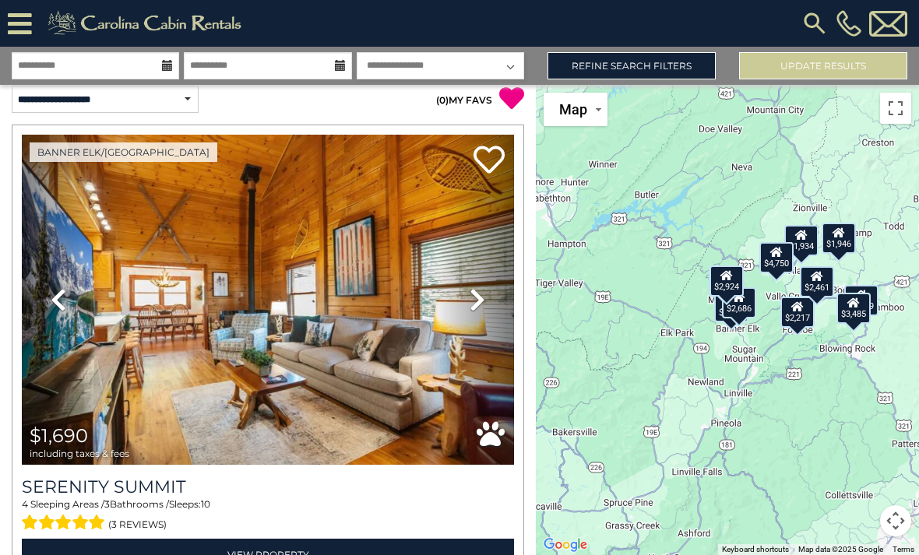
click at [481, 297] on icon at bounding box center [478, 299] width 16 height 25
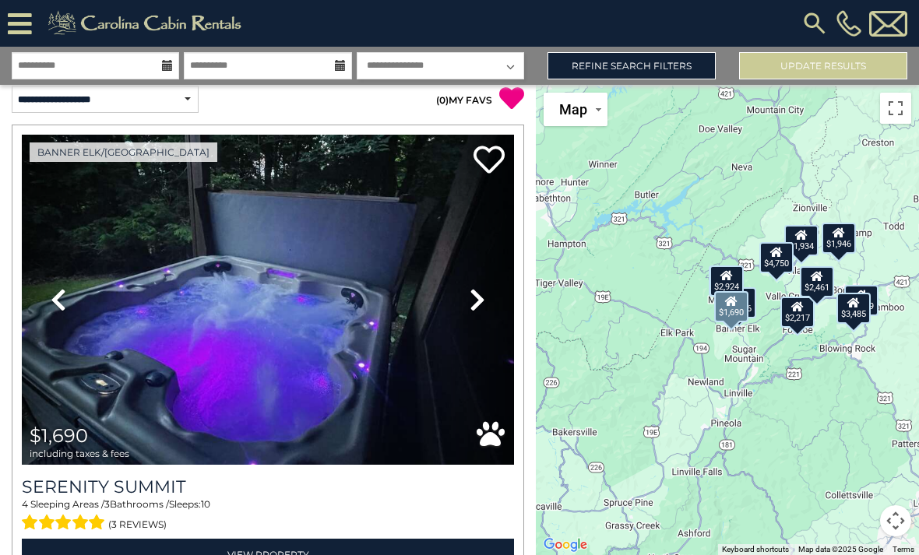
click at [480, 294] on icon at bounding box center [478, 299] width 16 height 25
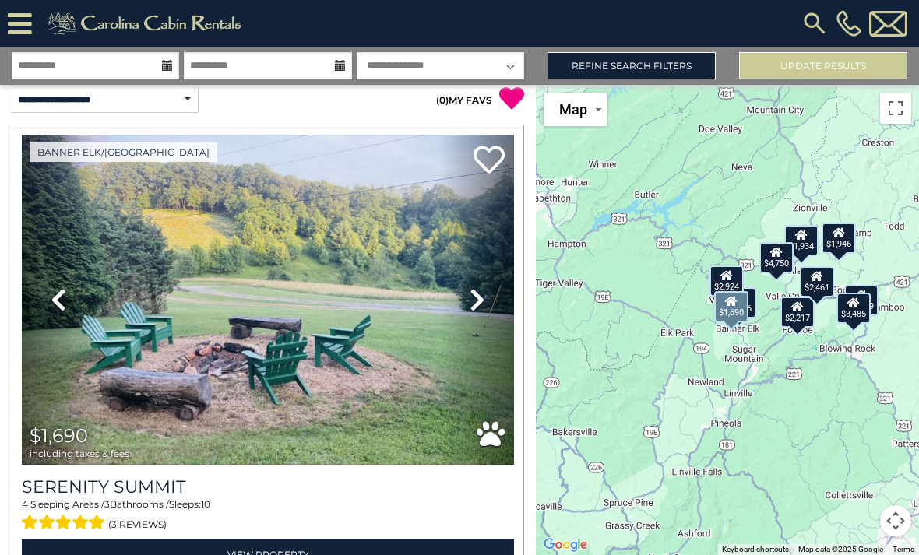
click at [477, 293] on icon at bounding box center [478, 299] width 16 height 25
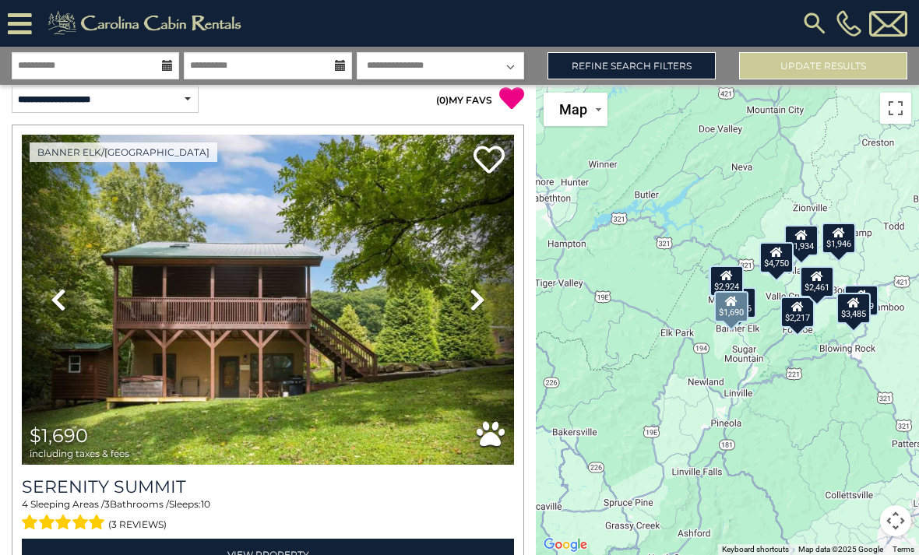
click at [472, 301] on icon at bounding box center [478, 299] width 16 height 25
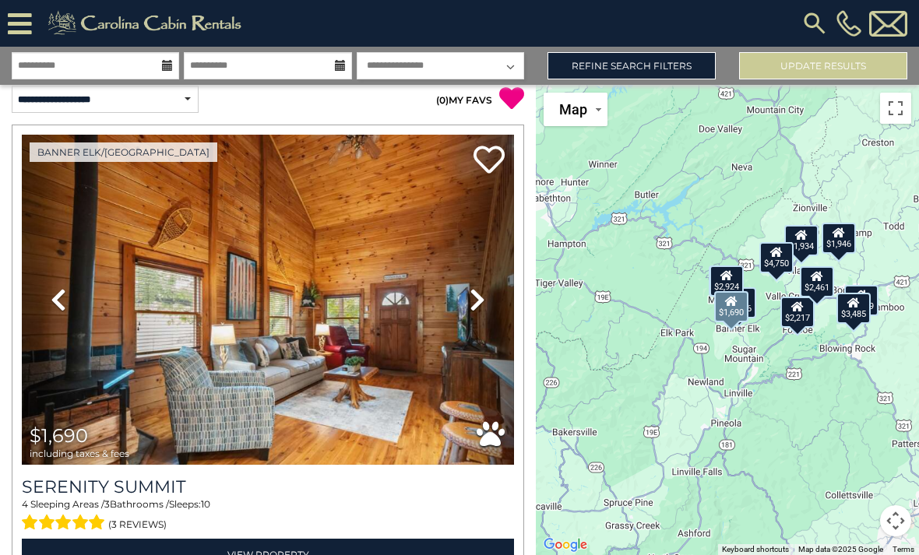
click at [482, 303] on icon at bounding box center [478, 299] width 16 height 25
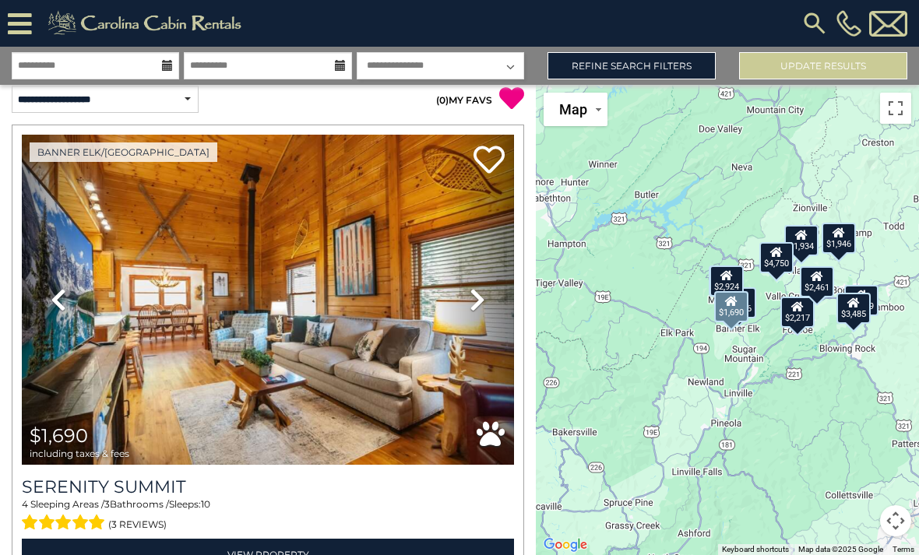
click at [475, 302] on icon at bounding box center [478, 299] width 16 height 25
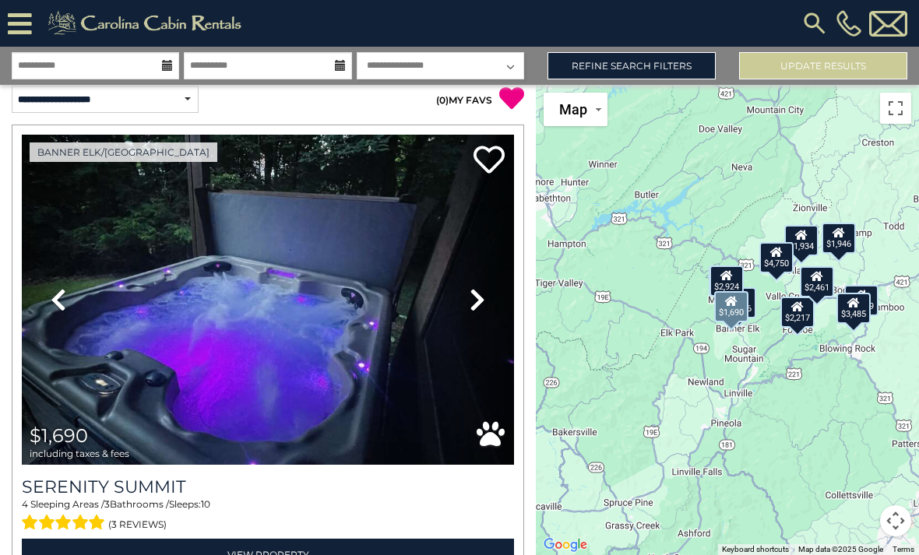
click at [480, 302] on icon at bounding box center [478, 299] width 16 height 25
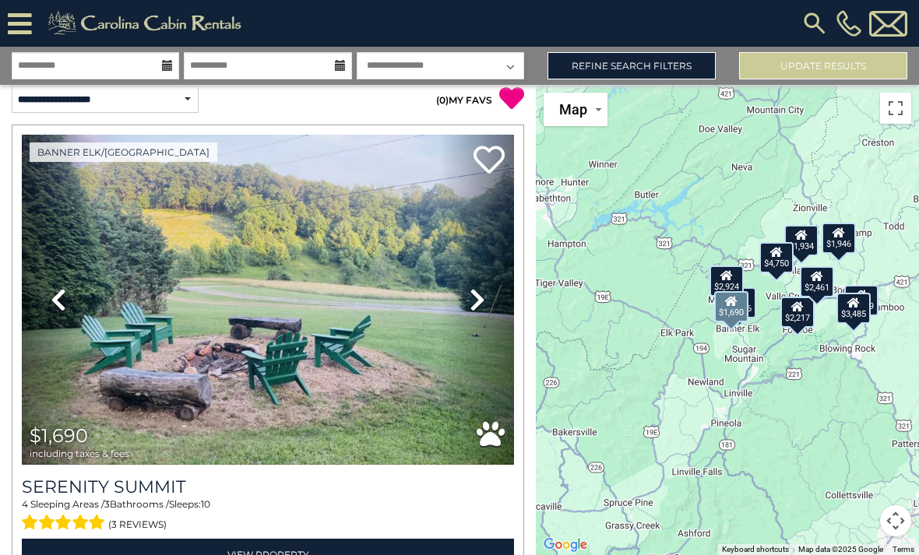
click at [484, 295] on icon at bounding box center [478, 299] width 16 height 25
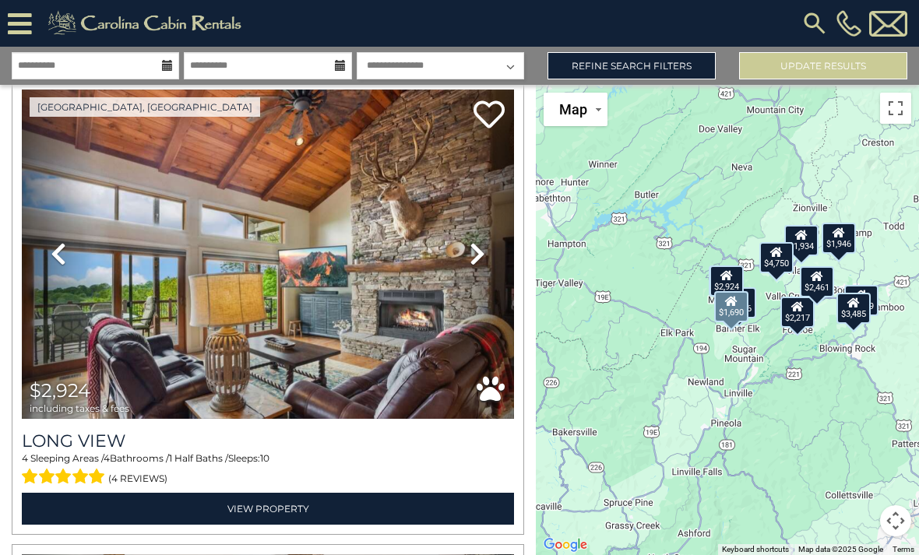
scroll to position [3779, 0]
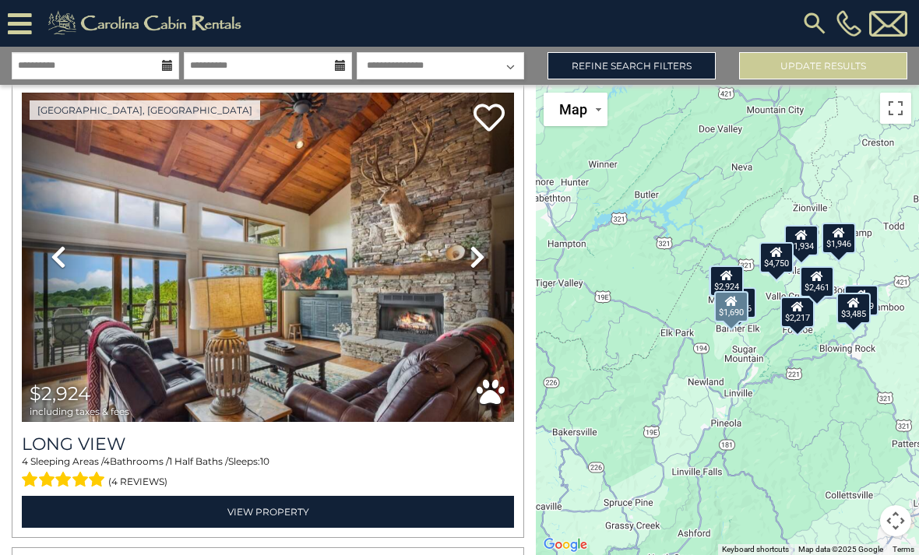
click at [476, 276] on link "Next" at bounding box center [477, 258] width 74 height 330
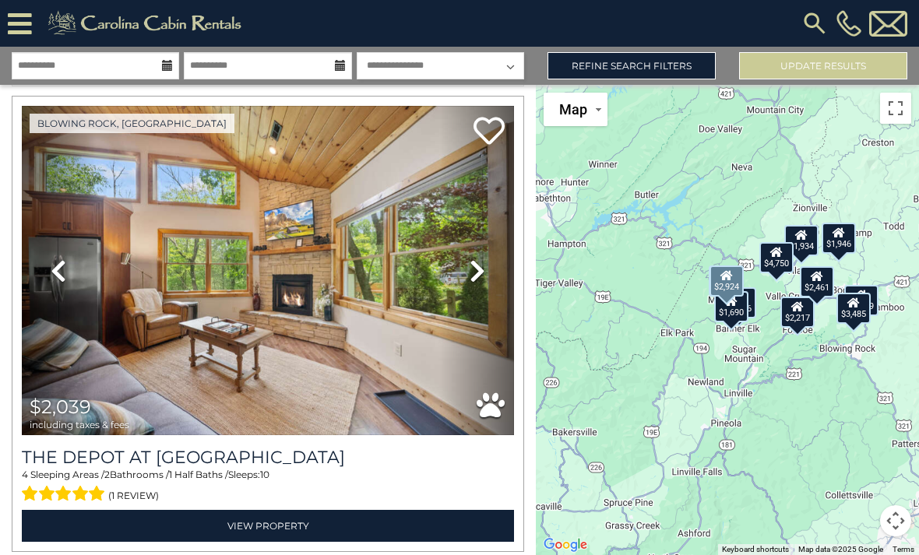
click at [697, 357] on div "$1,690 $1,934 $1,946 $2,039 $2,217 $2,373 $2,461 $2,686 $2,924 $3,485 $4,750" at bounding box center [727, 320] width 383 height 470
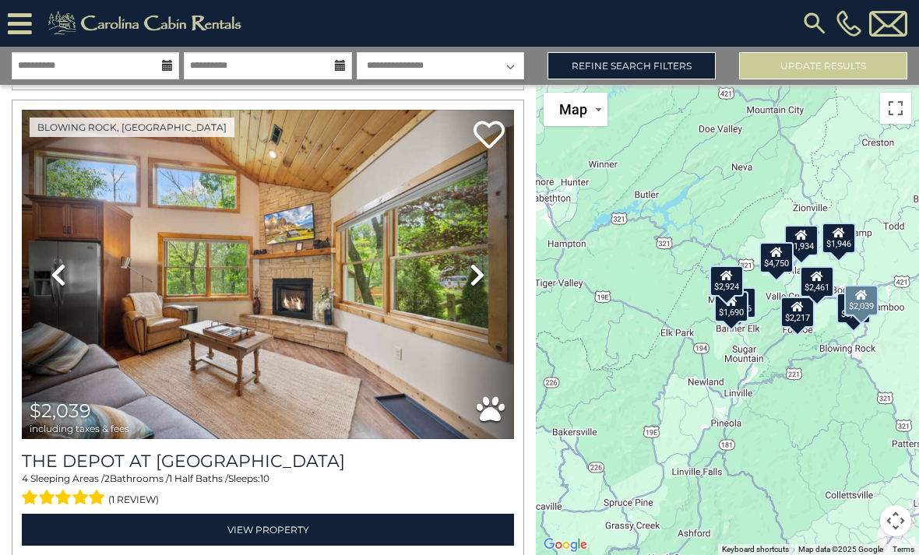
click at [481, 277] on icon at bounding box center [478, 274] width 16 height 25
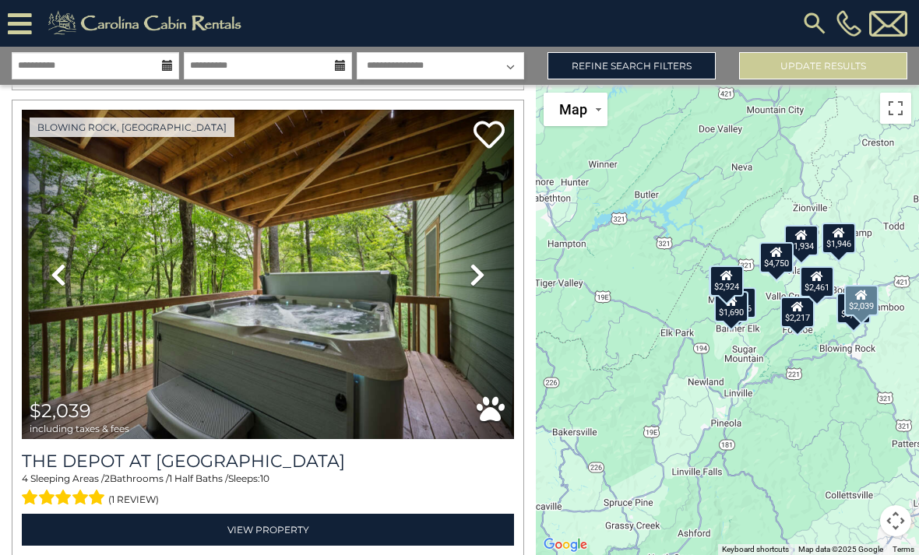
click at [482, 281] on icon at bounding box center [478, 274] width 16 height 25
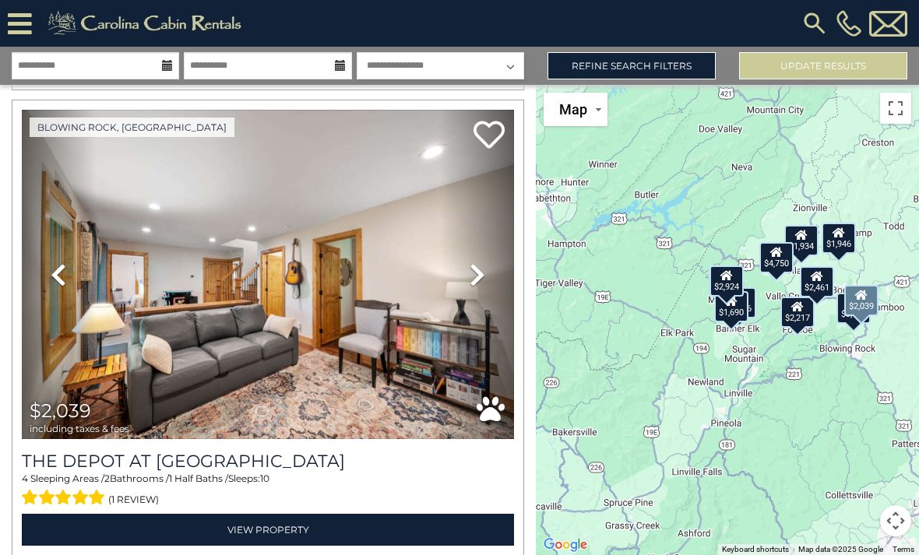
click at [490, 277] on link "Next" at bounding box center [477, 275] width 74 height 330
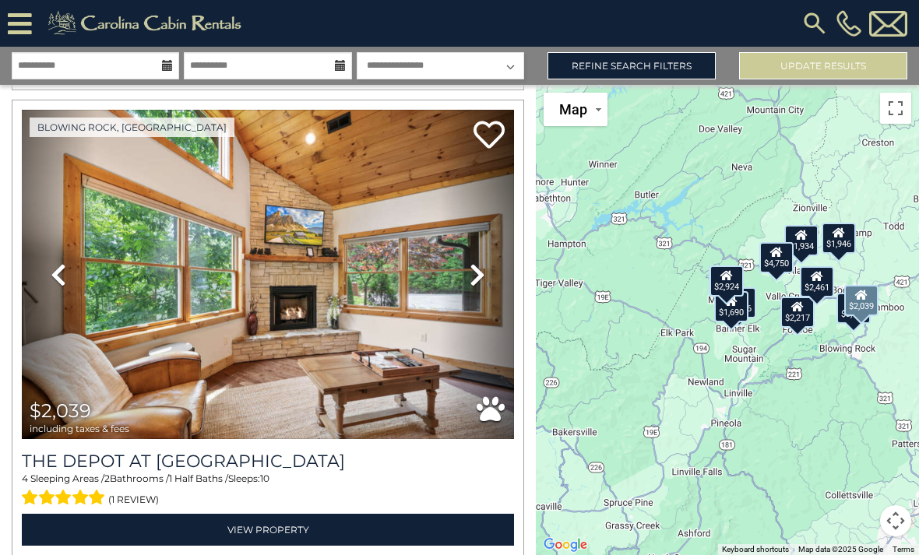
click at [487, 287] on link "Next" at bounding box center [477, 275] width 74 height 330
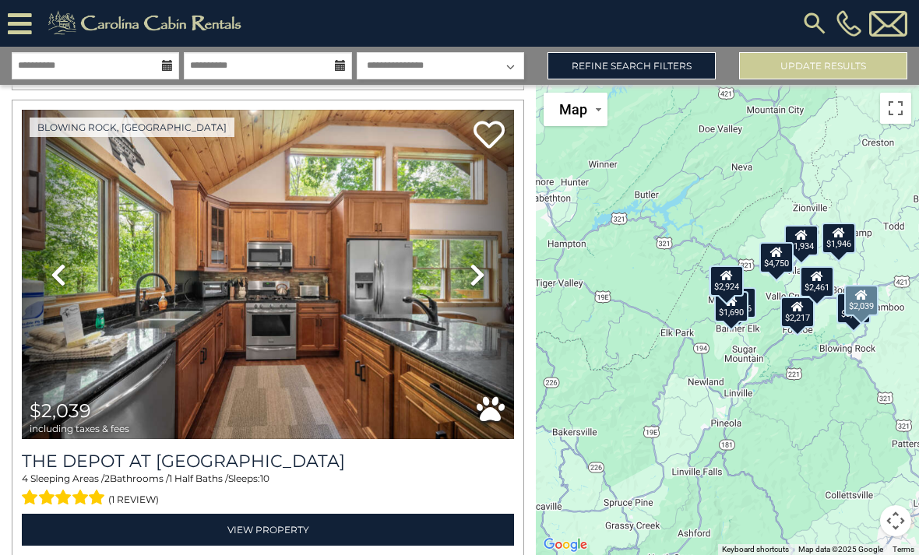
click at [391, 242] on img at bounding box center [268, 275] width 492 height 330
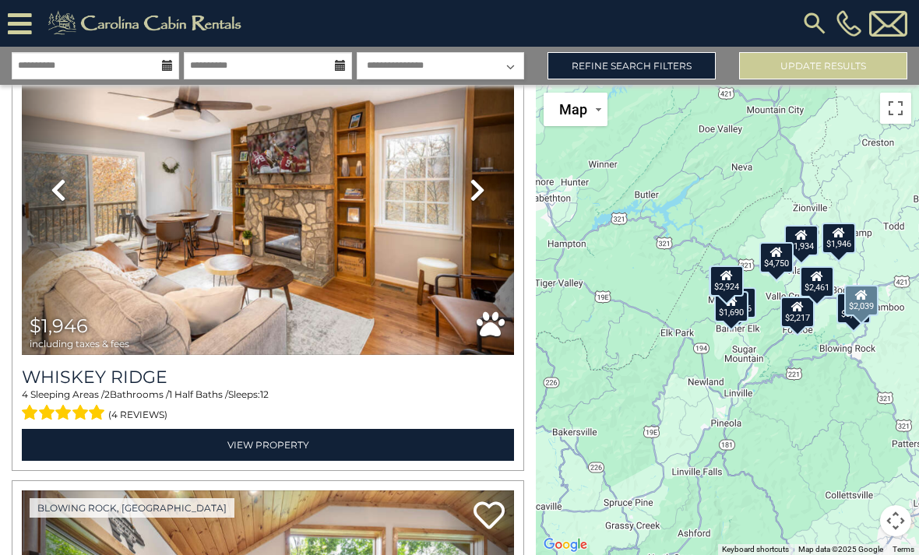
scroll to position [1051, 0]
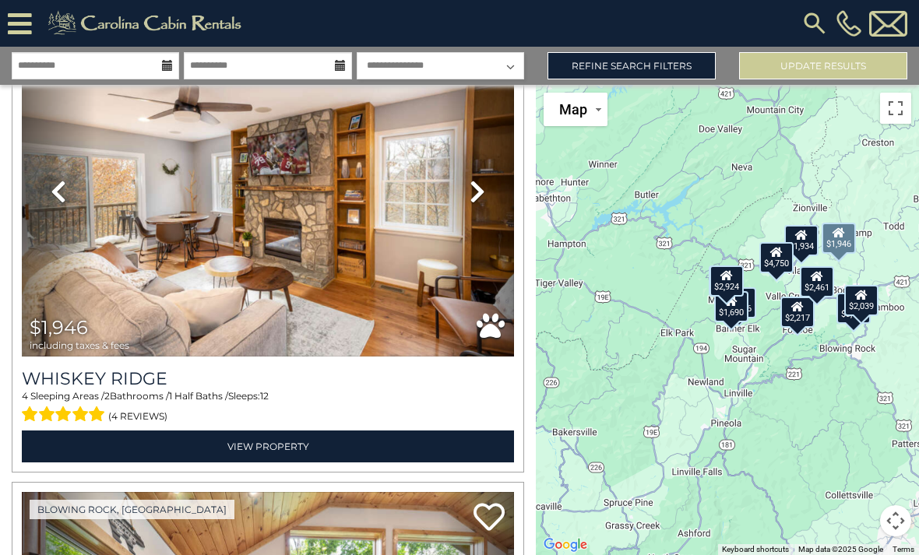
click at [491, 192] on link "Next" at bounding box center [477, 191] width 74 height 330
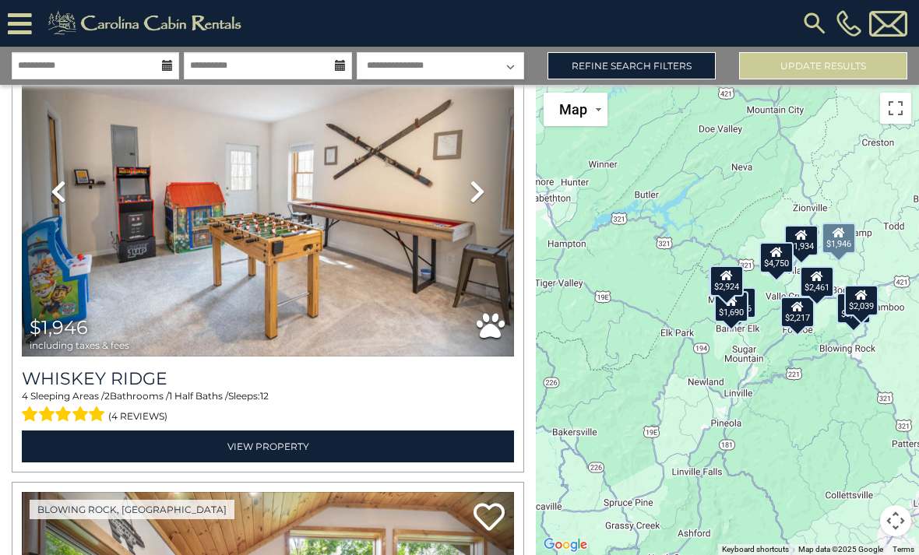
click at [490, 195] on link "Next" at bounding box center [477, 191] width 74 height 330
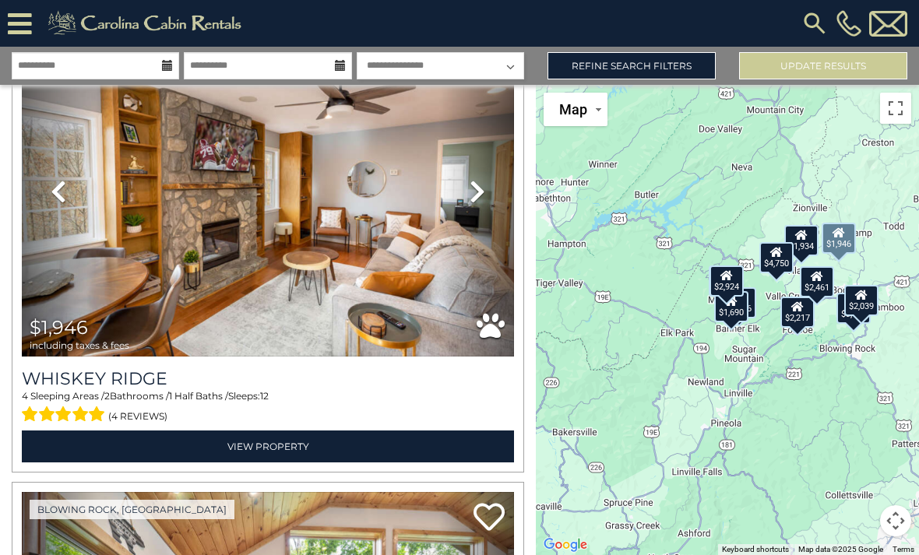
click at [483, 188] on icon at bounding box center [478, 191] width 16 height 25
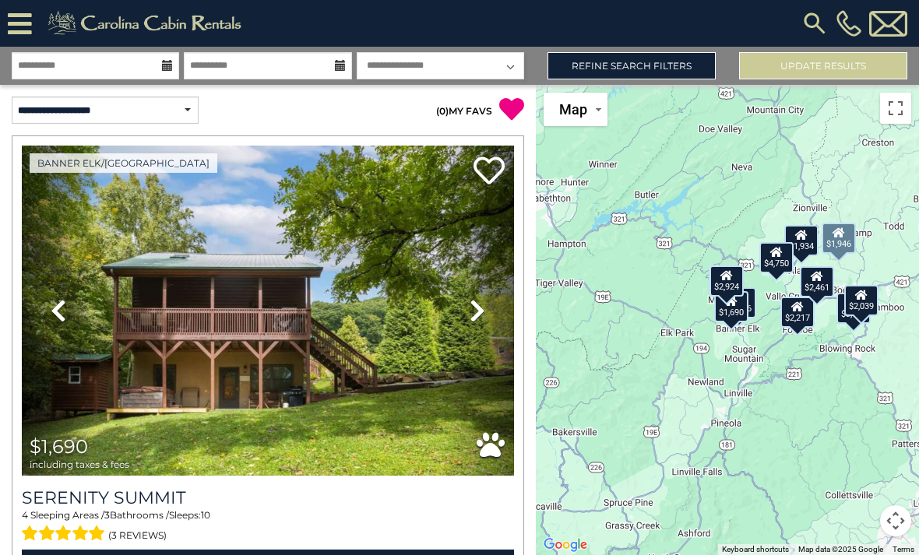
scroll to position [0, 0]
click at [349, 319] on img at bounding box center [268, 311] width 492 height 330
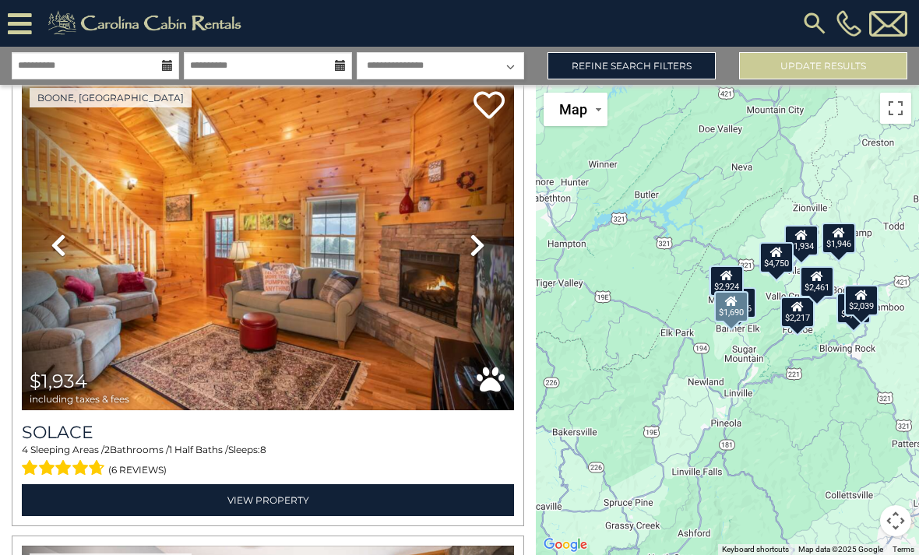
scroll to position [466, 0]
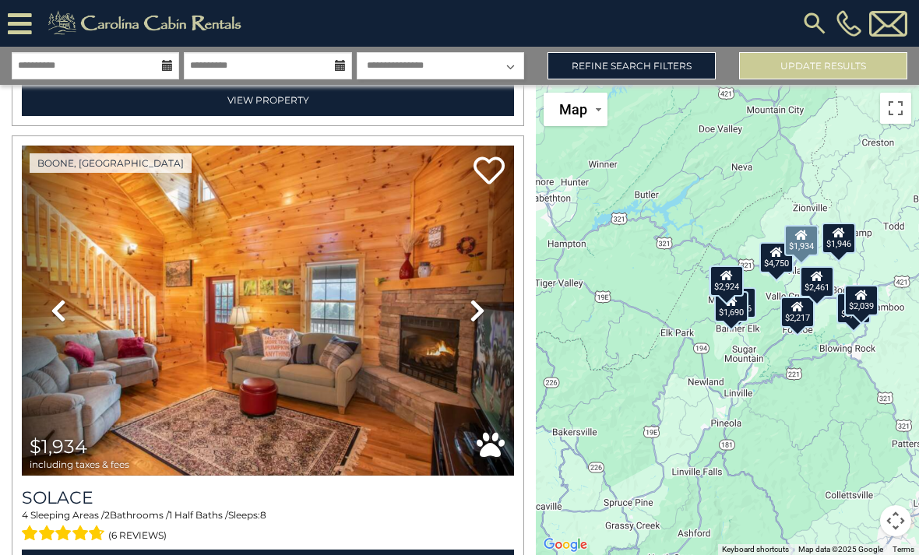
click at [478, 310] on icon at bounding box center [478, 310] width 16 height 25
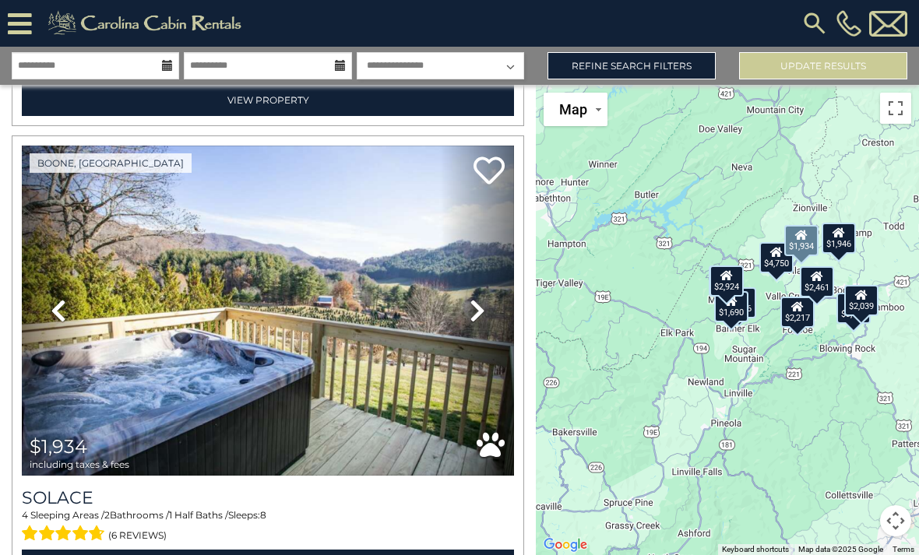
click at [488, 307] on link "Next" at bounding box center [477, 311] width 74 height 330
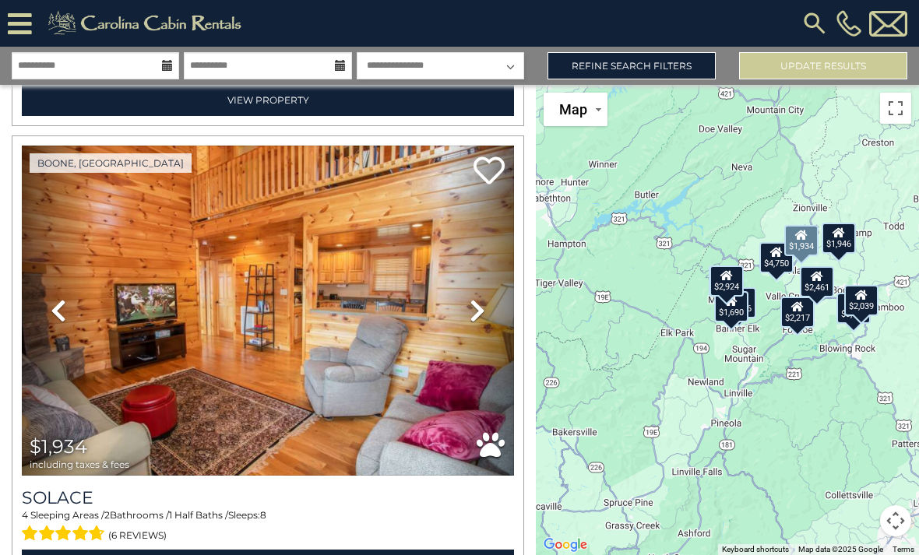
click at [374, 315] on img at bounding box center [268, 311] width 492 height 330
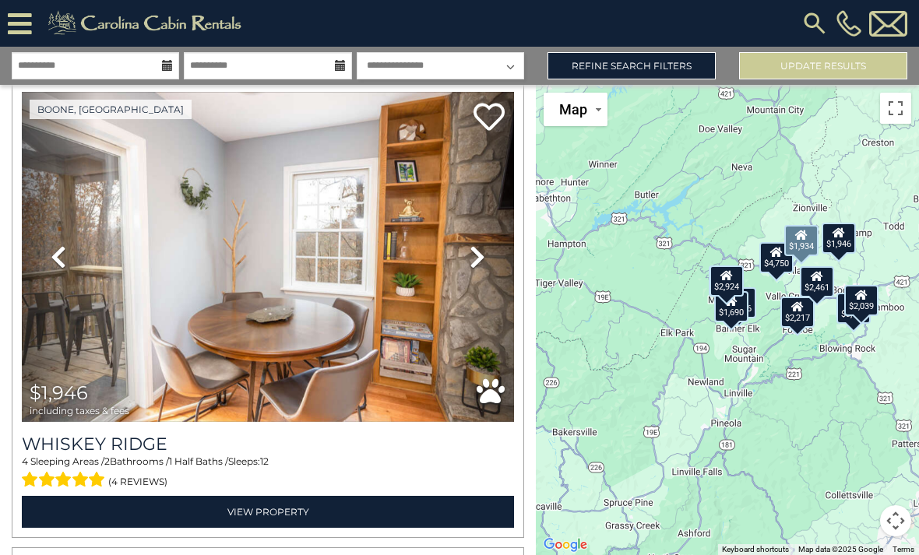
scroll to position [984, 0]
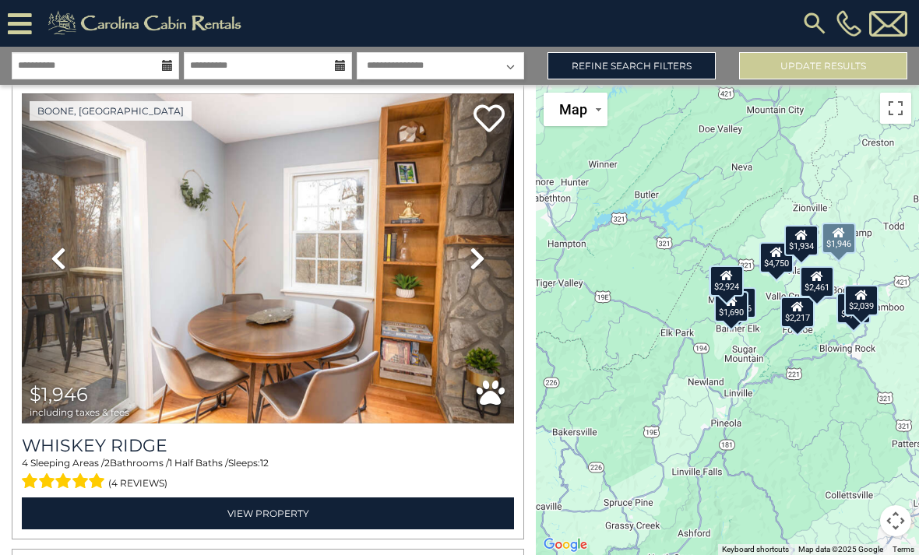
click at [481, 264] on icon at bounding box center [478, 258] width 16 height 25
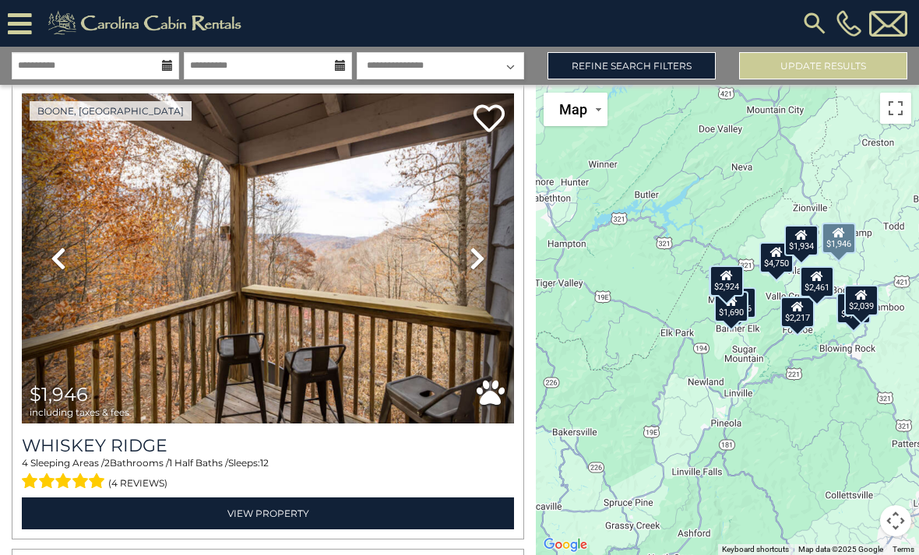
click at [482, 262] on icon at bounding box center [478, 258] width 16 height 25
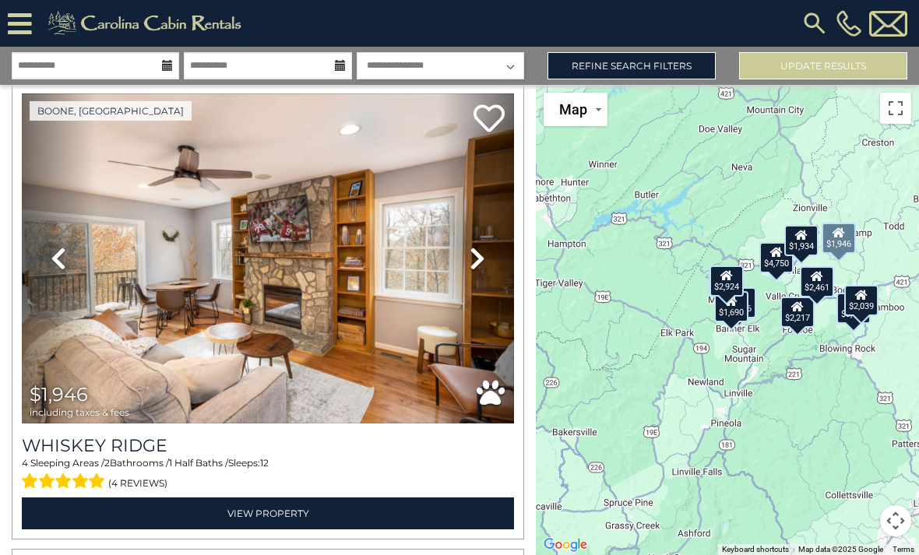
click at [382, 318] on img at bounding box center [268, 258] width 492 height 330
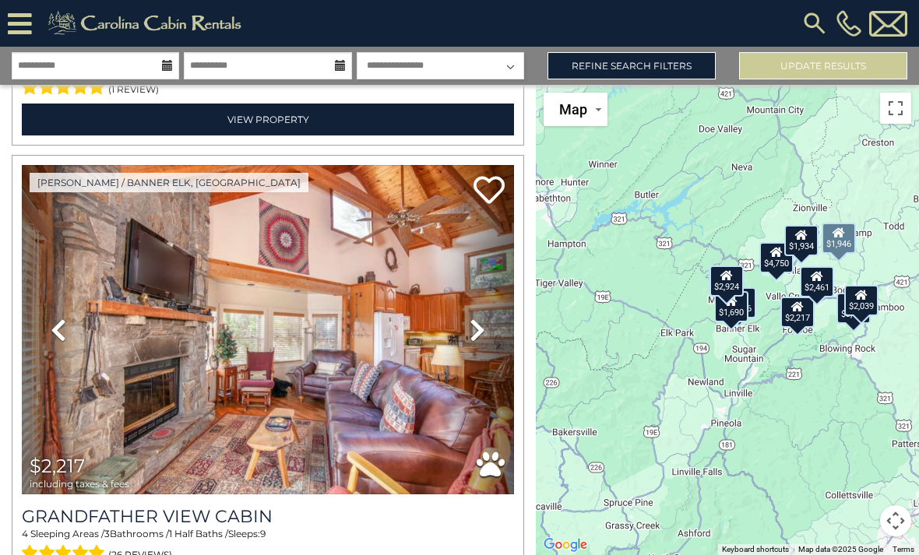
scroll to position [1844, 0]
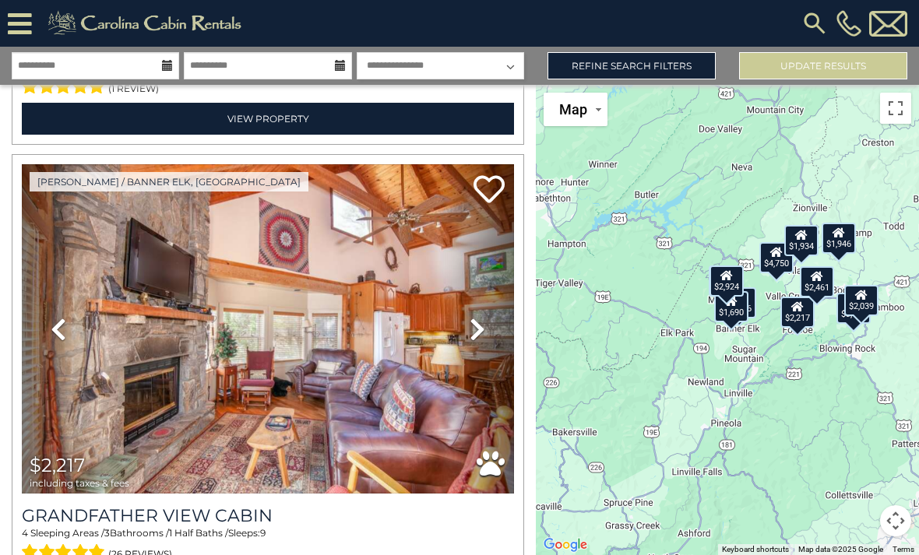
click at [579, 1] on div "[PHONE_NUMBER]" at bounding box center [585, 23] width 653 height 47
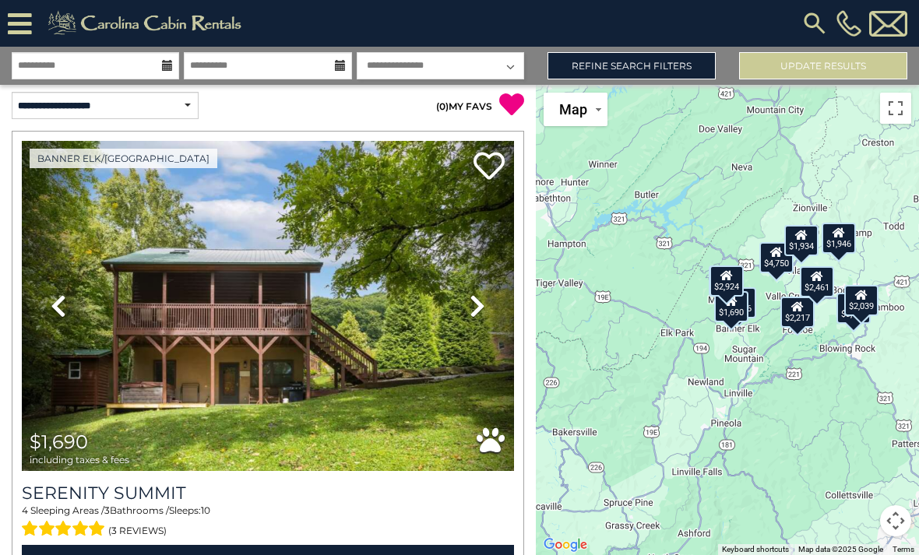
scroll to position [2, 0]
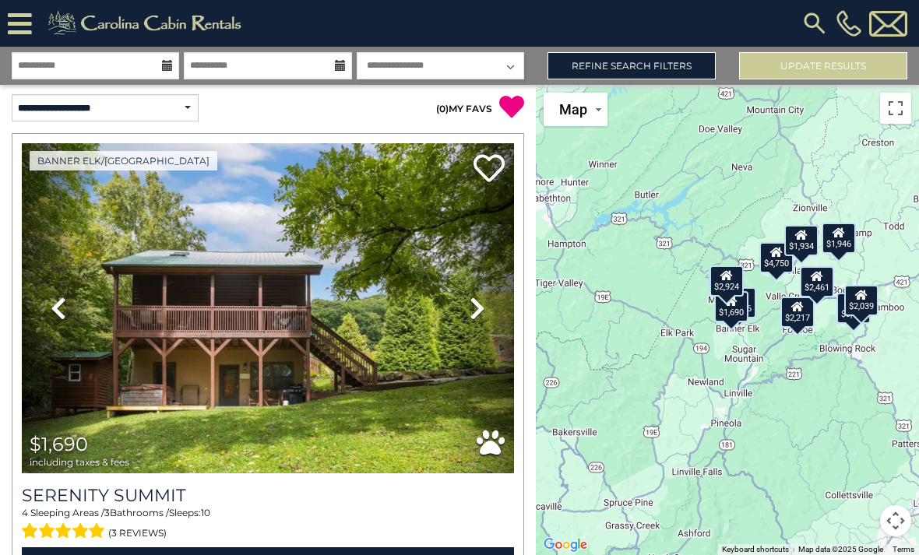
click at [473, 322] on link "Next" at bounding box center [477, 308] width 74 height 330
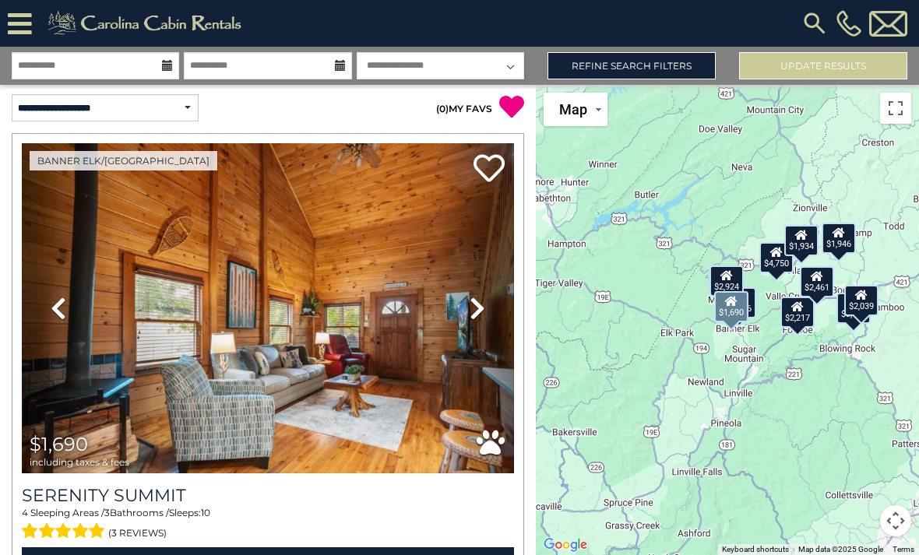
click at [477, 308] on icon at bounding box center [478, 308] width 16 height 25
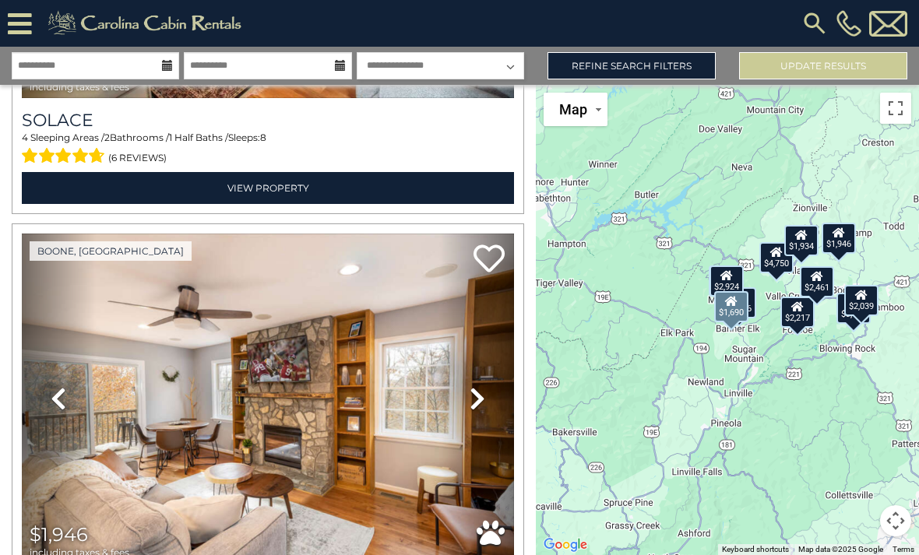
scroll to position [946, 0]
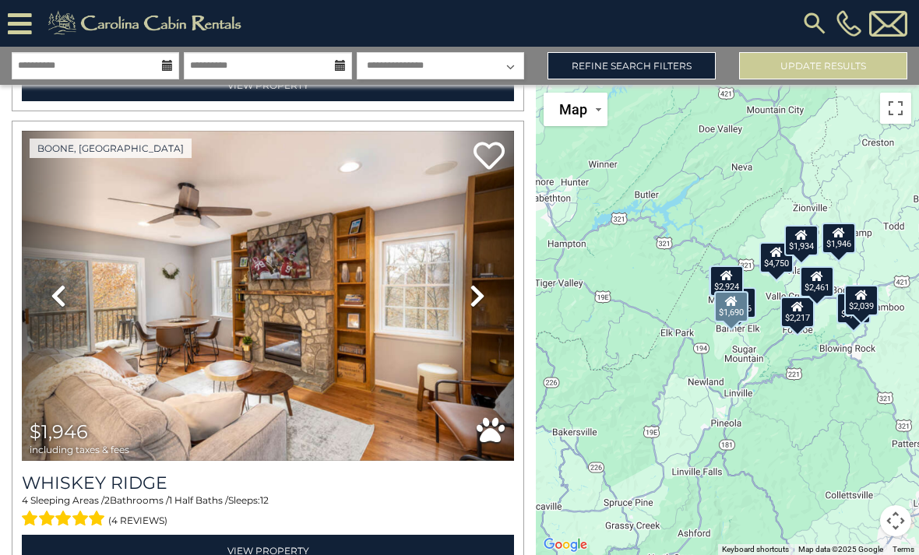
click at [479, 309] on link "Next" at bounding box center [477, 296] width 74 height 330
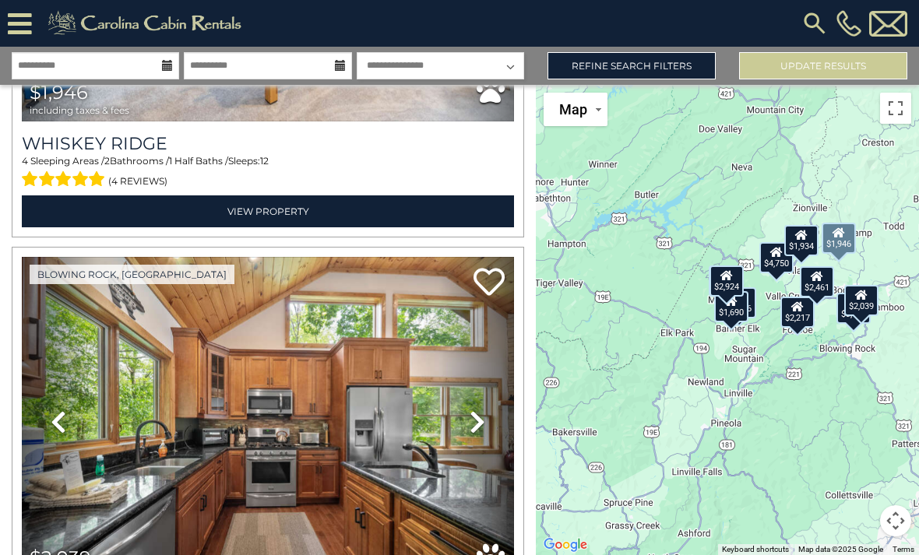
scroll to position [1405, 0]
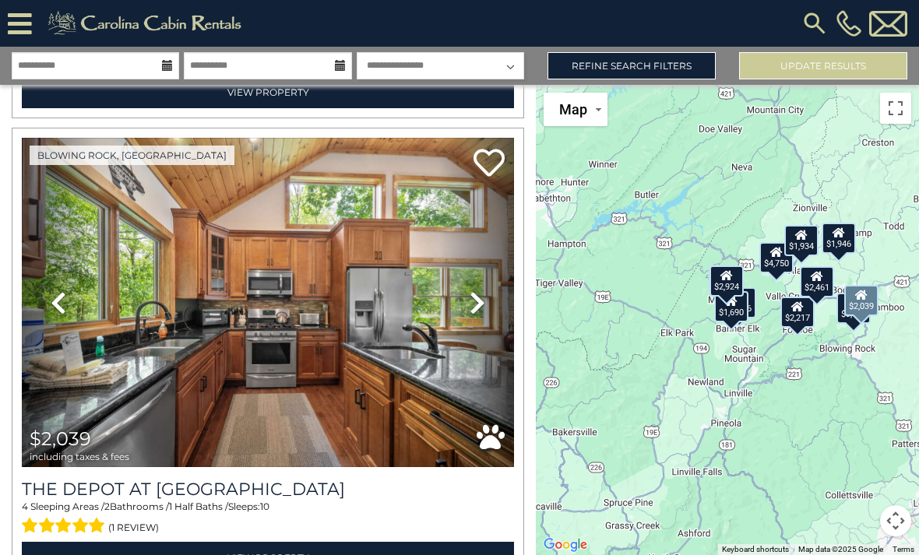
click at [478, 310] on icon at bounding box center [478, 302] width 16 height 25
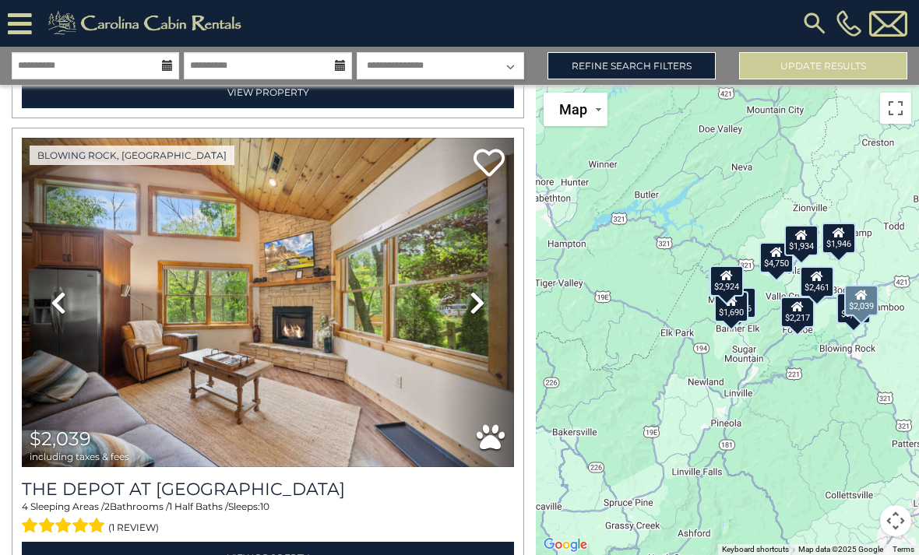
click at [488, 310] on link "Next" at bounding box center [477, 303] width 74 height 330
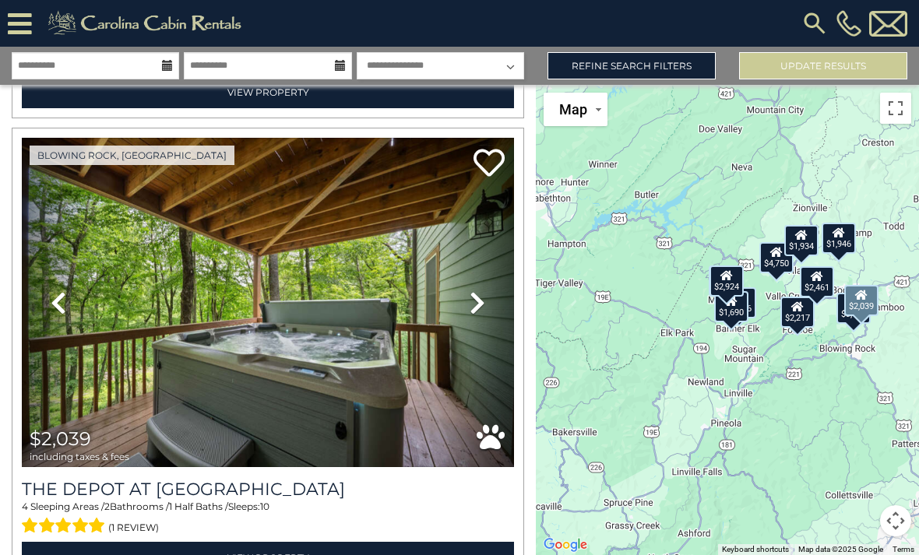
click at [483, 304] on icon at bounding box center [478, 302] width 16 height 25
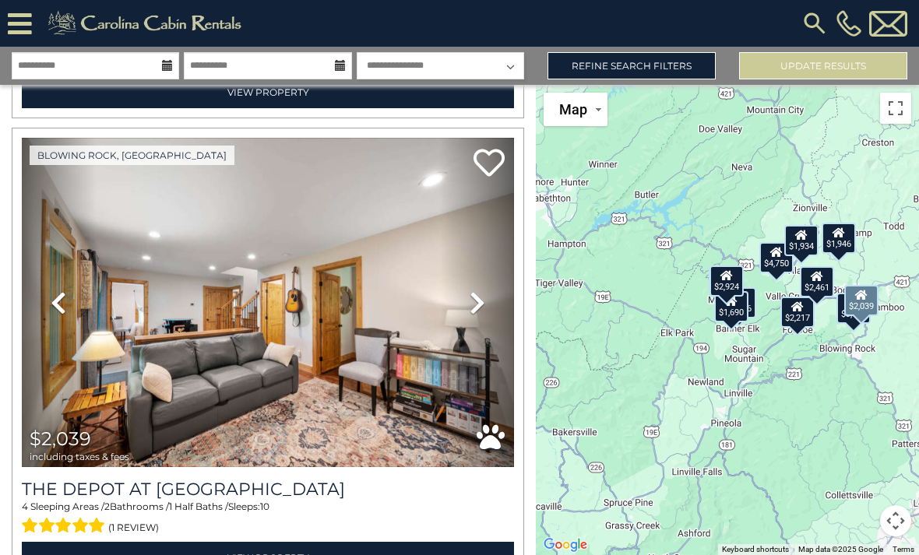
click at [487, 298] on link "Next" at bounding box center [477, 303] width 74 height 330
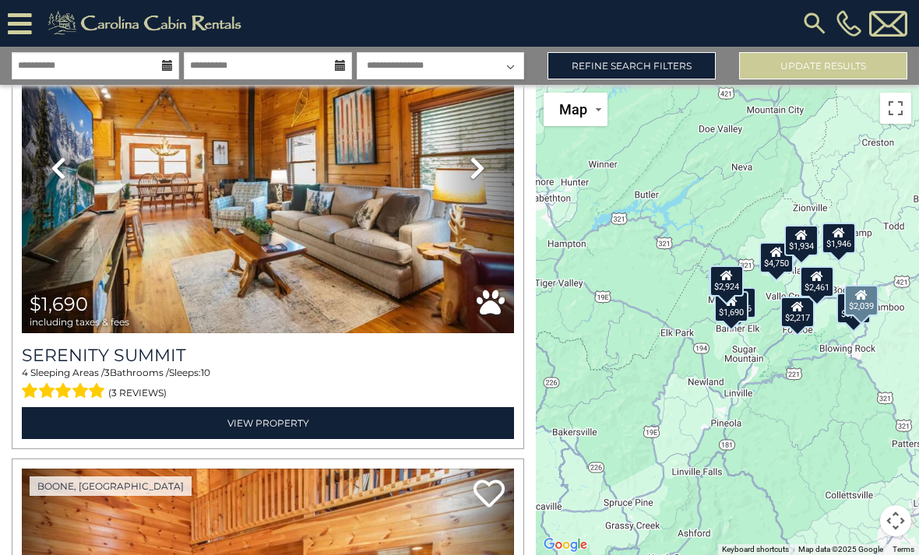
scroll to position [0, 0]
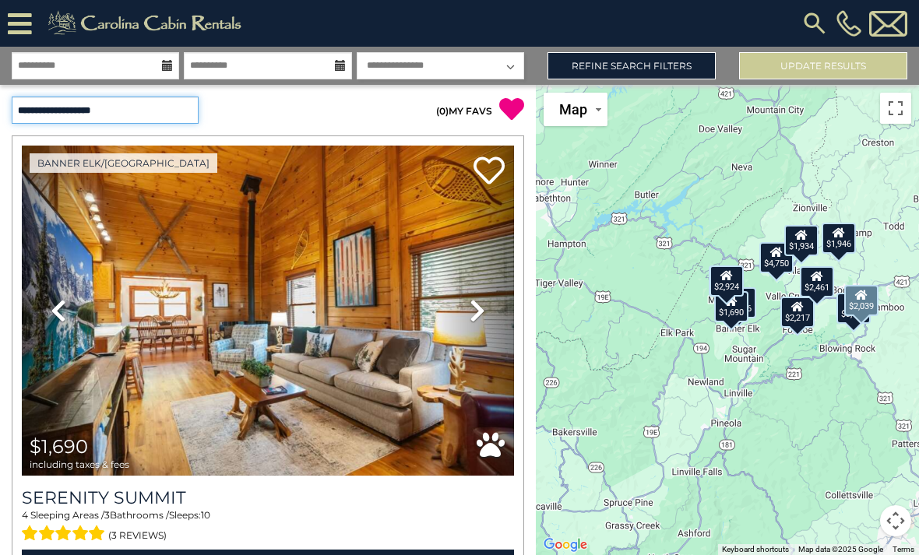
click at [121, 122] on select "**********" at bounding box center [105, 110] width 187 height 27
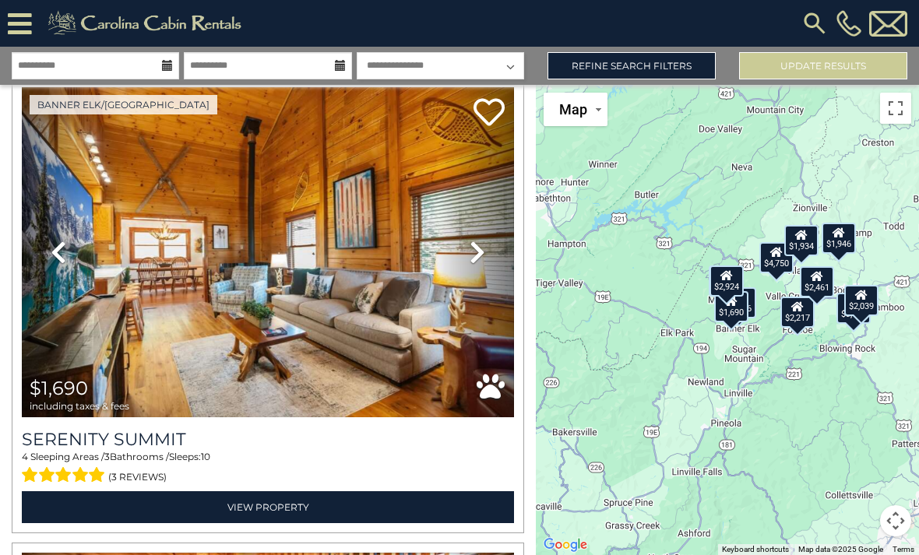
scroll to position [60, 0]
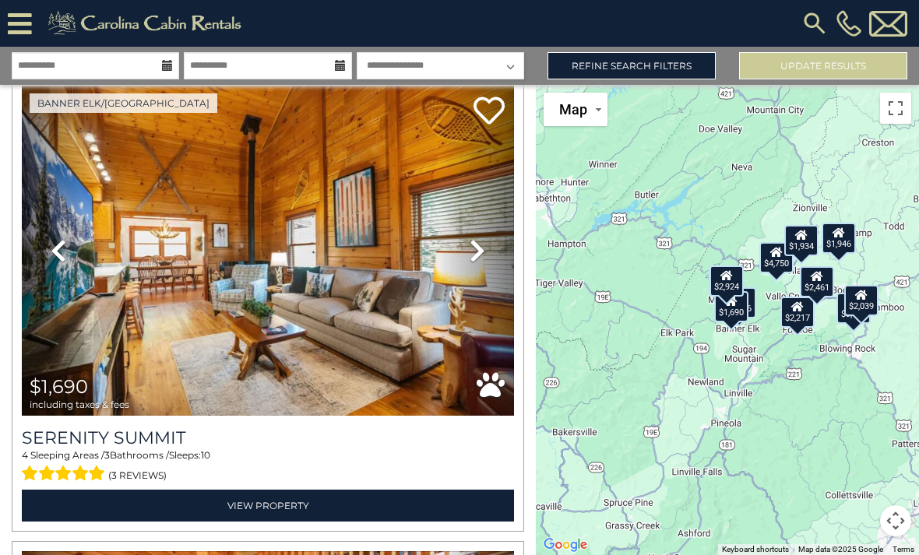
click at [474, 255] on icon at bounding box center [478, 250] width 16 height 25
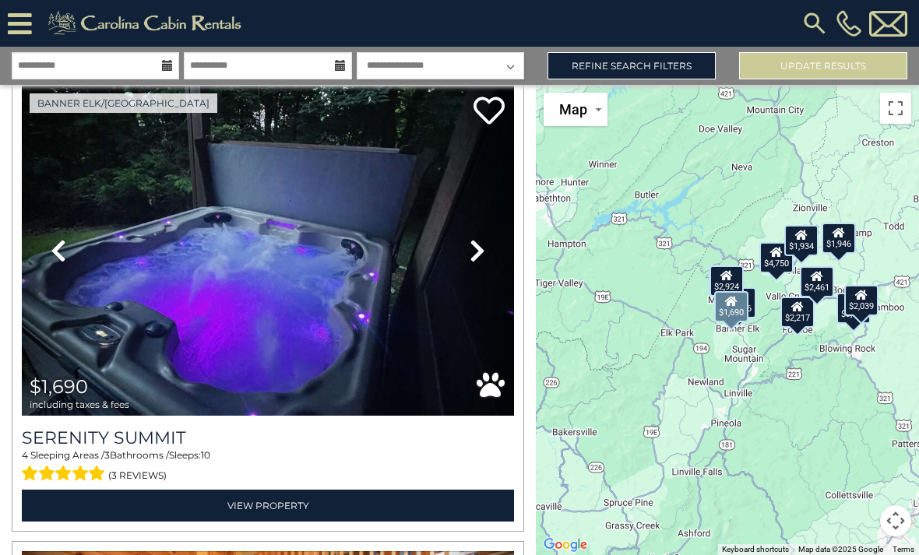
click at [481, 257] on icon at bounding box center [478, 250] width 16 height 25
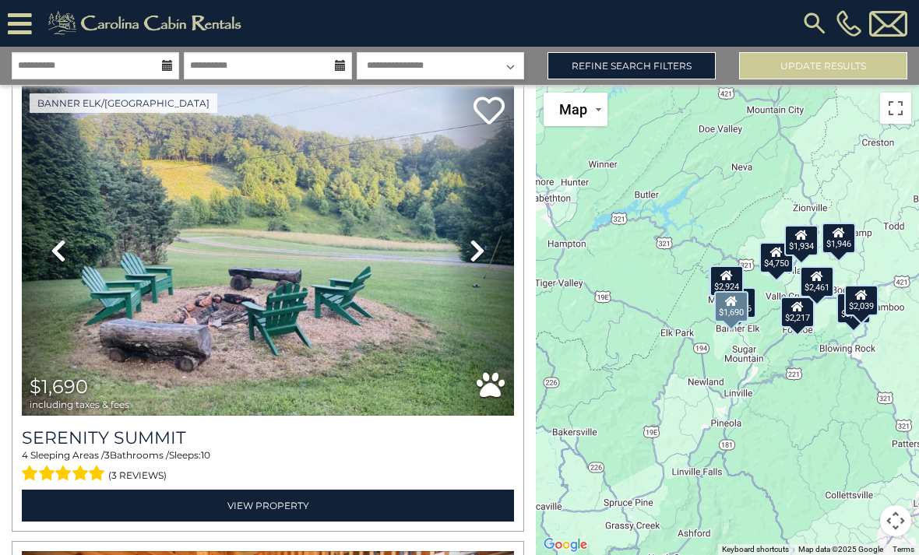
click at [478, 257] on icon at bounding box center [478, 250] width 16 height 25
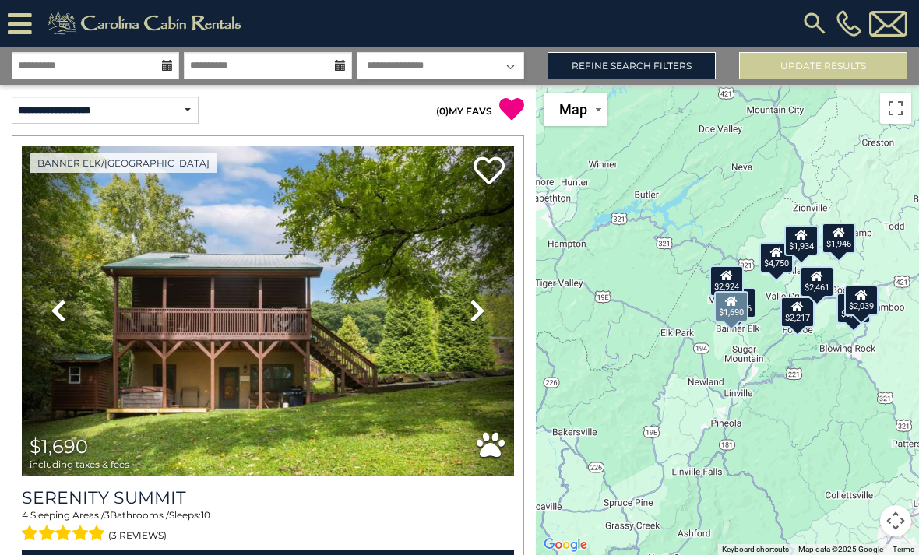
scroll to position [1, 0]
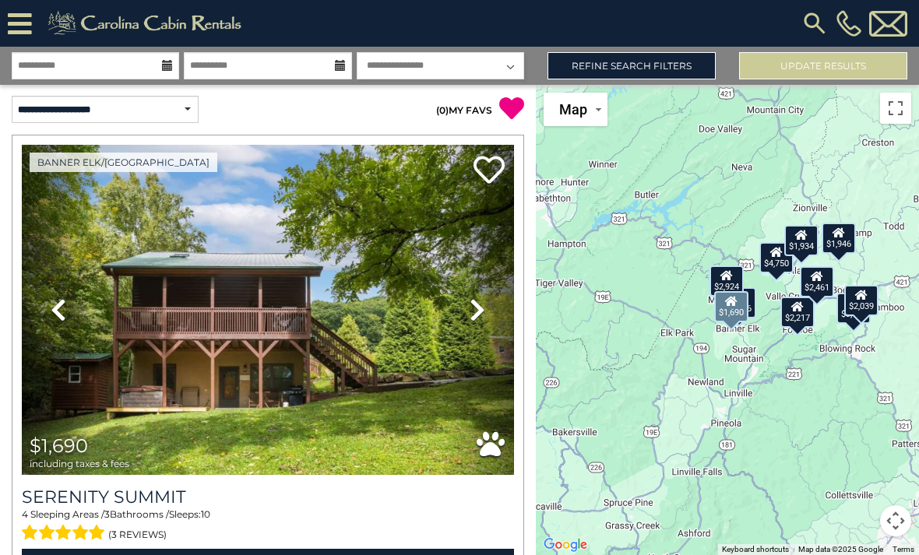
click at [474, 310] on icon at bounding box center [478, 309] width 16 height 25
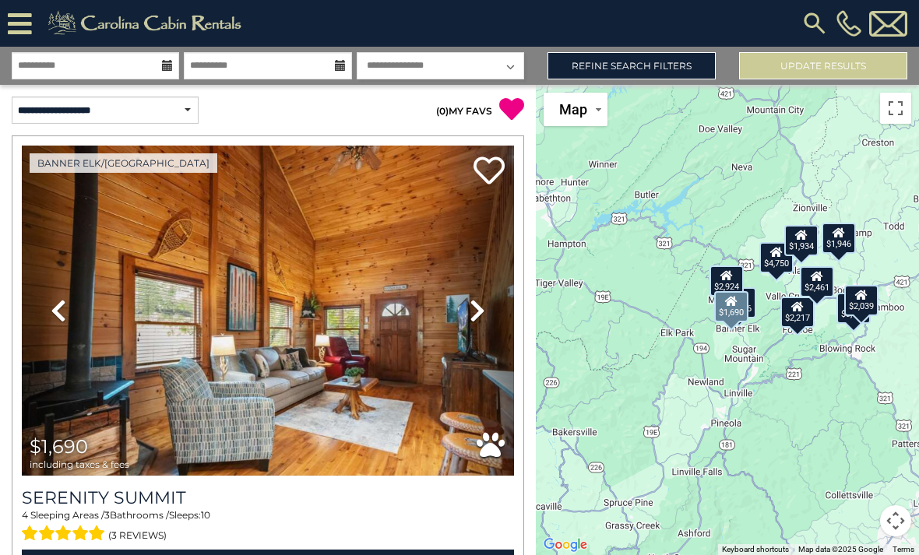
scroll to position [0, 0]
click at [474, 312] on icon at bounding box center [478, 310] width 16 height 25
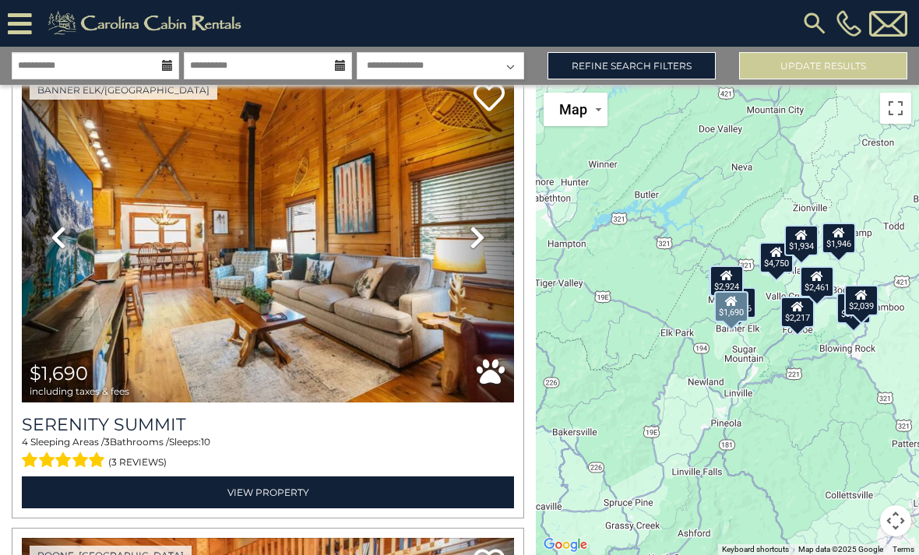
scroll to position [74, 0]
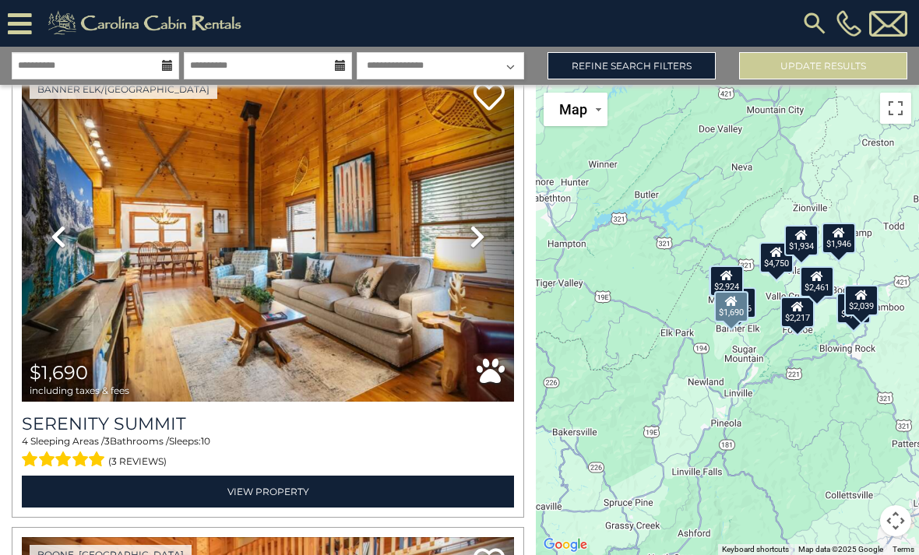
click at [477, 236] on icon at bounding box center [478, 236] width 16 height 25
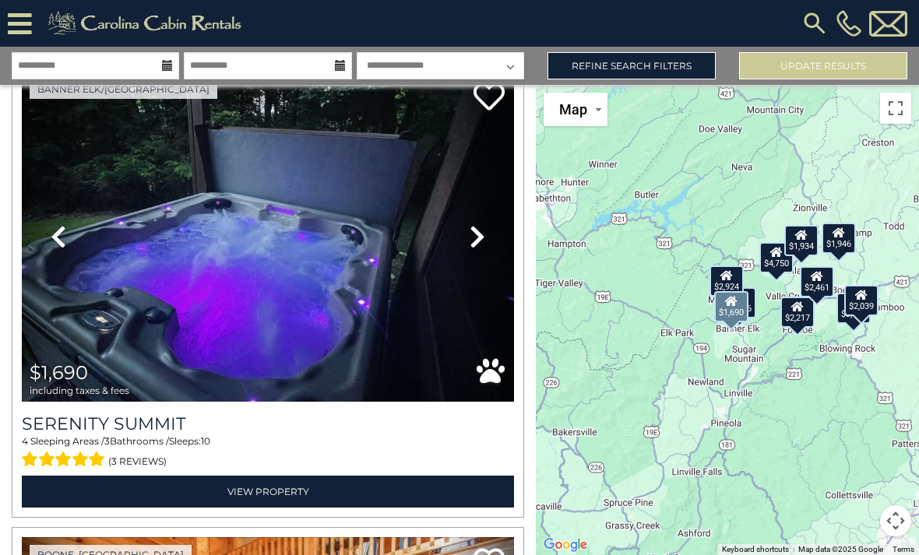
click at [473, 232] on icon at bounding box center [478, 236] width 16 height 25
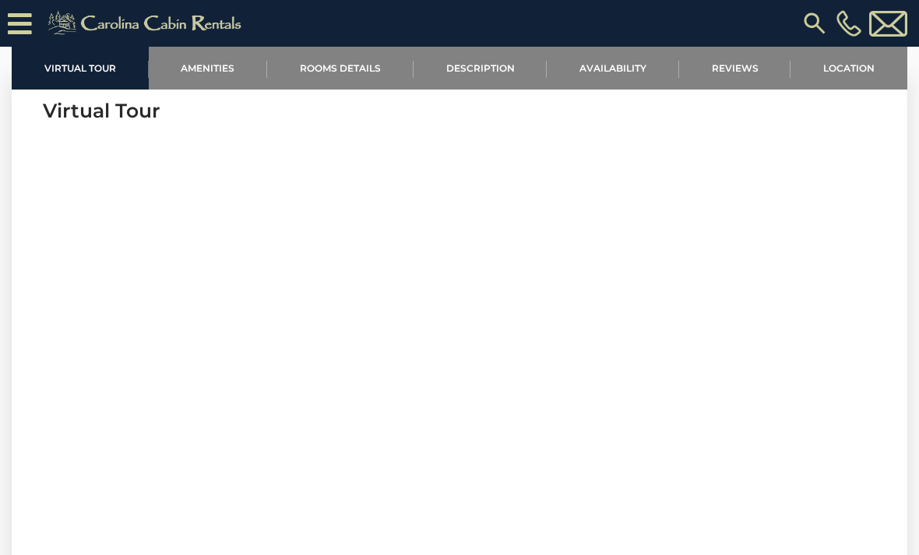
scroll to position [542, 0]
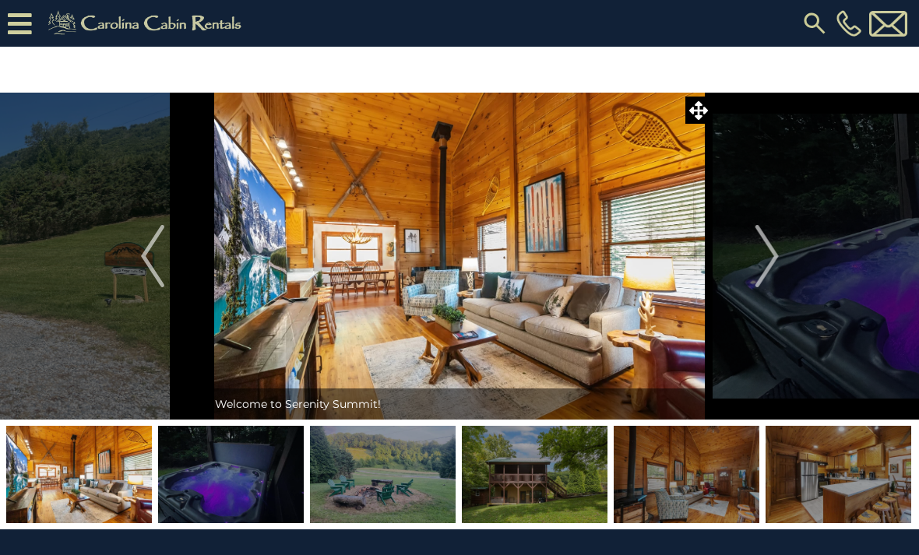
click at [812, 228] on button "Next" at bounding box center [767, 256] width 109 height 327
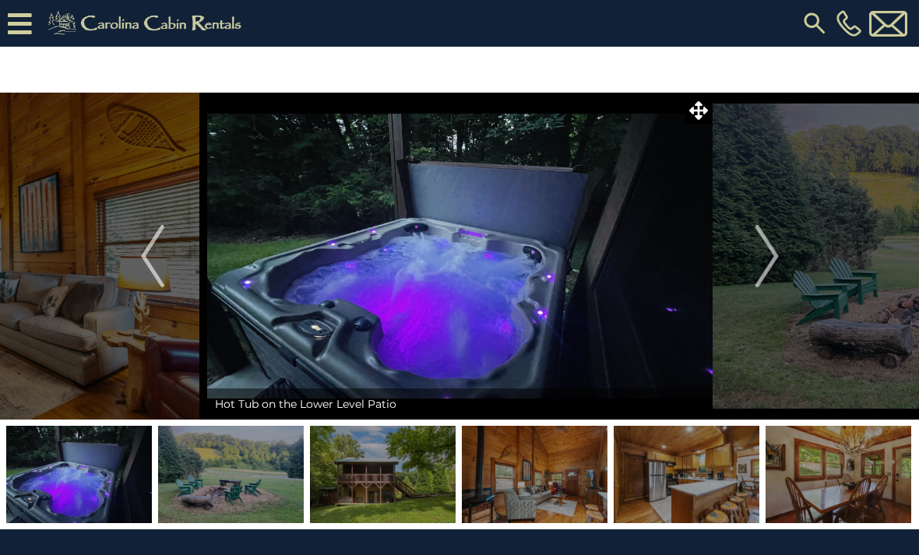
click at [806, 238] on button "Next" at bounding box center [767, 256] width 109 height 327
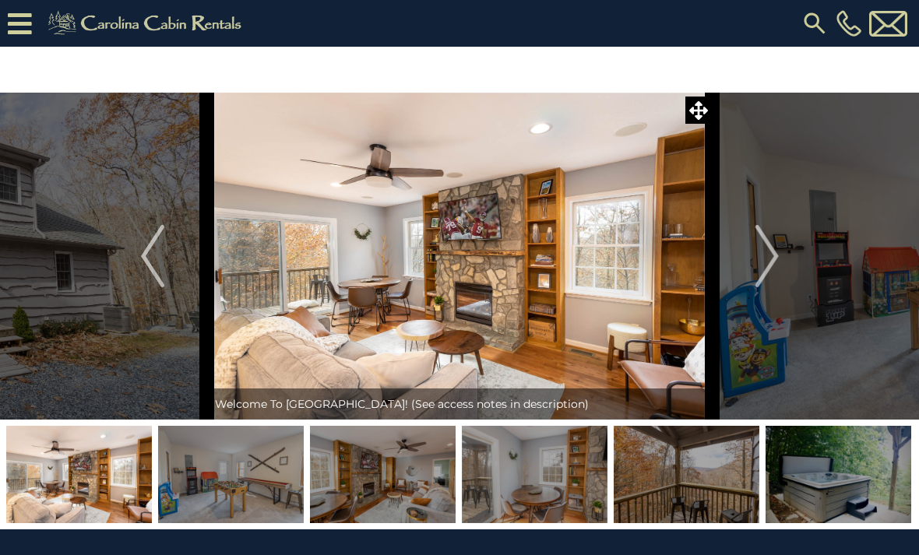
click at [750, 251] on button "Next" at bounding box center [767, 256] width 109 height 327
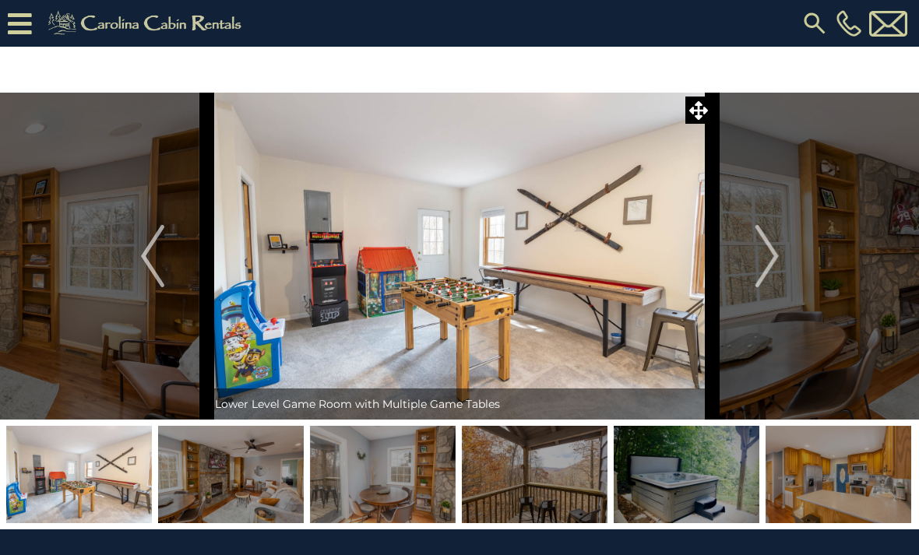
click at [773, 267] on img "Next" at bounding box center [766, 256] width 23 height 62
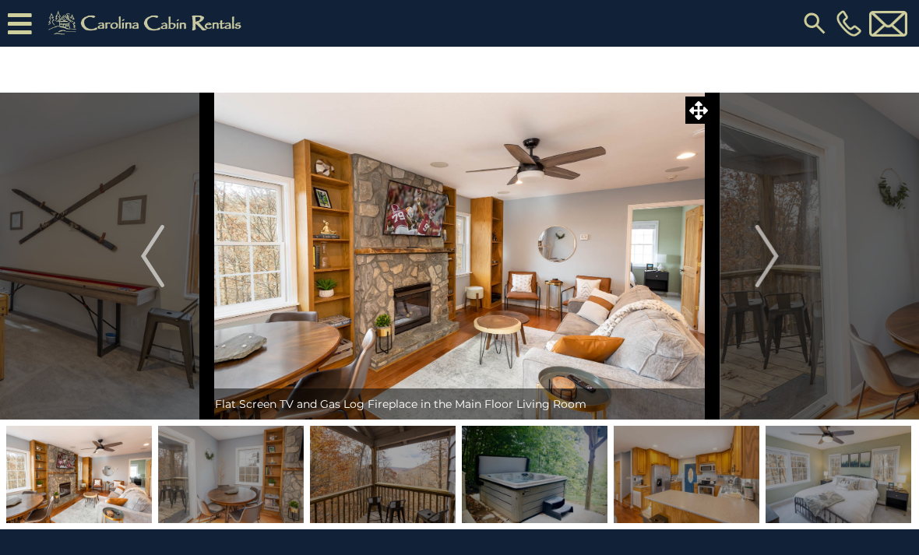
click at [778, 264] on img "Next" at bounding box center [766, 256] width 23 height 62
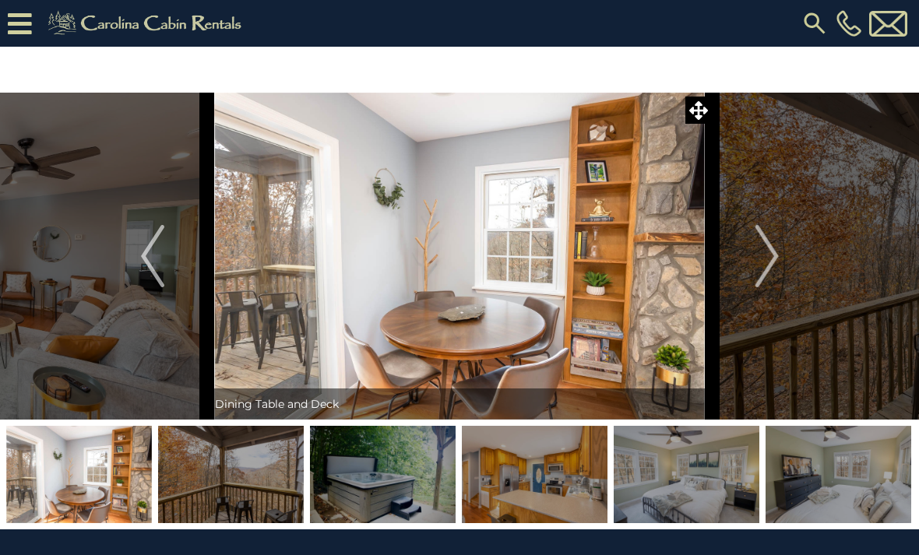
click at [780, 257] on button "Next" at bounding box center [767, 256] width 109 height 327
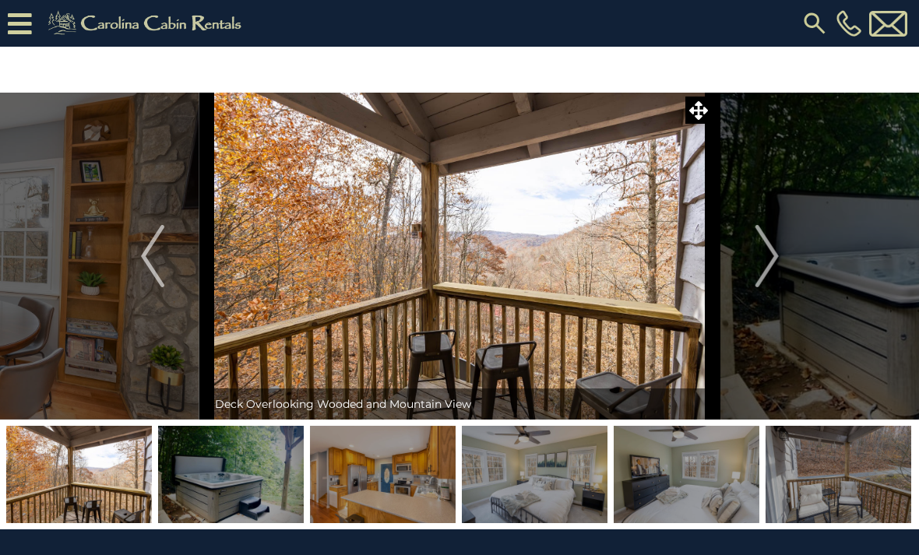
click at [773, 245] on img "Next" at bounding box center [766, 256] width 23 height 62
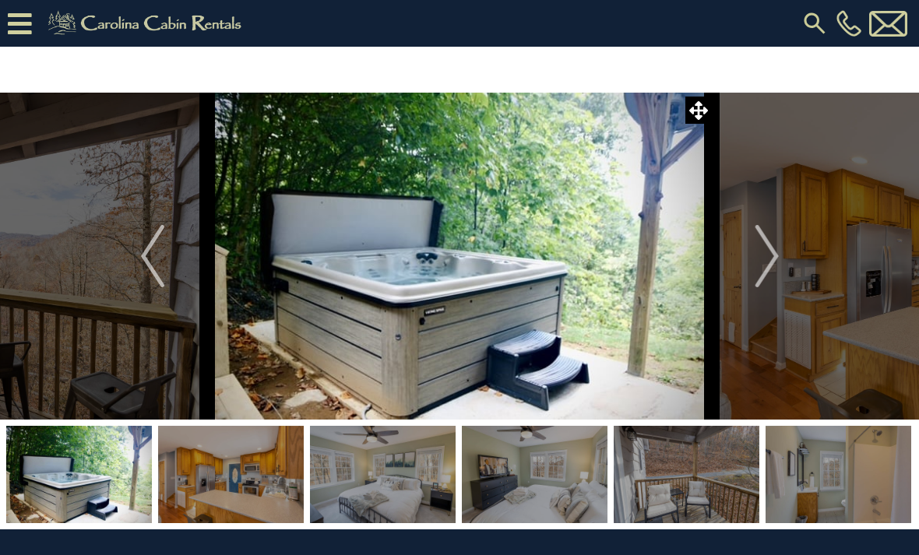
click at [778, 238] on img "Next" at bounding box center [766, 256] width 23 height 62
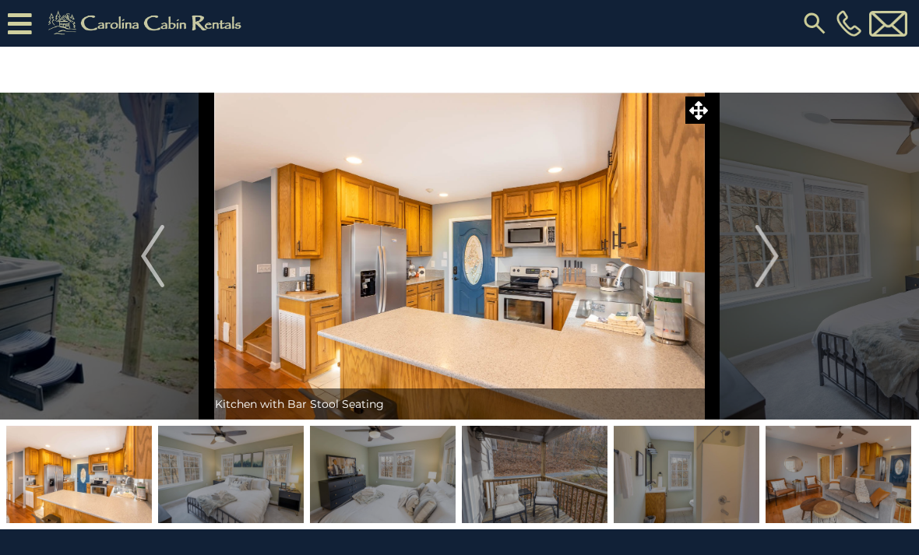
click at [786, 259] on button "Next" at bounding box center [767, 256] width 109 height 327
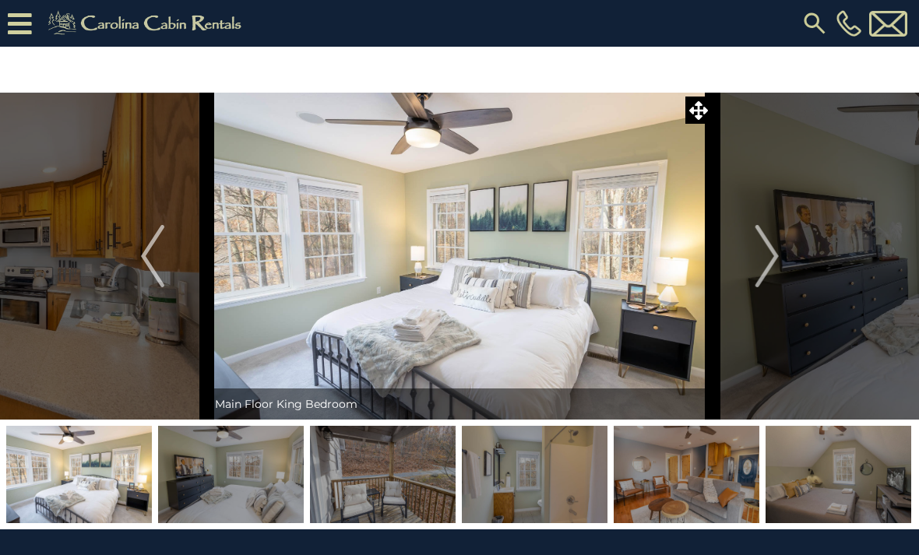
click at [233, 35] on img at bounding box center [147, 23] width 215 height 31
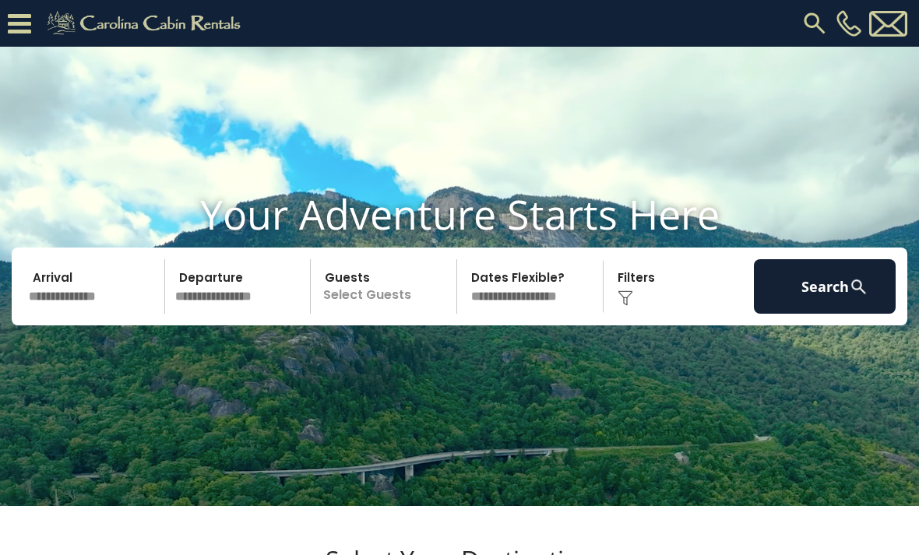
click at [113, 314] on input "text" at bounding box center [94, 286] width 142 height 55
